Goal: Information Seeking & Learning: Learn about a topic

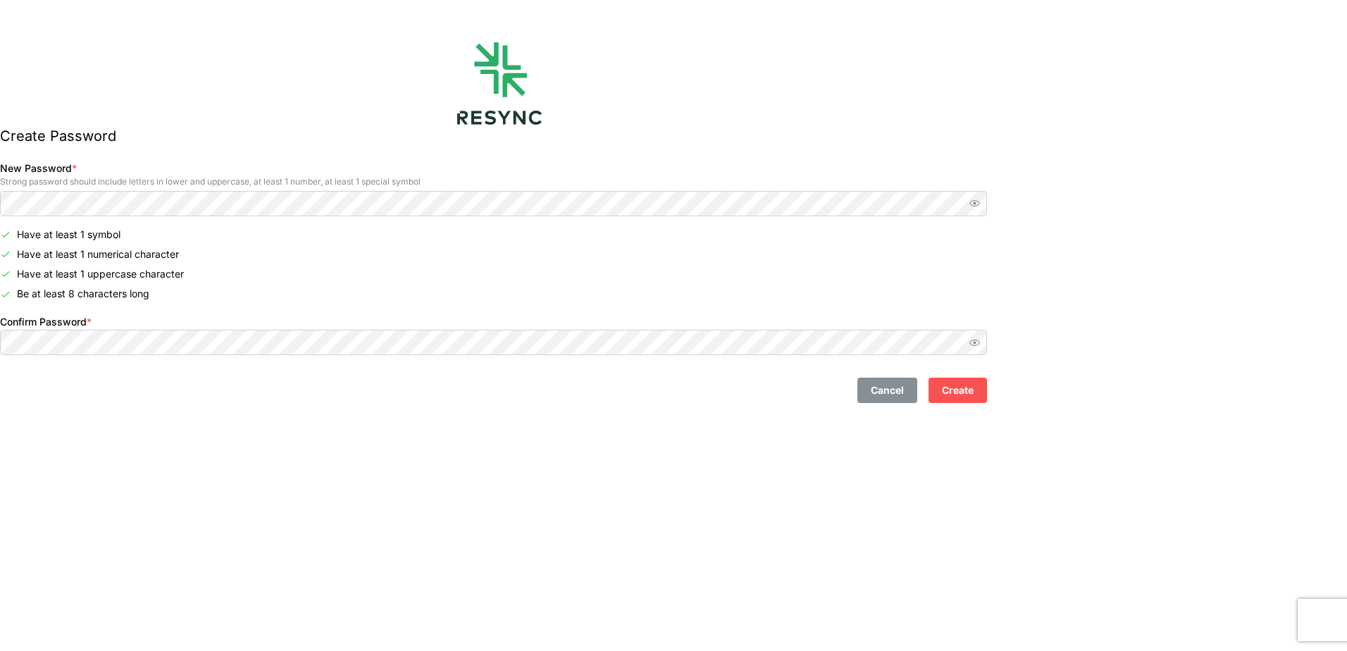
click at [965, 388] on button "Create" at bounding box center [958, 390] width 58 height 25
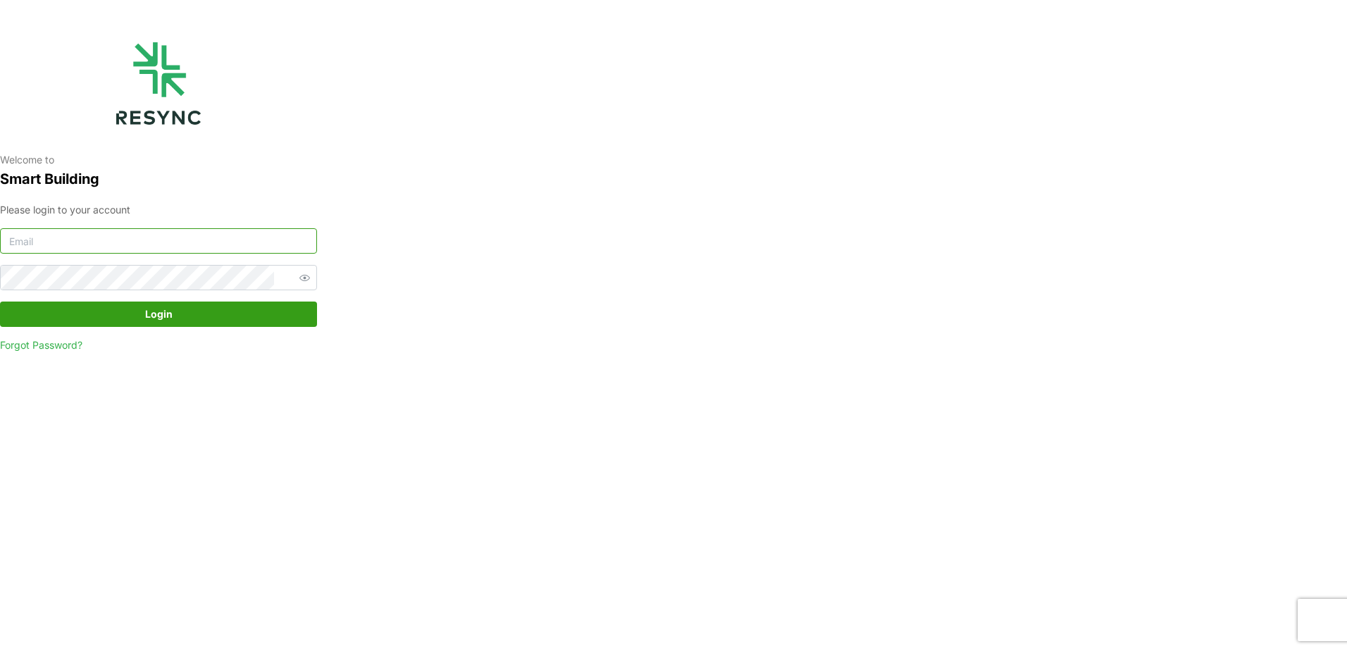
type input "huang.jiahe@mesp.meap.com"
click at [163, 323] on span "Login" at bounding box center [158, 314] width 27 height 24
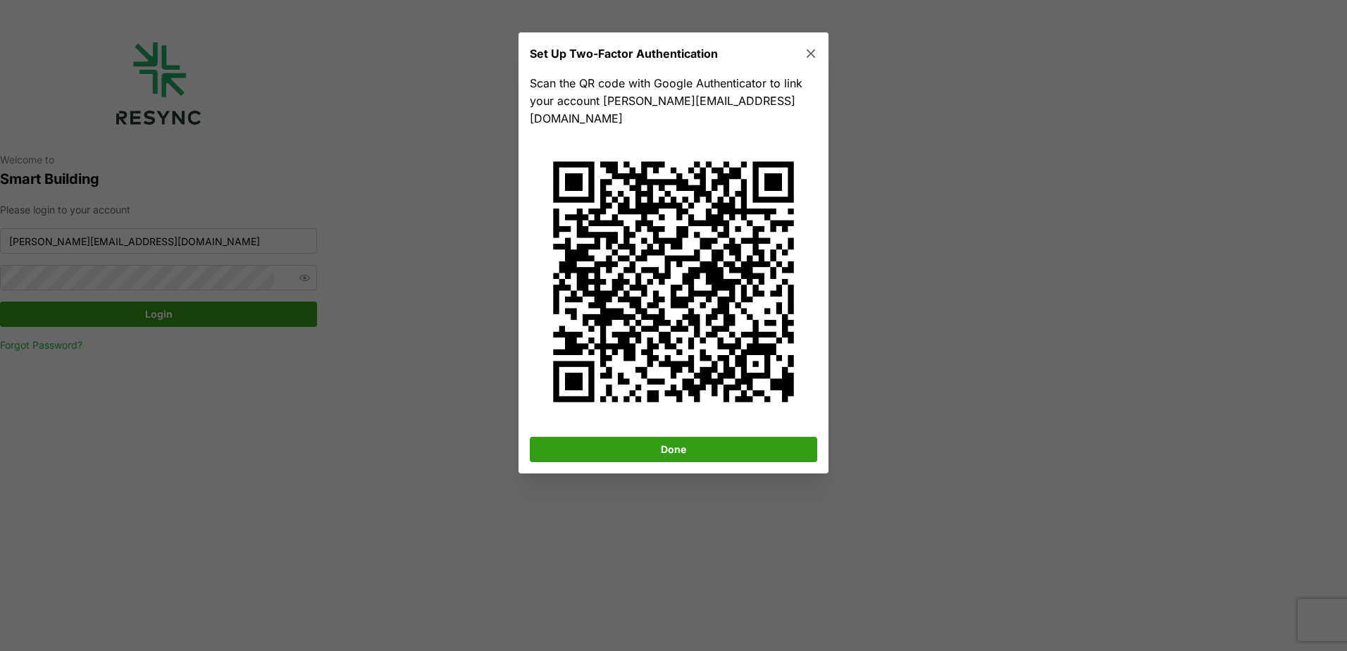
click at [812, 51] on icon "button" at bounding box center [811, 54] width 14 height 14
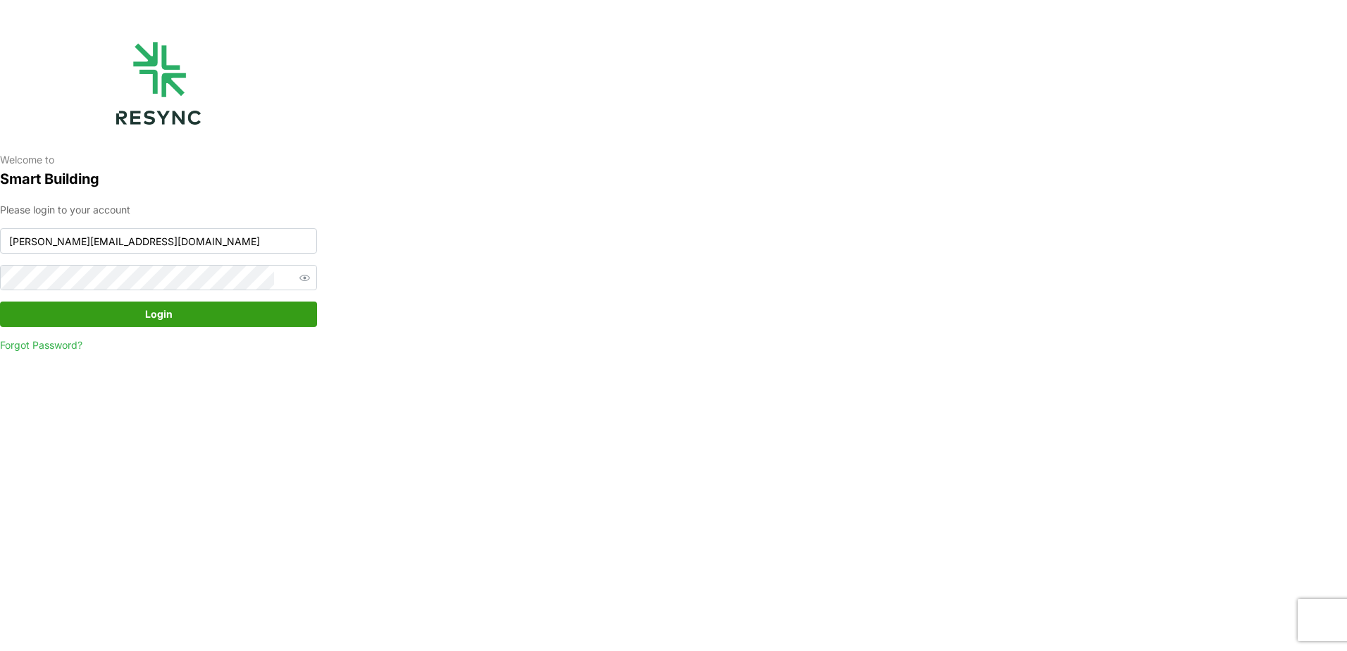
click at [174, 316] on span "Login" at bounding box center [158, 314] width 290 height 24
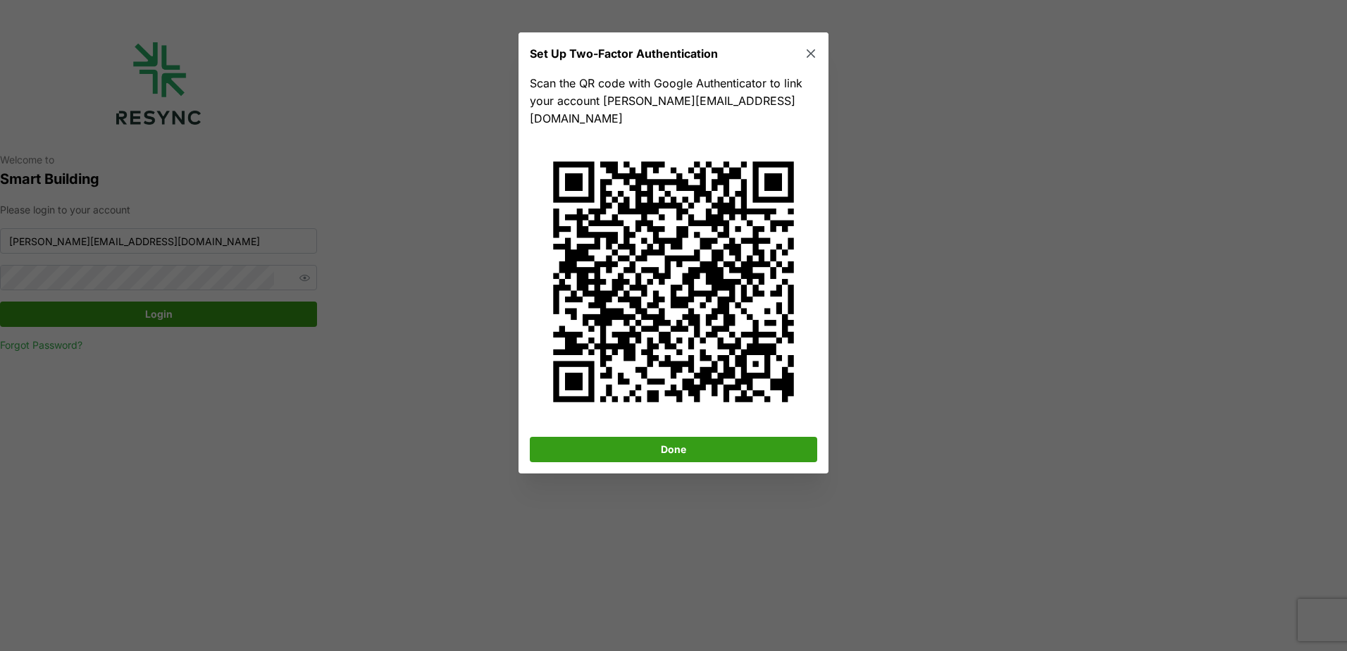
click at [671, 438] on span "Done" at bounding box center [673, 450] width 25 height 24
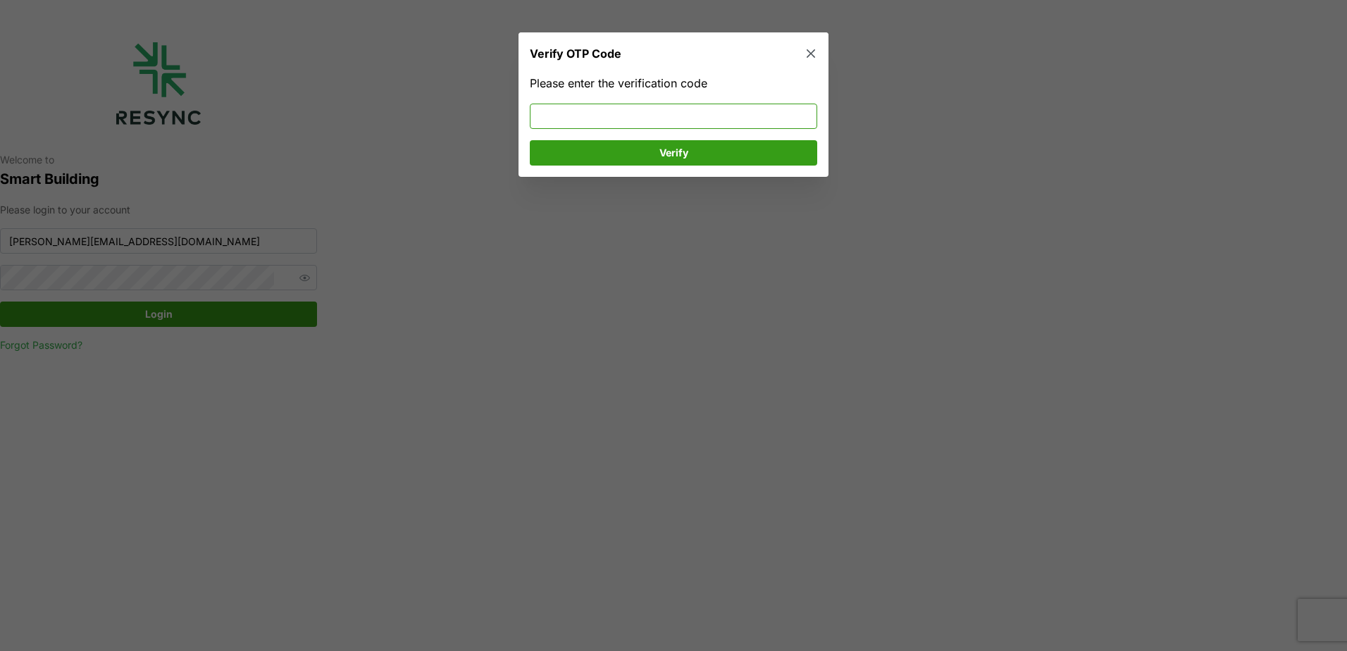
click at [680, 110] on input at bounding box center [674, 116] width 288 height 25
type input "570625"
click at [657, 149] on span "Verify" at bounding box center [673, 153] width 261 height 24
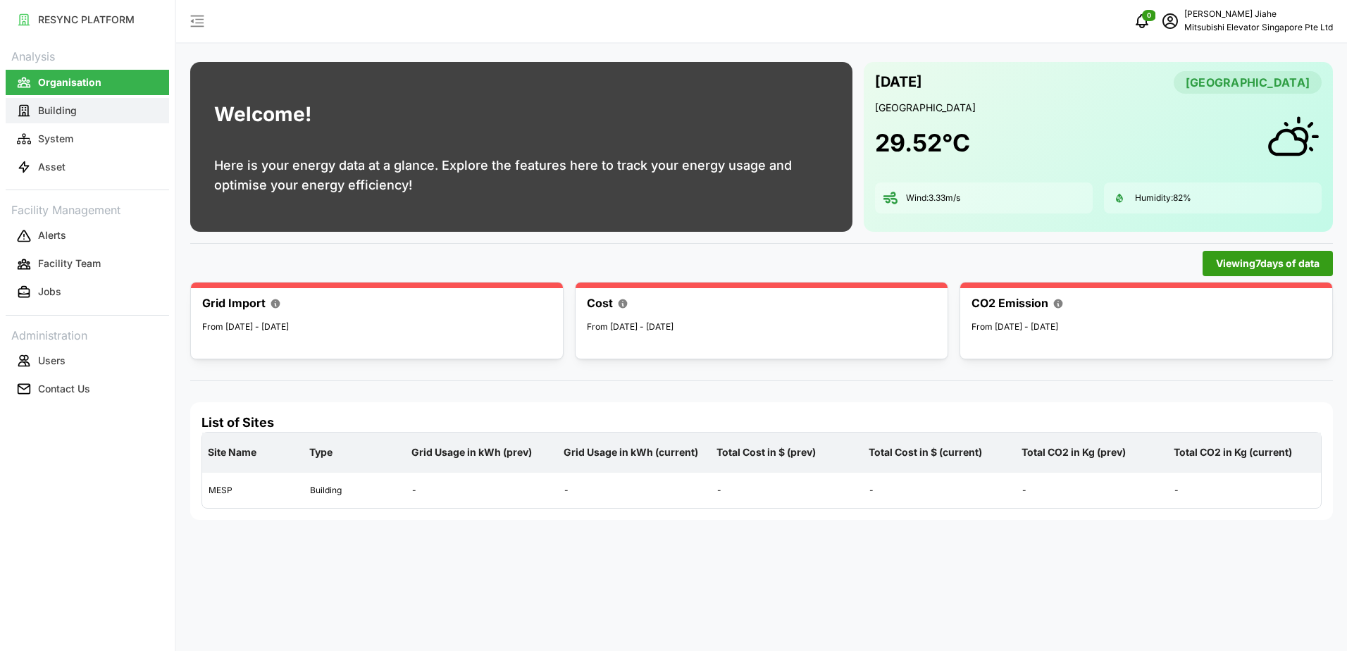
click at [62, 113] on p "Building" at bounding box center [57, 111] width 39 height 14
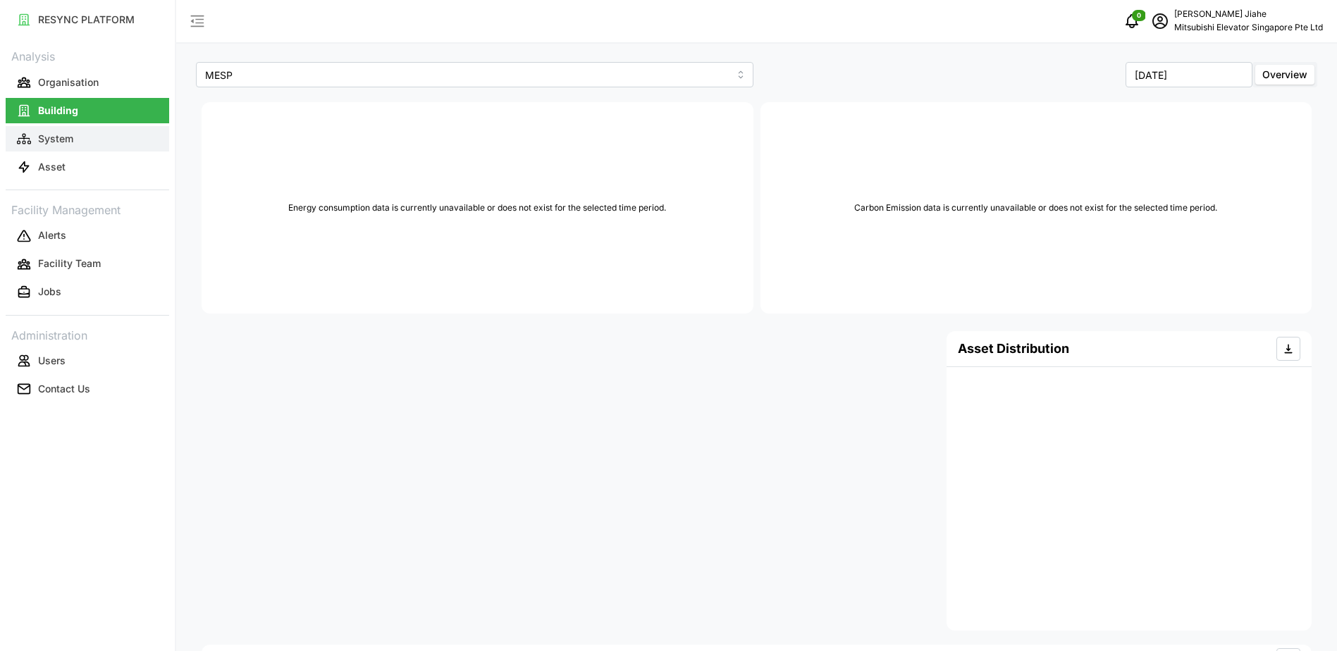
click at [59, 142] on p "System" at bounding box center [55, 139] width 35 height 14
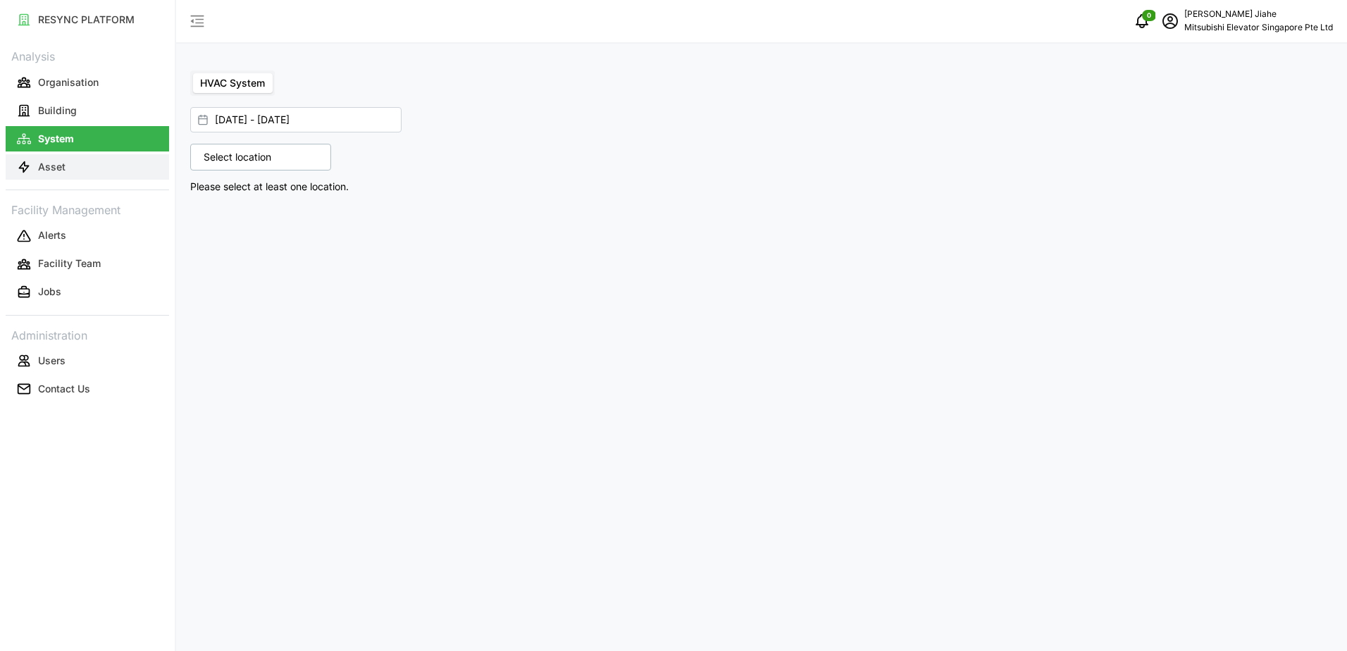
click at [55, 171] on p "Asset" at bounding box center [51, 167] width 27 height 14
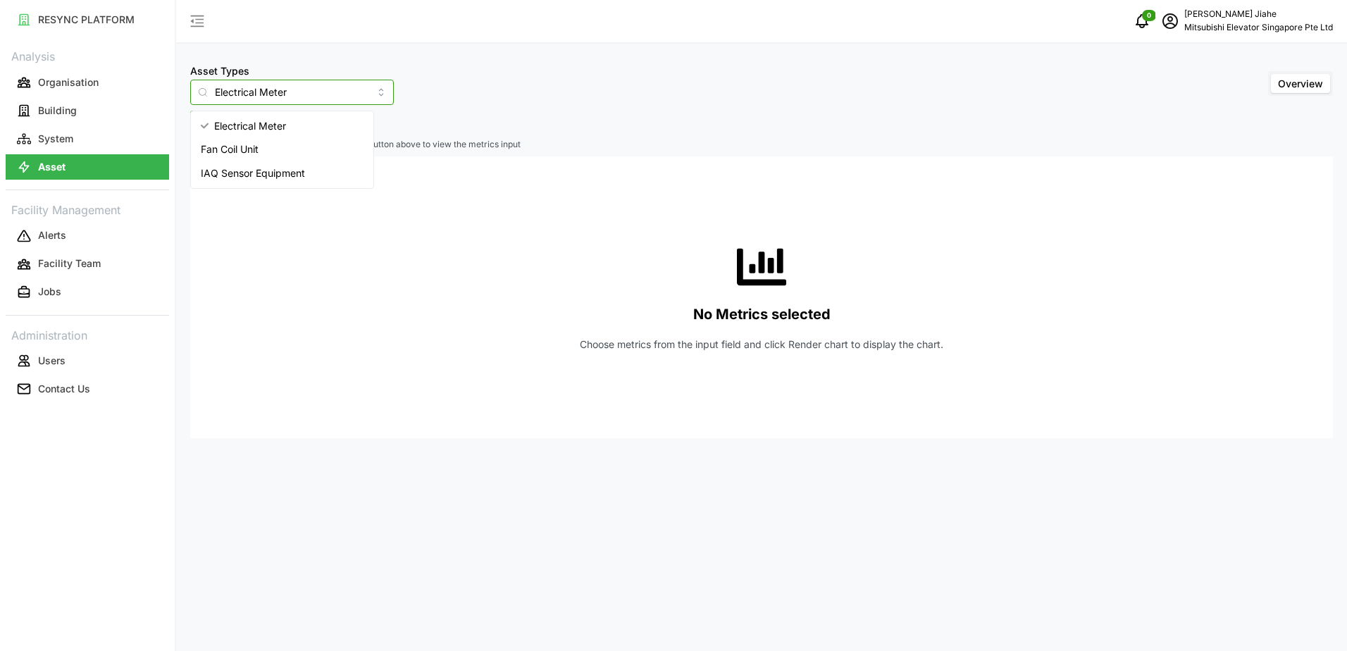
click at [360, 91] on input "Electrical Meter" at bounding box center [292, 92] width 204 height 25
click at [422, 99] on div "Asset Types Electrical Meter Overview" at bounding box center [761, 83] width 1143 height 43
click at [261, 122] on span "Select Locations/Assets" at bounding box center [262, 123] width 116 height 24
click at [227, 193] on div "MESP" at bounding box center [288, 187] width 171 height 20
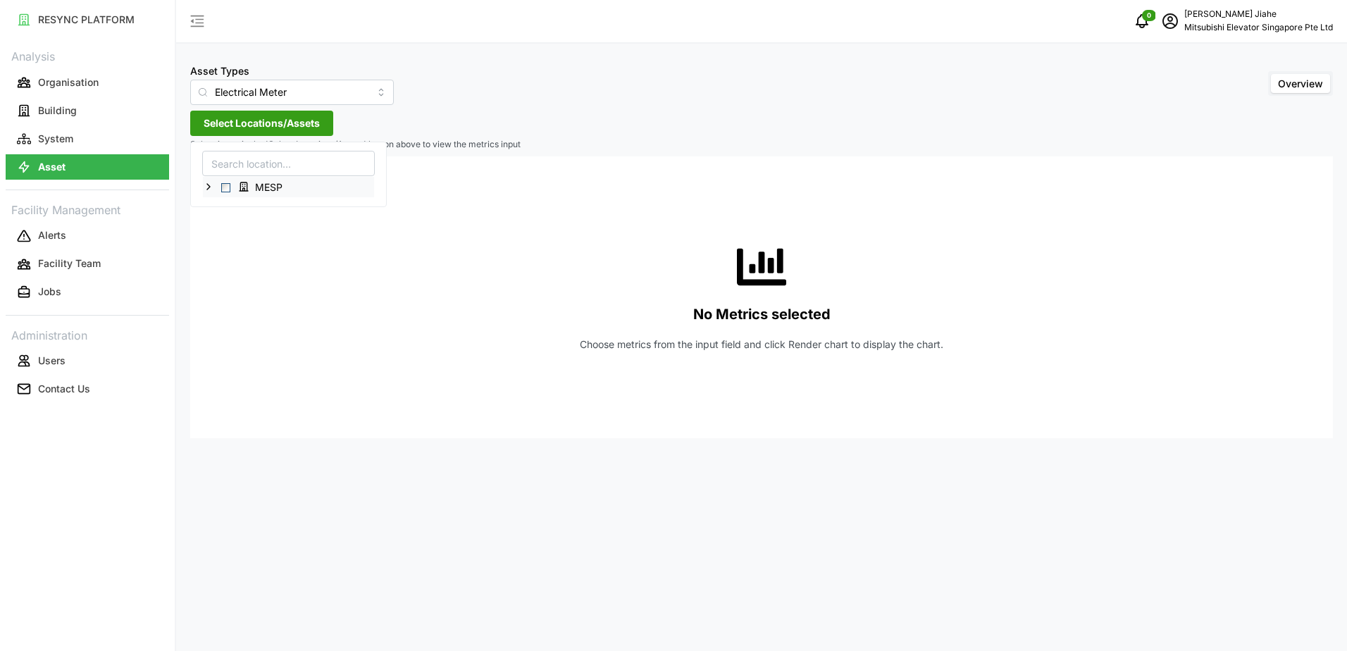
click at [227, 189] on span "Select MESP" at bounding box center [225, 187] width 9 height 9
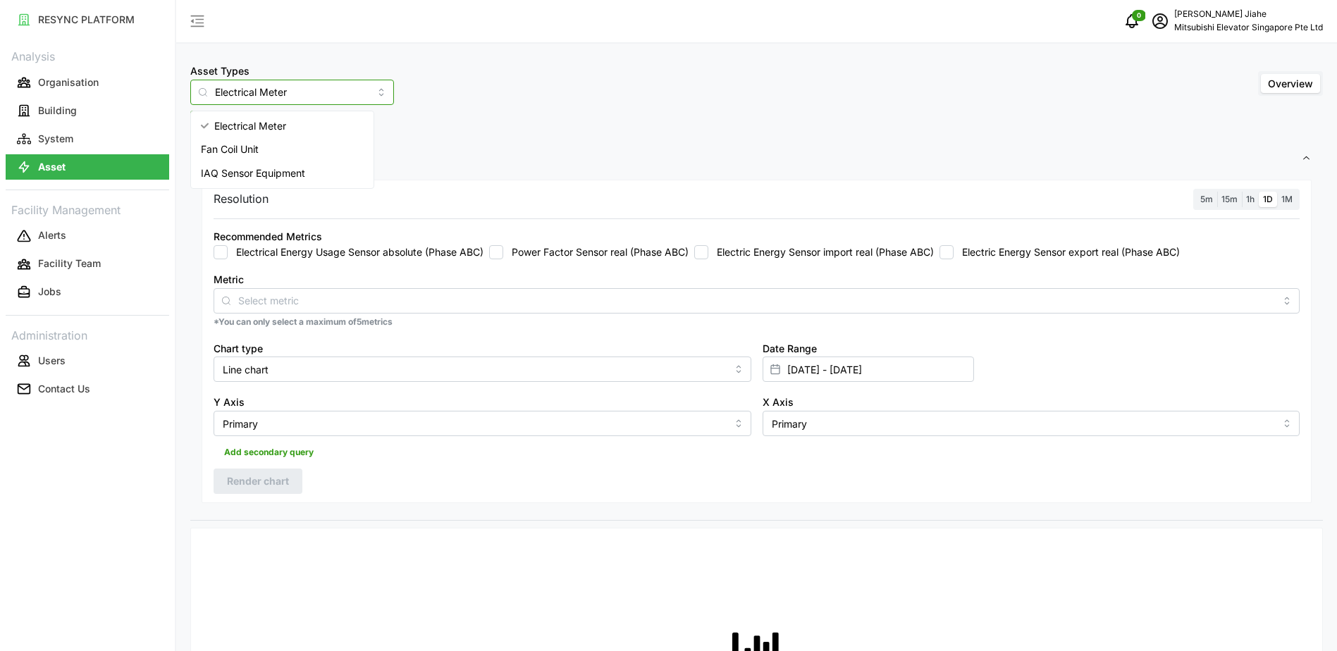
click at [321, 100] on input "Electrical Meter" at bounding box center [292, 92] width 204 height 25
click at [303, 173] on span "IAQ Sensor Equipment" at bounding box center [253, 174] width 104 height 16
type input "IAQ Sensor Equipment"
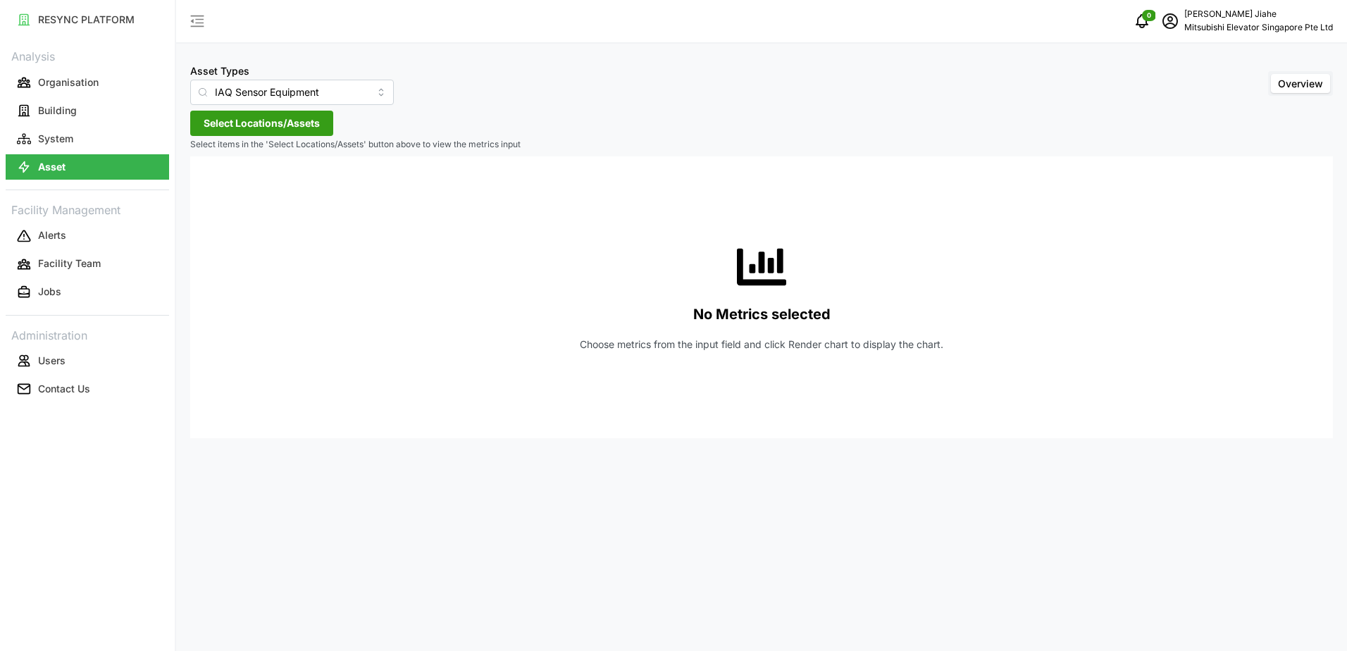
click at [278, 124] on span "Select Locations/Assets" at bounding box center [262, 123] width 116 height 24
click at [226, 183] on span "Select MESP" at bounding box center [225, 187] width 9 height 9
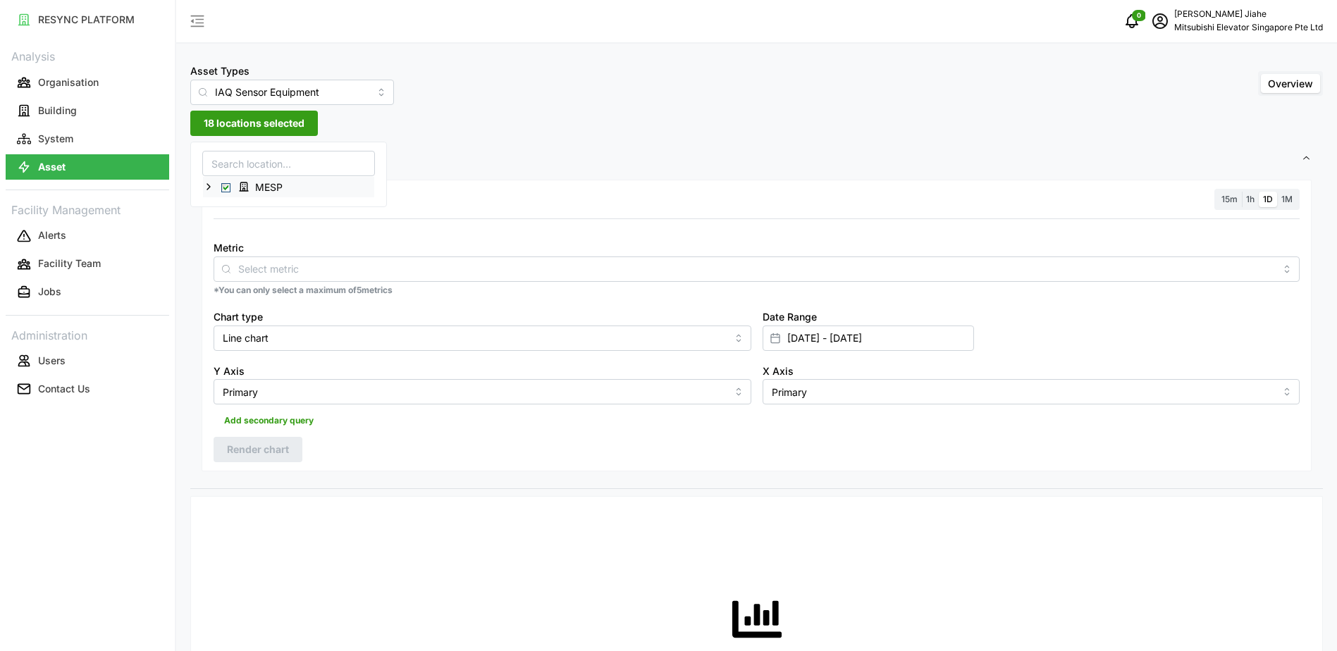
click at [207, 187] on icon at bounding box center [208, 186] width 11 height 11
click at [545, 132] on div "Asset Types IAQ Sensor Equipment Overview 18 locations selected Settings Resolu…" at bounding box center [756, 663] width 1161 height 1326
click at [790, 330] on input "[DATE] - [DATE]" at bounding box center [867, 338] width 211 height 25
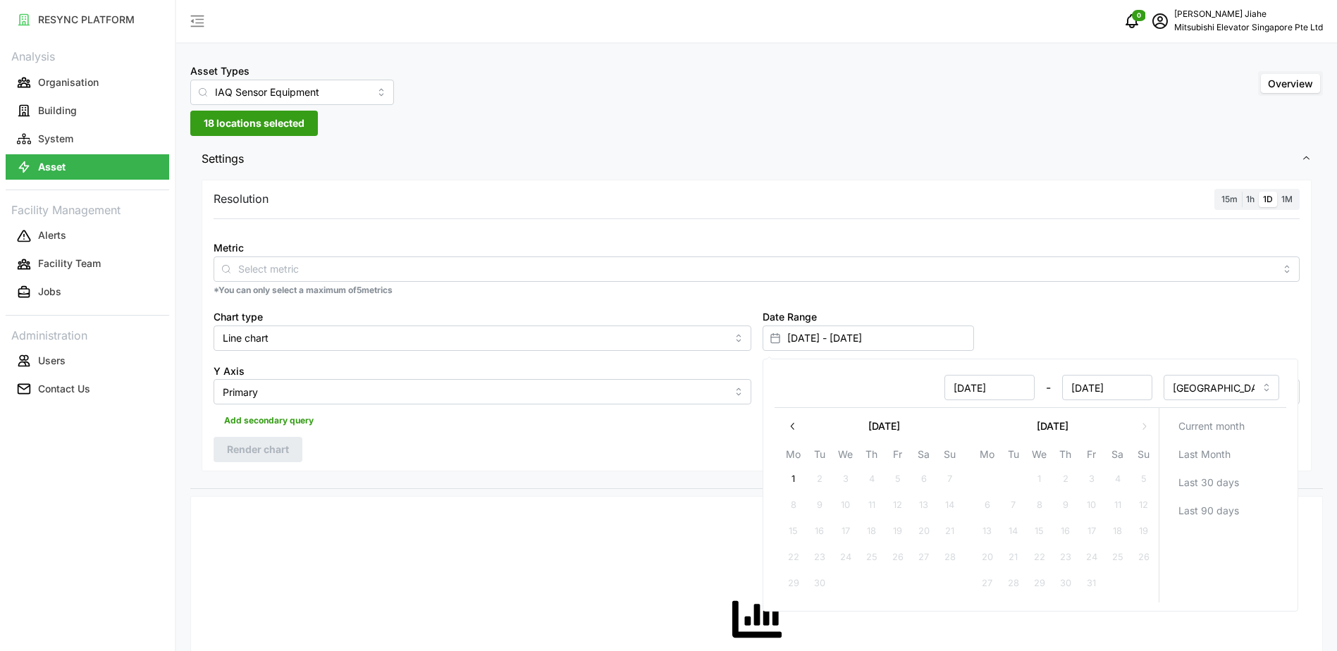
click at [765, 335] on div at bounding box center [775, 338] width 24 height 24
click at [765, 338] on div at bounding box center [775, 338] width 24 height 24
click at [774, 342] on rect at bounding box center [775, 338] width 8 height 8
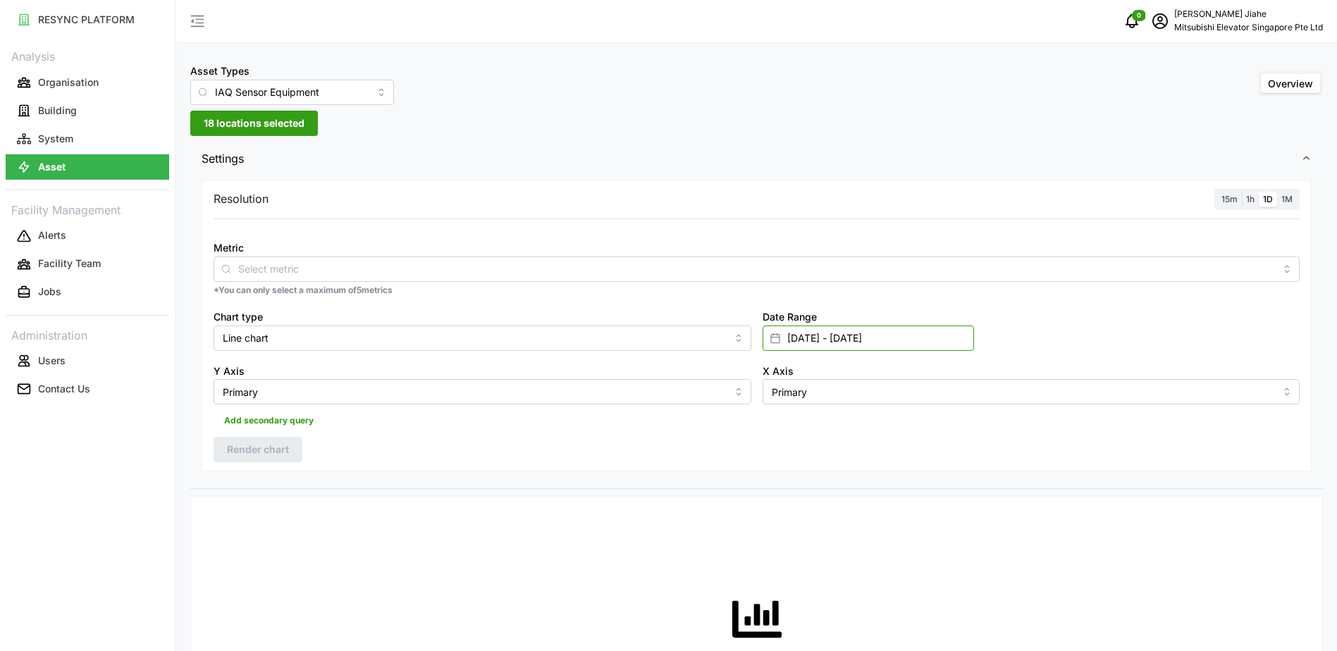
click at [913, 335] on input "[DATE] - [DATE]" at bounding box center [867, 338] width 211 height 25
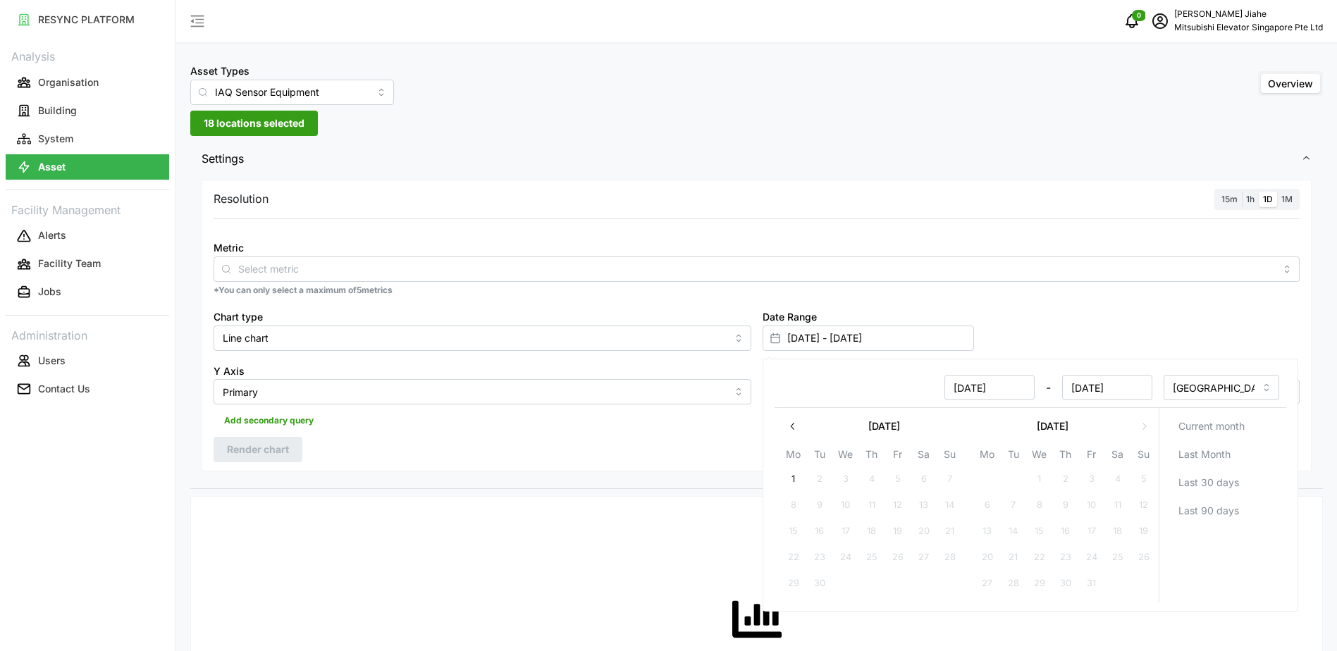
click at [509, 434] on div "Resolution 15m 1h 1D 1M Metric *You can only select a maximum of 5 metrics Char…" at bounding box center [757, 326] width 1110 height 292
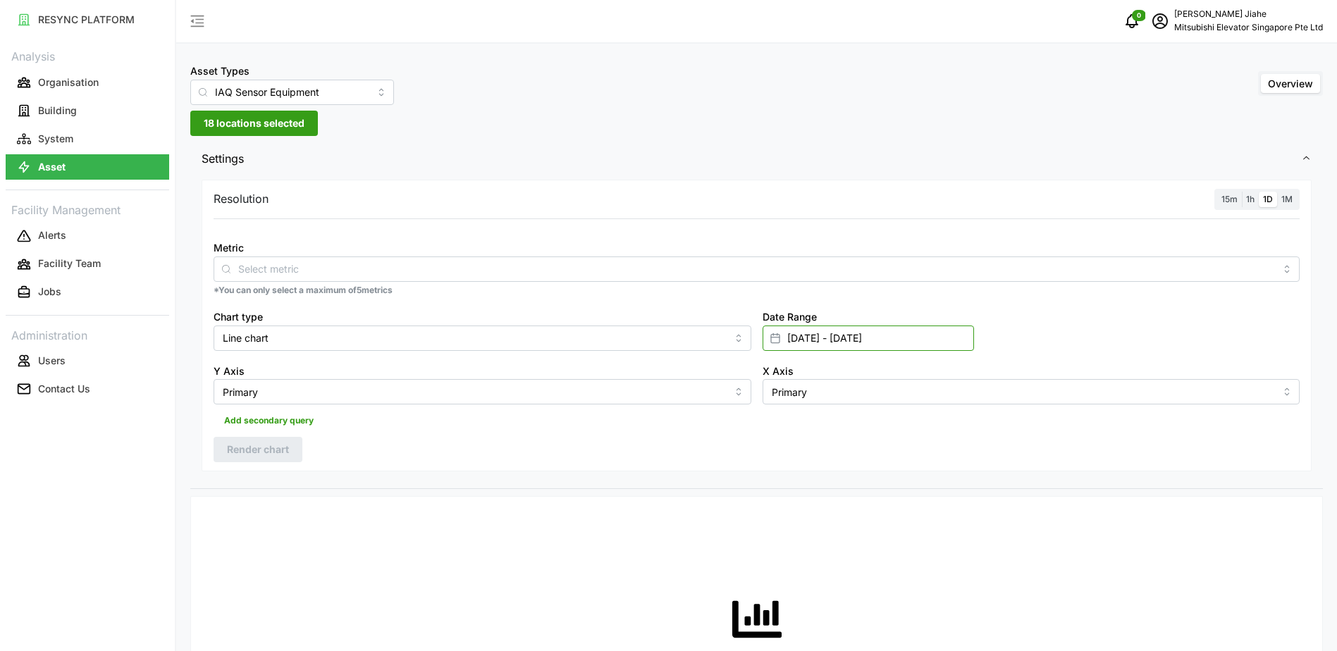
click at [794, 332] on input "[DATE] - [DATE]" at bounding box center [867, 338] width 211 height 25
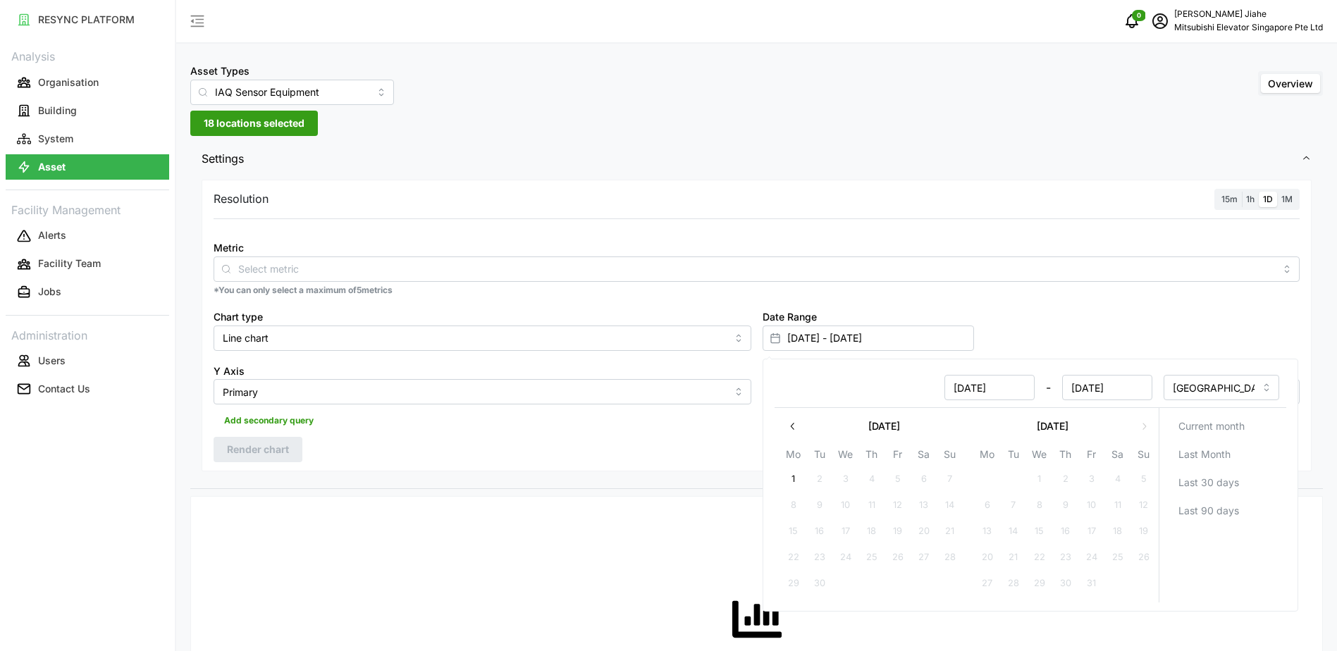
click at [794, 424] on icon "button" at bounding box center [791, 426] width 11 height 11
click at [1089, 481] on button "1" at bounding box center [1090, 479] width 25 height 25
type input "[DATE] - [DATE]"
type input "[DATE]"
click at [1085, 388] on input "[DATE]" at bounding box center [1106, 387] width 90 height 25
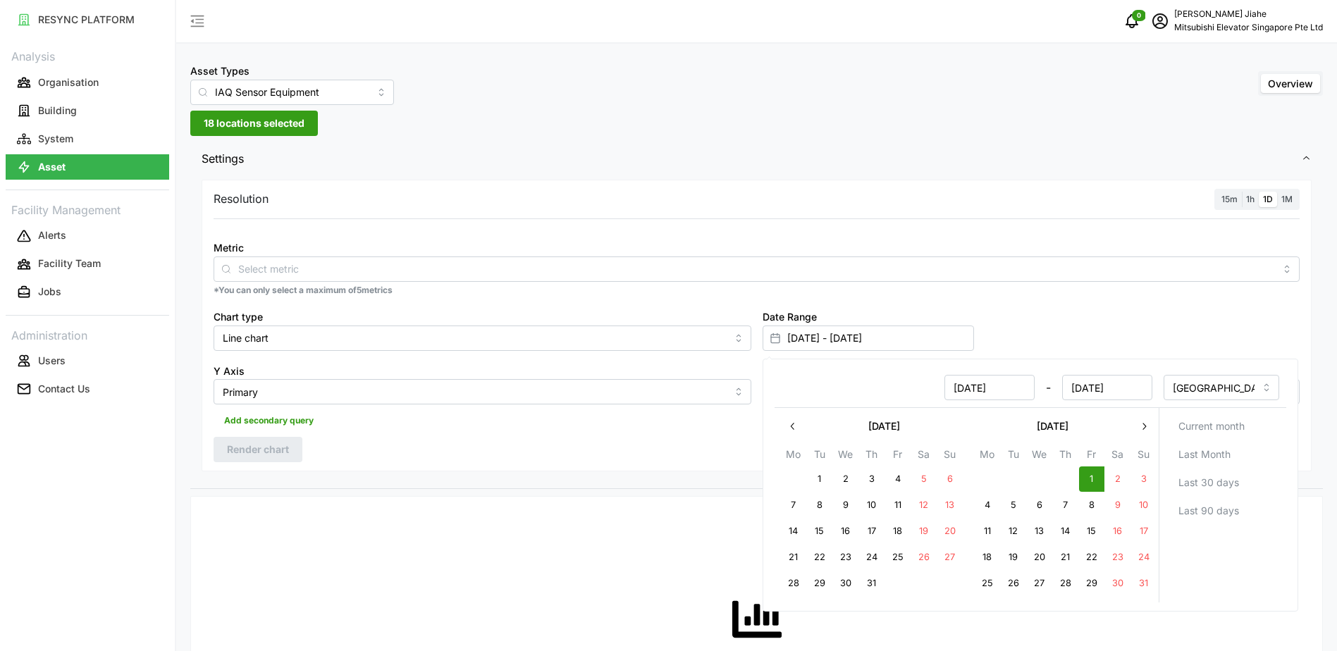
click at [1063, 335] on div "Date Range [DATE] - [DATE]" at bounding box center [1031, 329] width 549 height 54
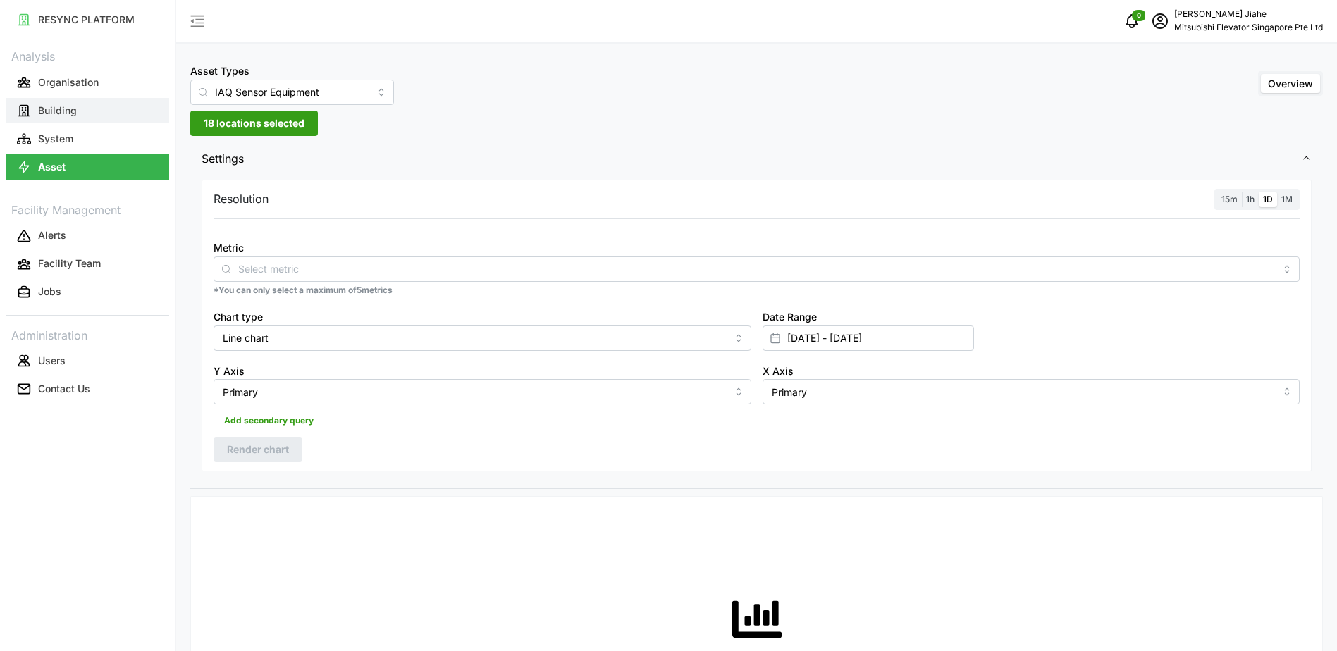
click at [60, 115] on p "Building" at bounding box center [57, 111] width 39 height 14
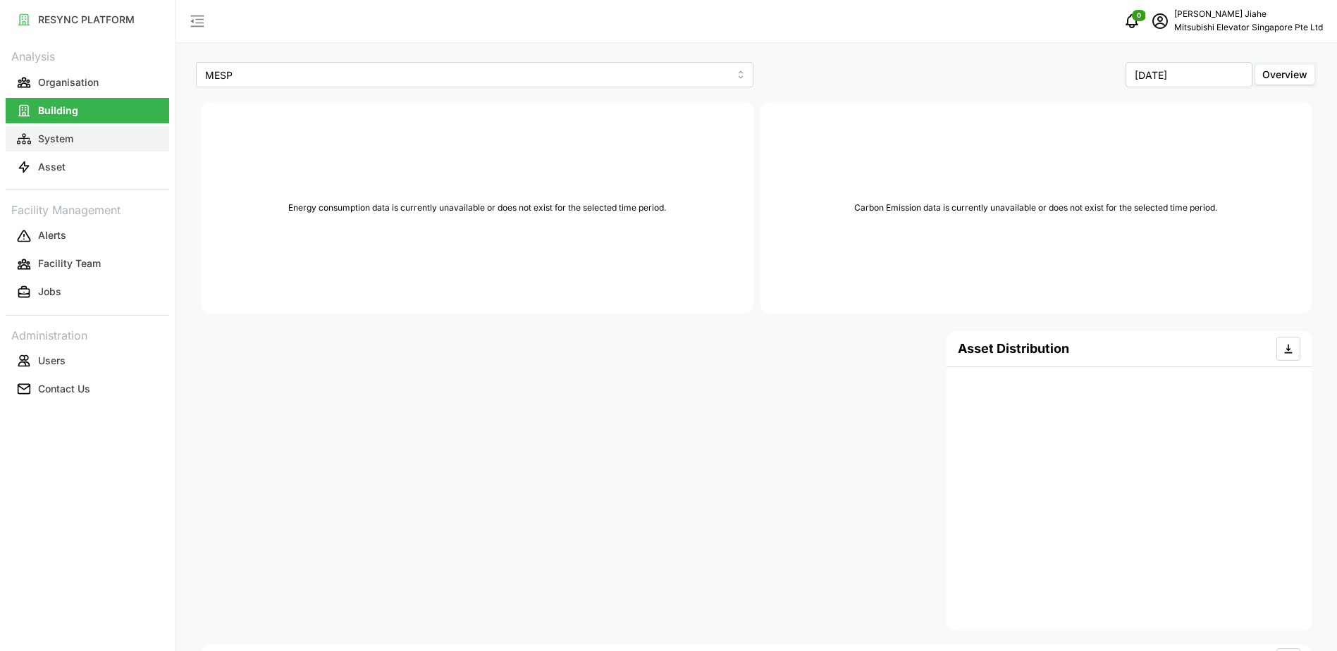
click at [60, 136] on p "System" at bounding box center [55, 139] width 35 height 14
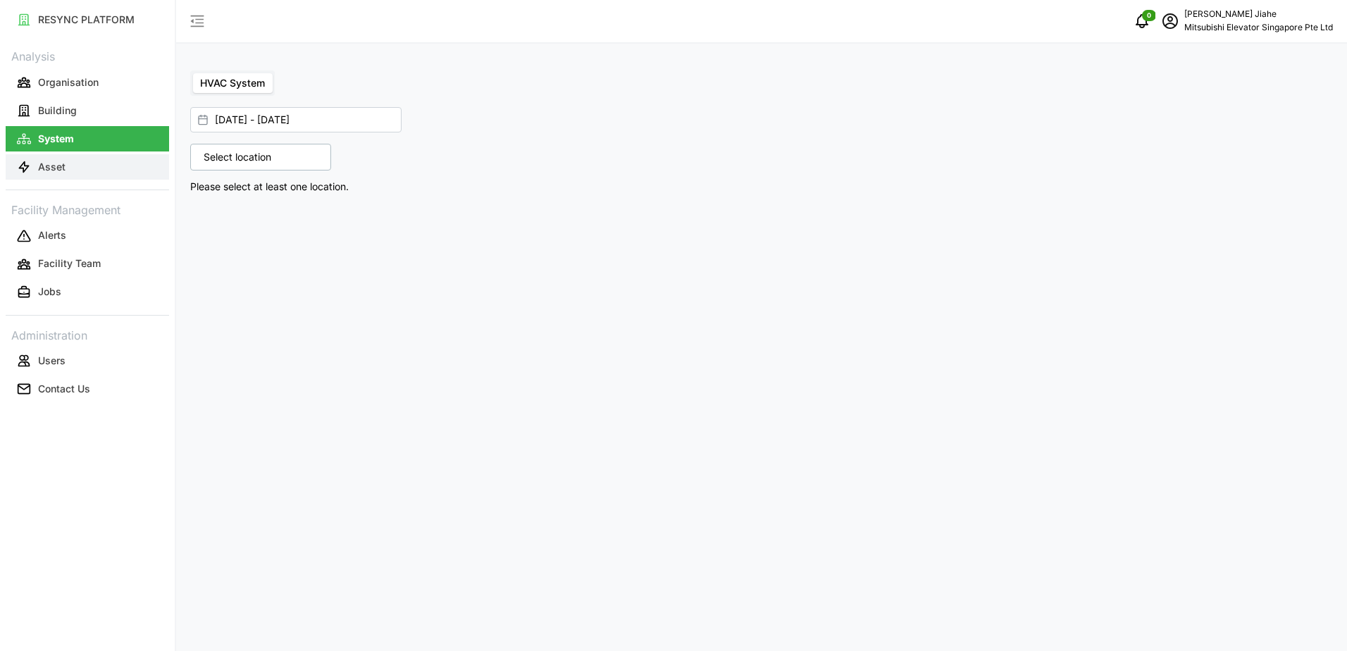
click at [57, 163] on p "Asset" at bounding box center [51, 167] width 27 height 14
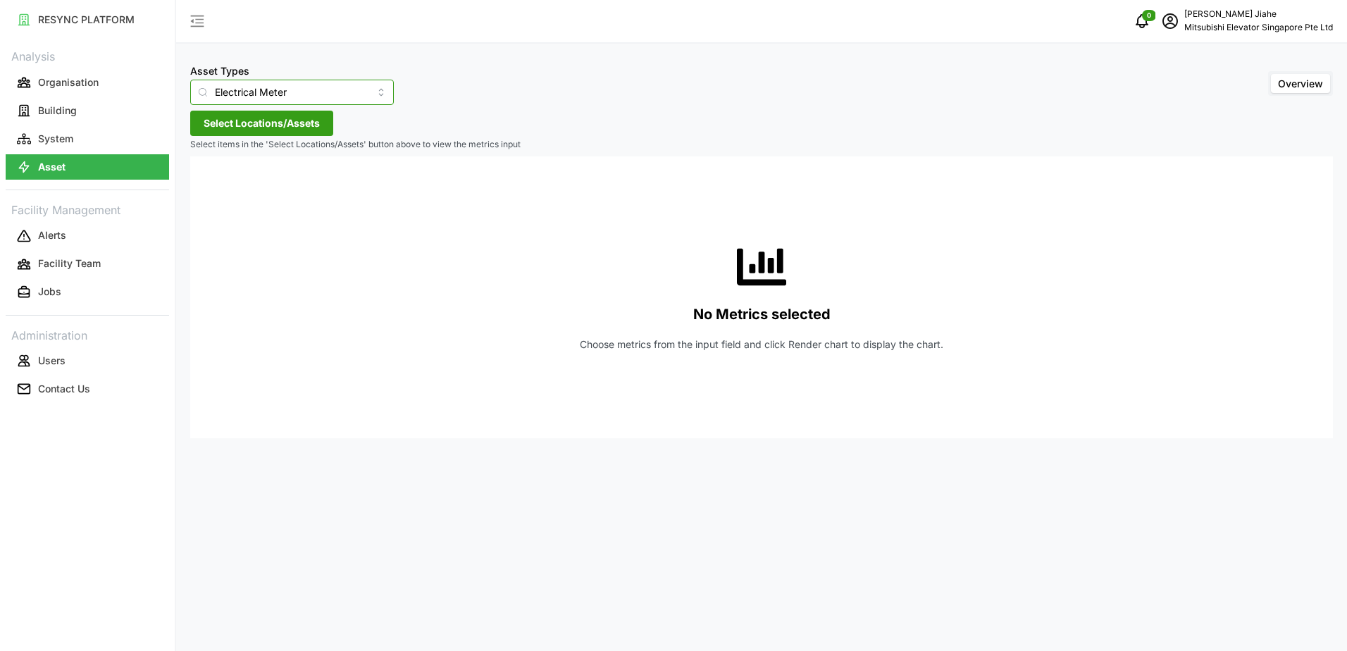
click at [235, 97] on input "Electrical Meter" at bounding box center [292, 92] width 204 height 25
click at [231, 178] on span "IAQ Sensor Equipment" at bounding box center [253, 174] width 104 height 16
click at [250, 92] on input "IAQ Sensor Equipment" at bounding box center [292, 92] width 204 height 25
click at [241, 129] on span "Electrical Meter" at bounding box center [237, 126] width 72 height 16
type input "Electrical Meter"
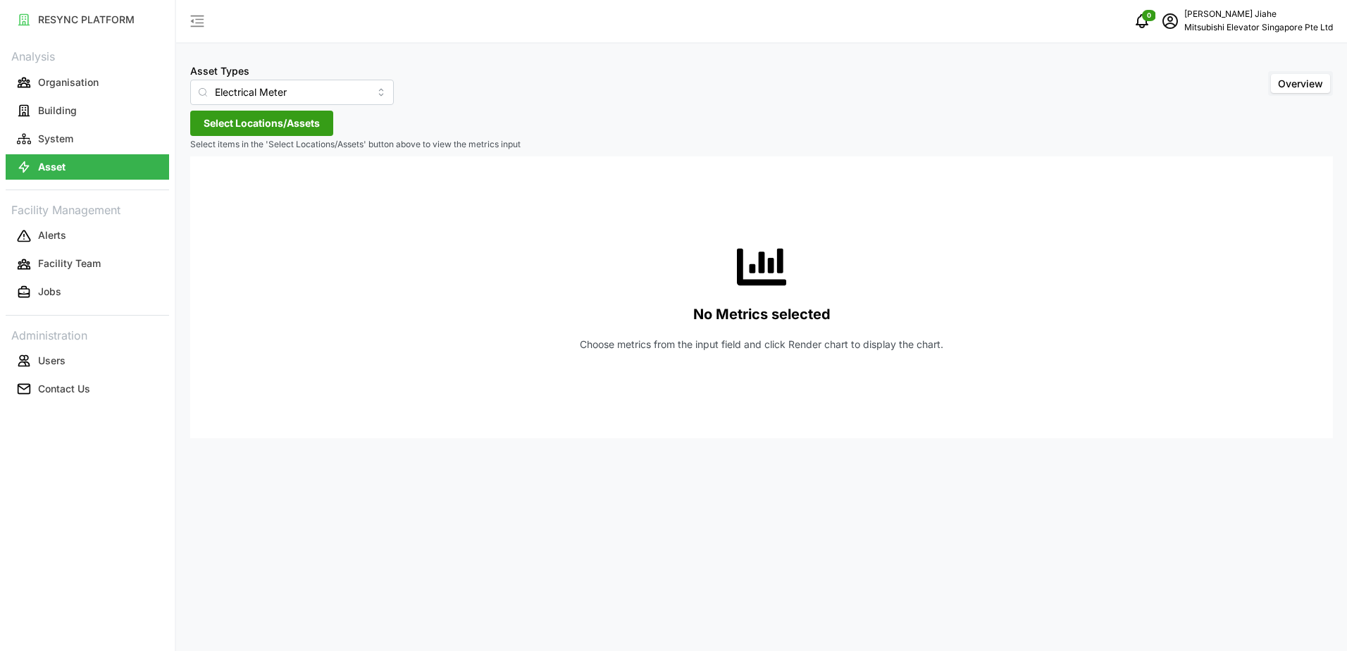
click at [241, 129] on span "Select Locations/Assets" at bounding box center [262, 123] width 116 height 24
click at [223, 187] on span "Select MESP" at bounding box center [225, 187] width 9 height 9
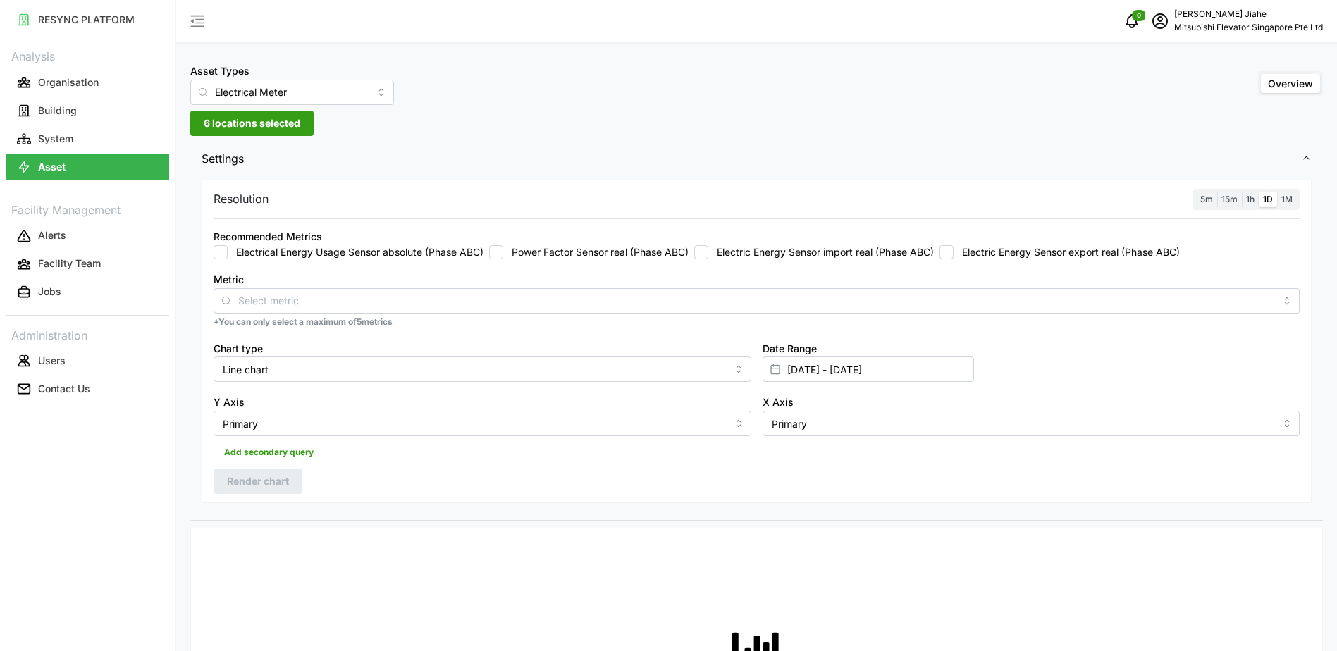
drag, startPoint x: 223, startPoint y: 258, endPoint x: 351, endPoint y: 264, distance: 128.4
click at [223, 258] on input "Electrical Energy Usage Sensor absolute (Phase ABC)" at bounding box center [221, 252] width 14 height 14
checkbox input "true"
click at [495, 254] on input "Power Factor Sensor real (Phase ABC)" at bounding box center [496, 252] width 14 height 14
checkbox input "true"
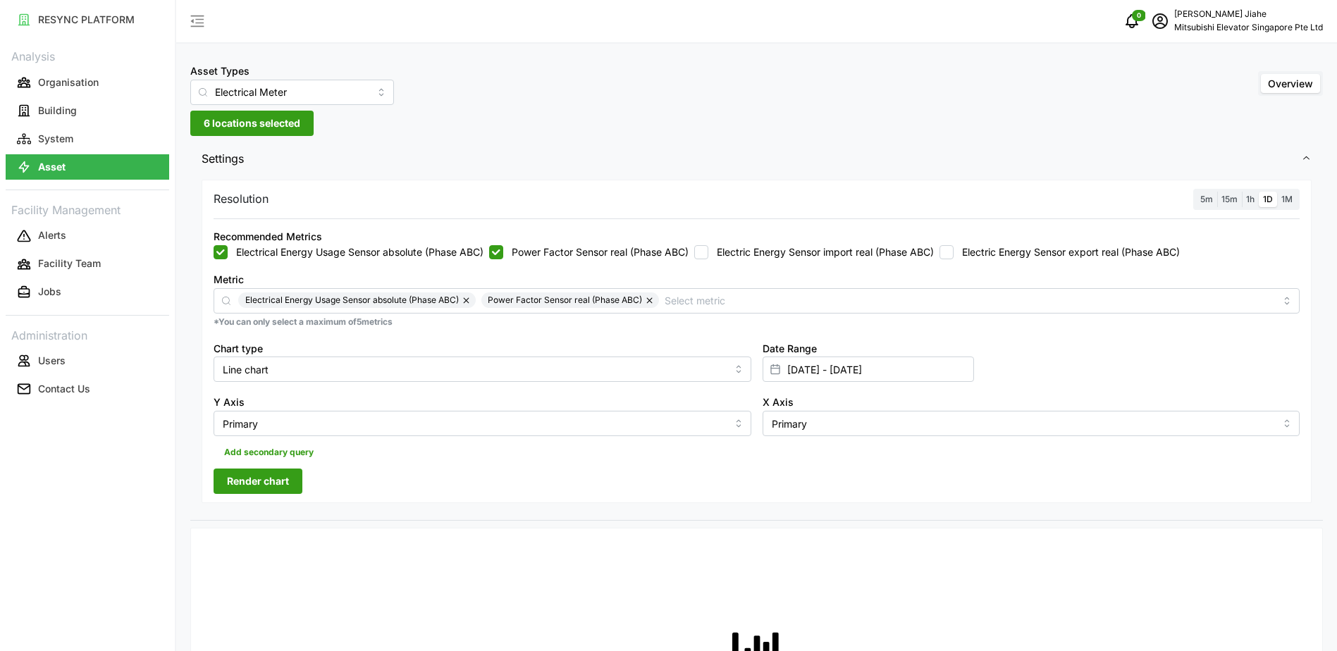
click at [703, 252] on input "Electric Energy Sensor import real (Phase ABC)" at bounding box center [701, 252] width 14 height 14
checkbox input "true"
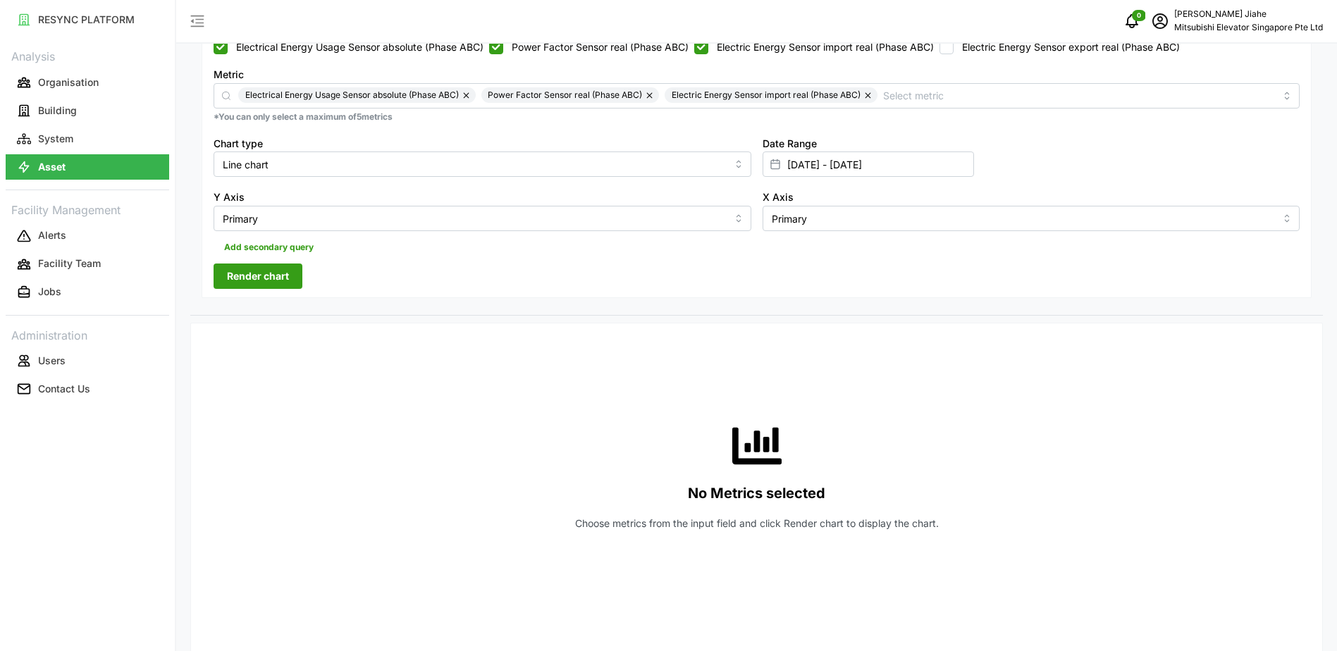
scroll to position [211, 0]
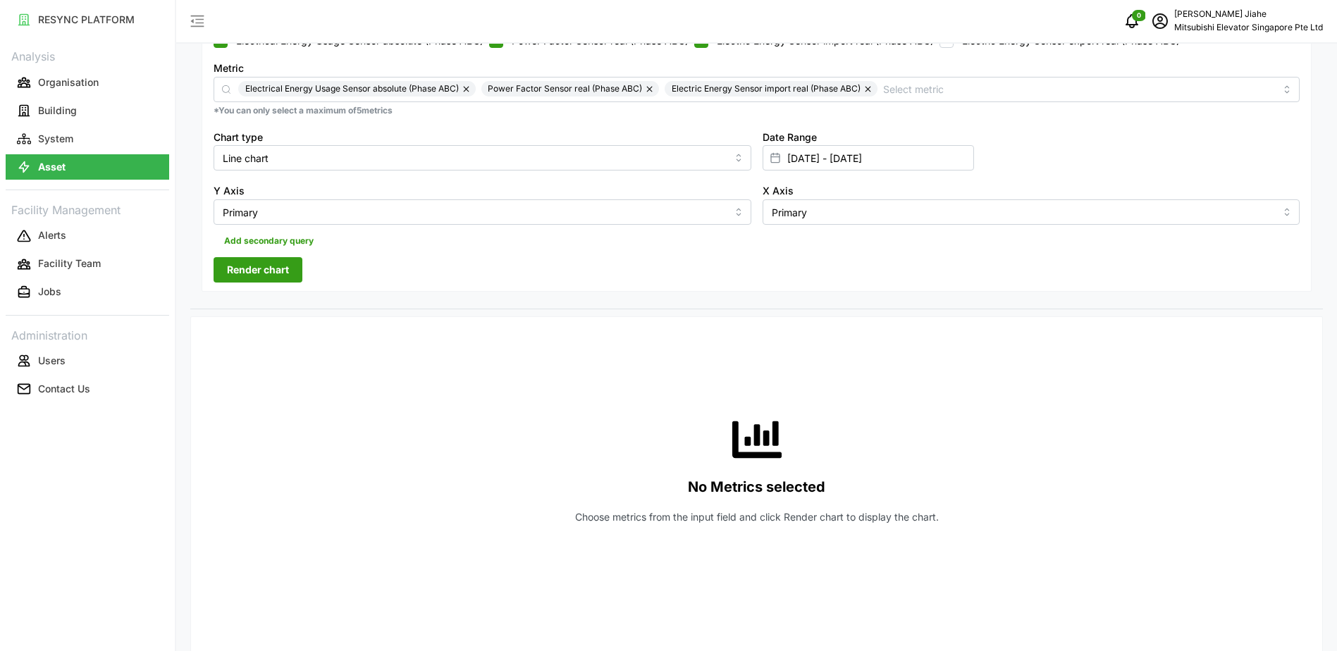
click at [283, 262] on span "Render chart" at bounding box center [258, 270] width 62 height 24
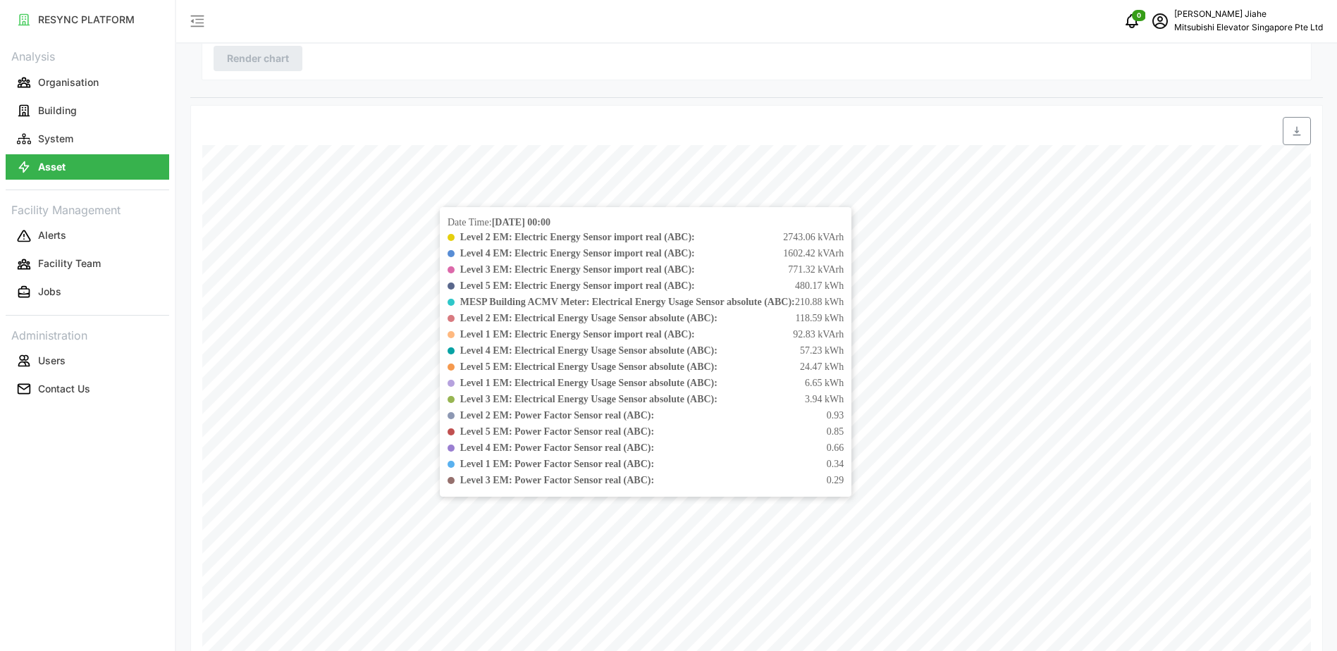
scroll to position [70, 0]
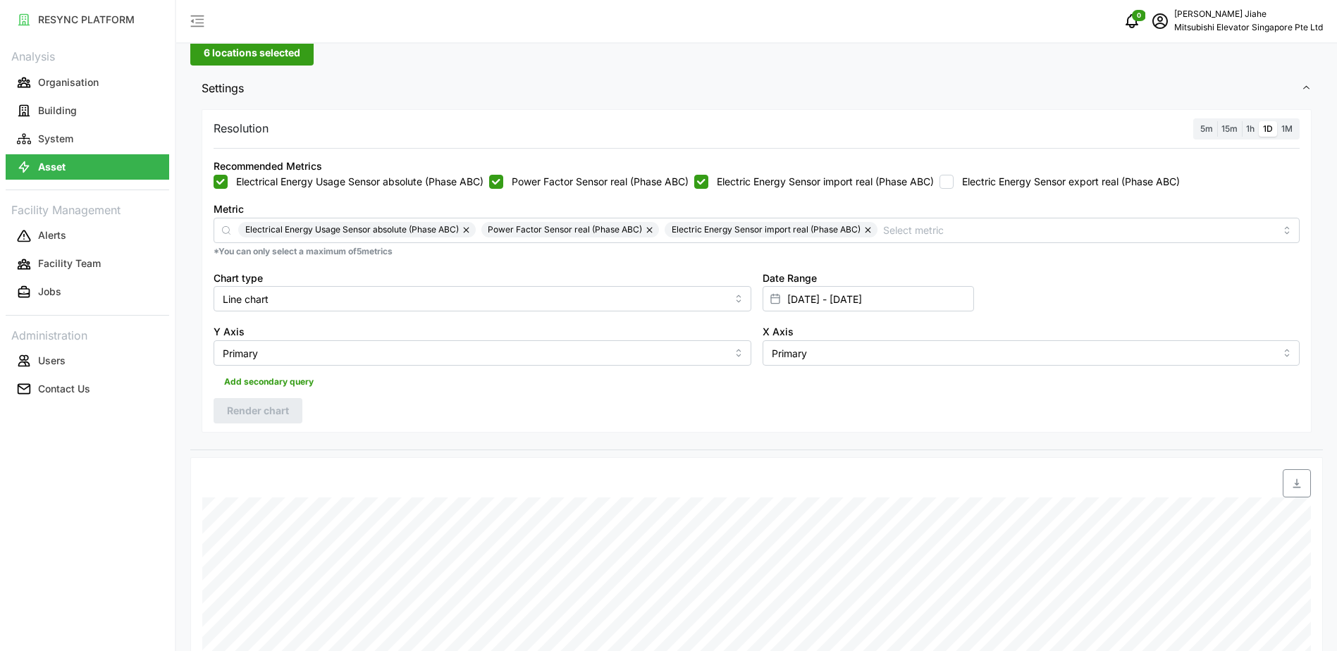
click at [953, 185] on input "Electric Energy Sensor export real (Phase ABC)" at bounding box center [946, 182] width 14 height 14
checkbox input "true"
click at [274, 406] on span "Render chart" at bounding box center [258, 411] width 62 height 24
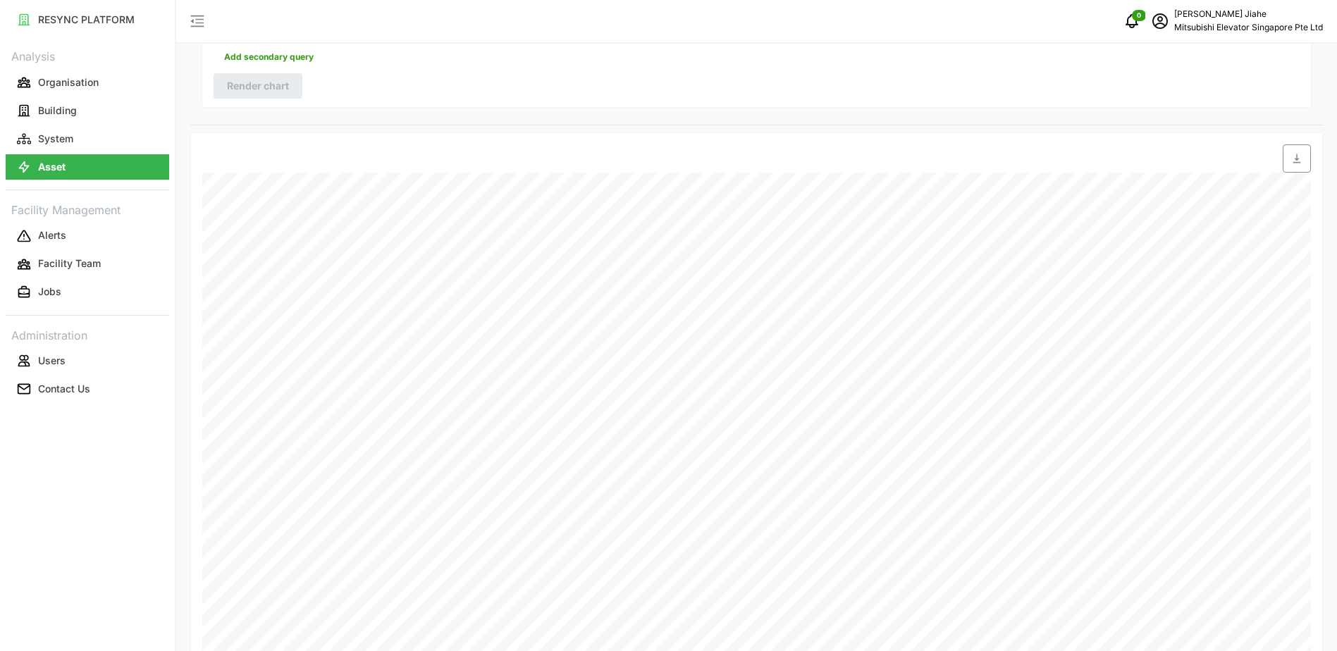
scroll to position [453, 0]
click at [50, 498] on div "RESYNC PLATFORM Analysis Organisation Building System Asset Facility Management…" at bounding box center [87, 325] width 175 height 651
click at [52, 171] on p "Asset" at bounding box center [51, 167] width 27 height 14
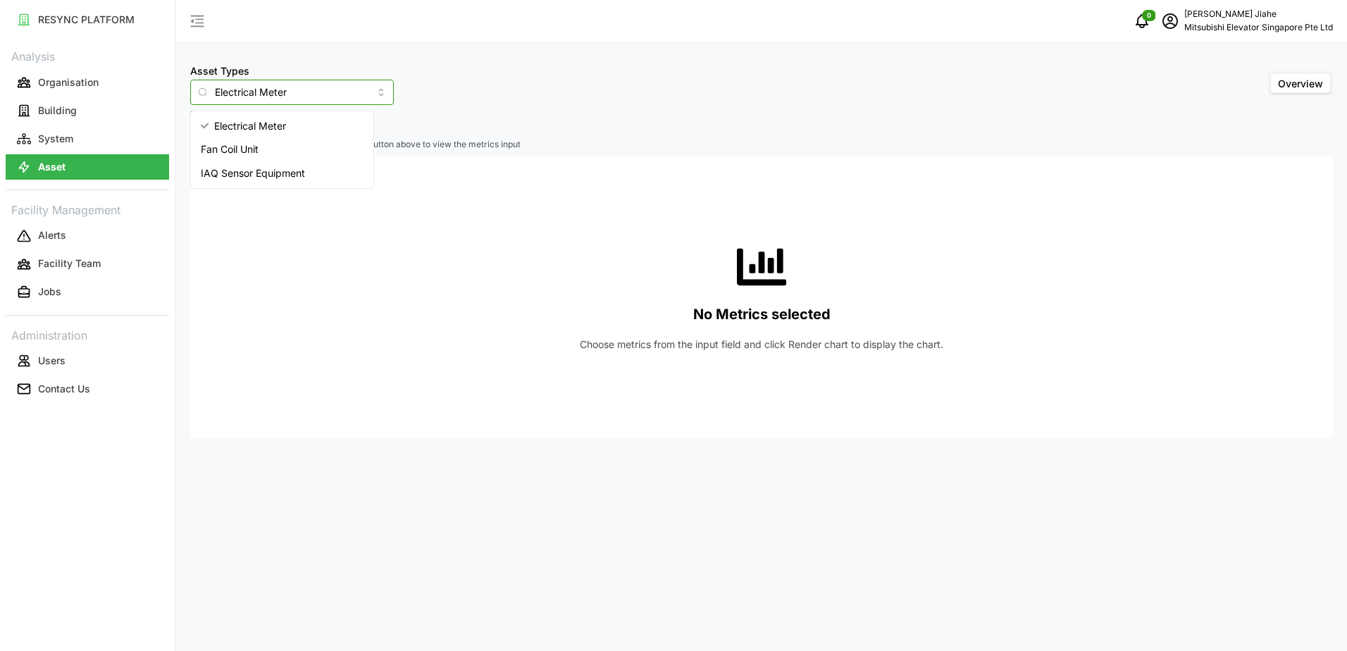
click at [321, 93] on input "Electrical Meter" at bounding box center [292, 92] width 204 height 25
click at [284, 174] on span "IAQ Sensor Equipment" at bounding box center [253, 174] width 104 height 16
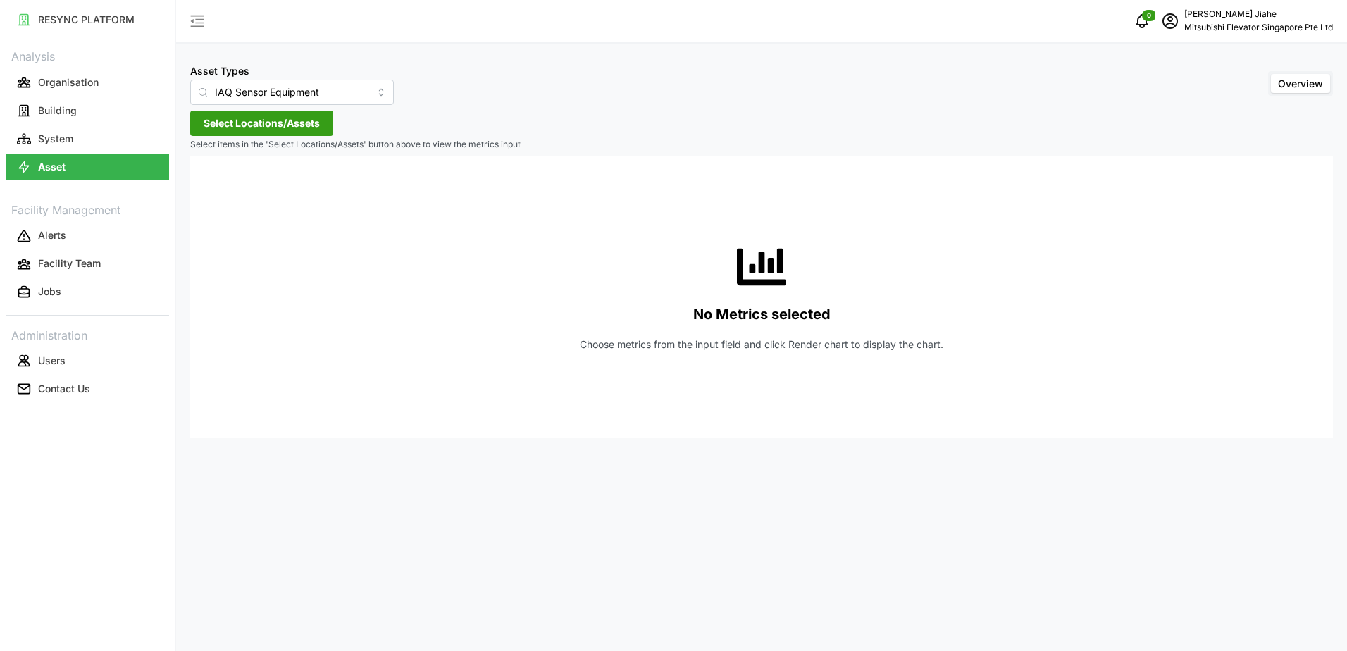
click at [283, 132] on span "Select Locations/Assets" at bounding box center [262, 123] width 116 height 24
click at [225, 187] on span "Select MESP" at bounding box center [225, 187] width 9 height 9
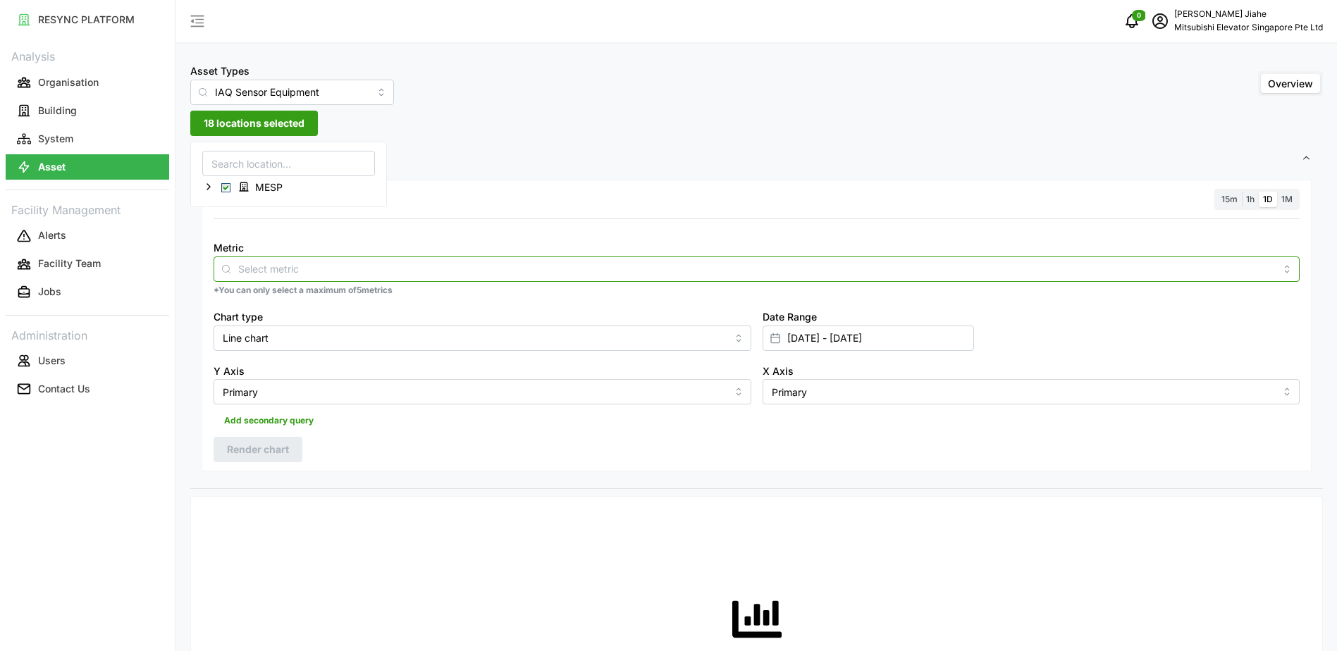
click at [293, 261] on input "Metric" at bounding box center [756, 269] width 1037 height 16
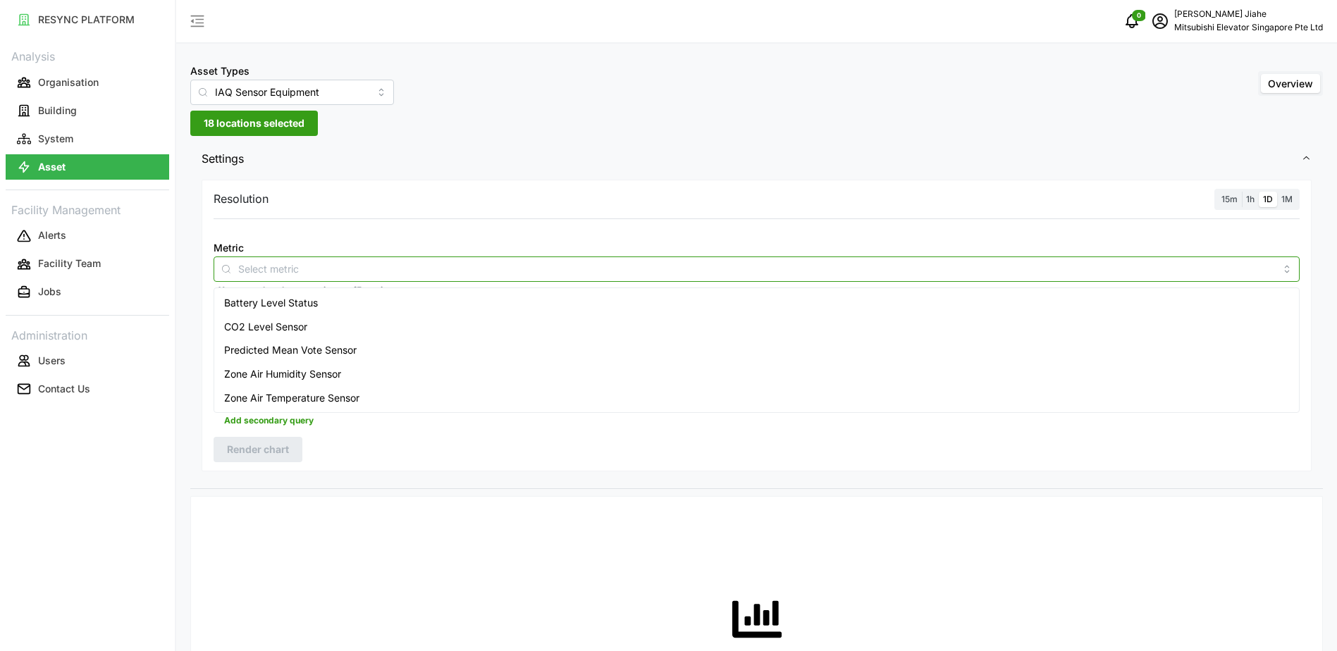
click at [285, 303] on span "Battery Level Status" at bounding box center [271, 303] width 94 height 16
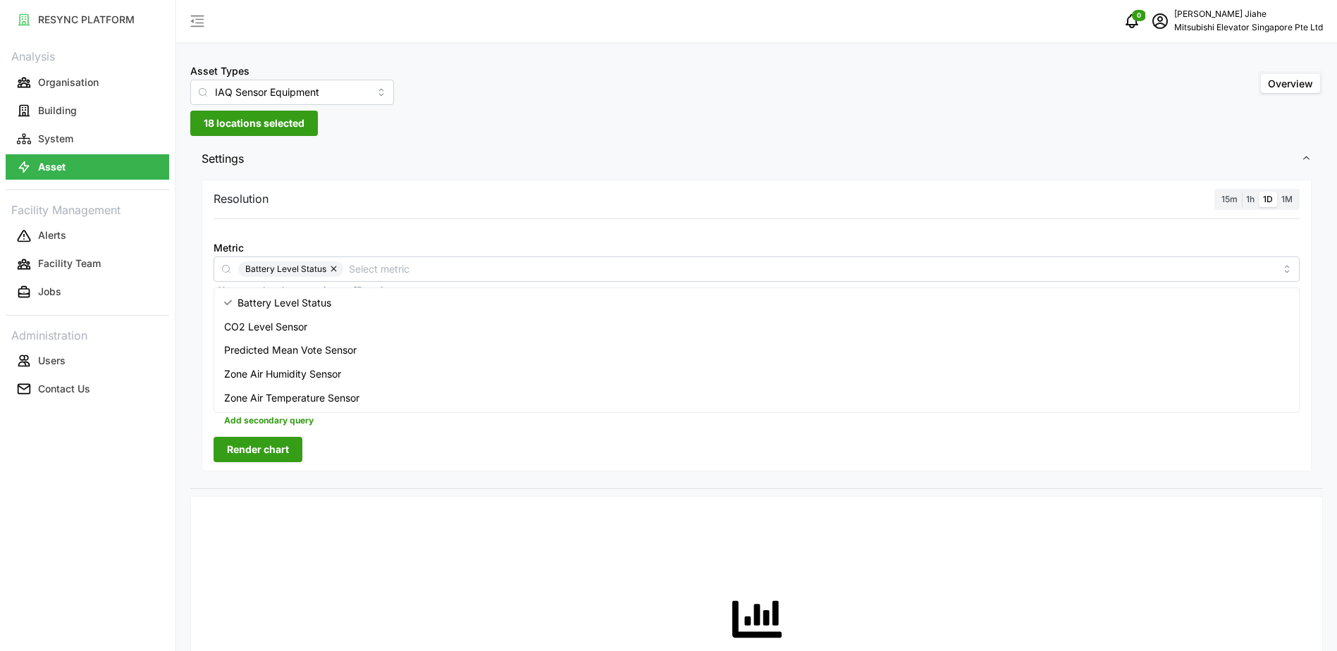
click at [280, 459] on span "Render chart" at bounding box center [258, 450] width 62 height 24
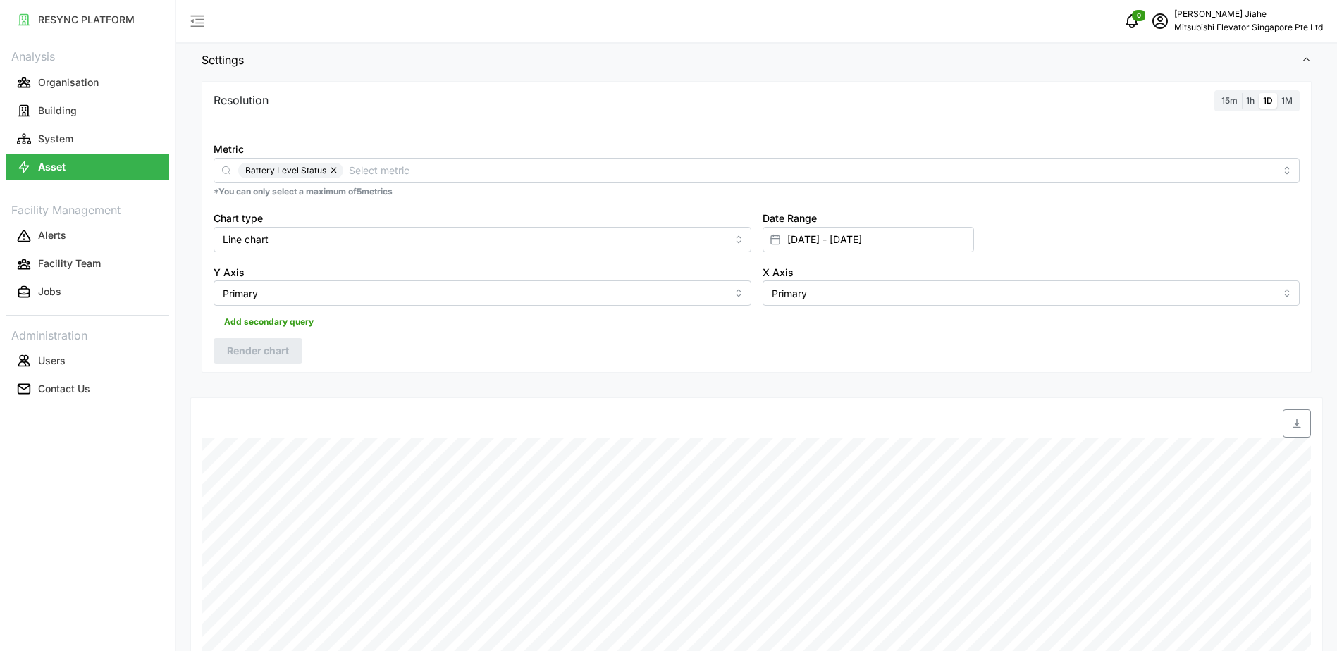
scroll to position [70, 0]
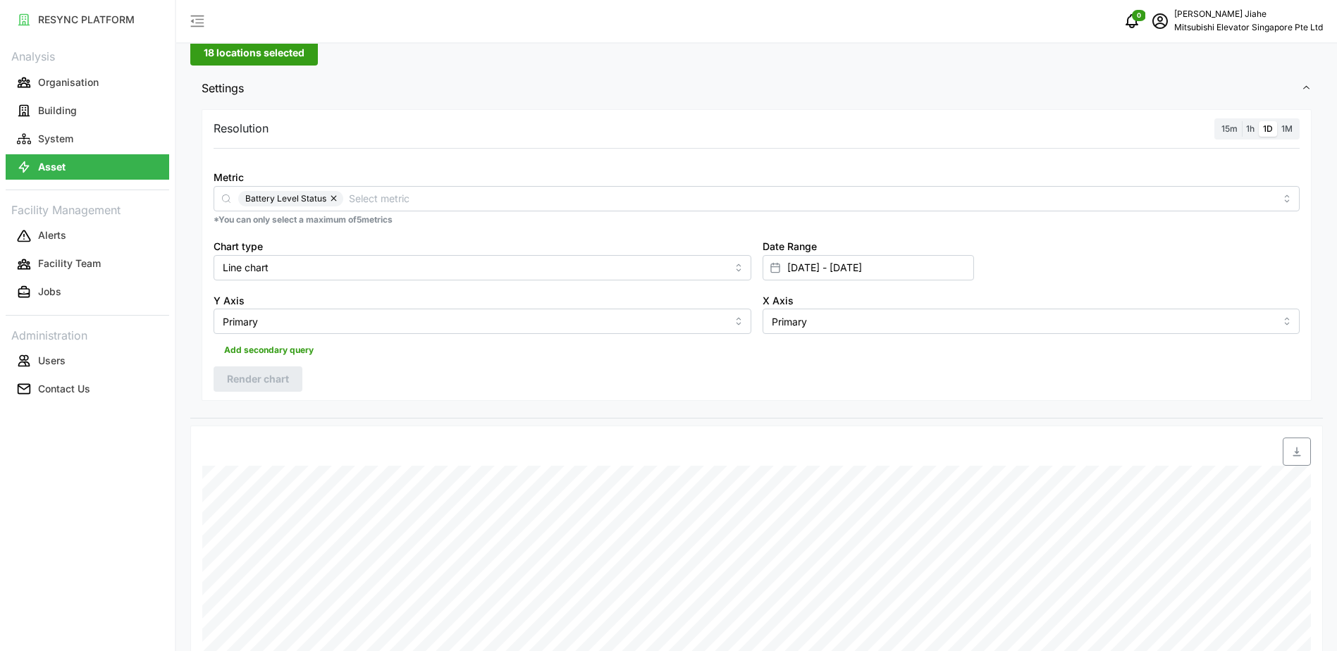
click at [257, 126] on p "Resolution" at bounding box center [241, 129] width 55 height 18
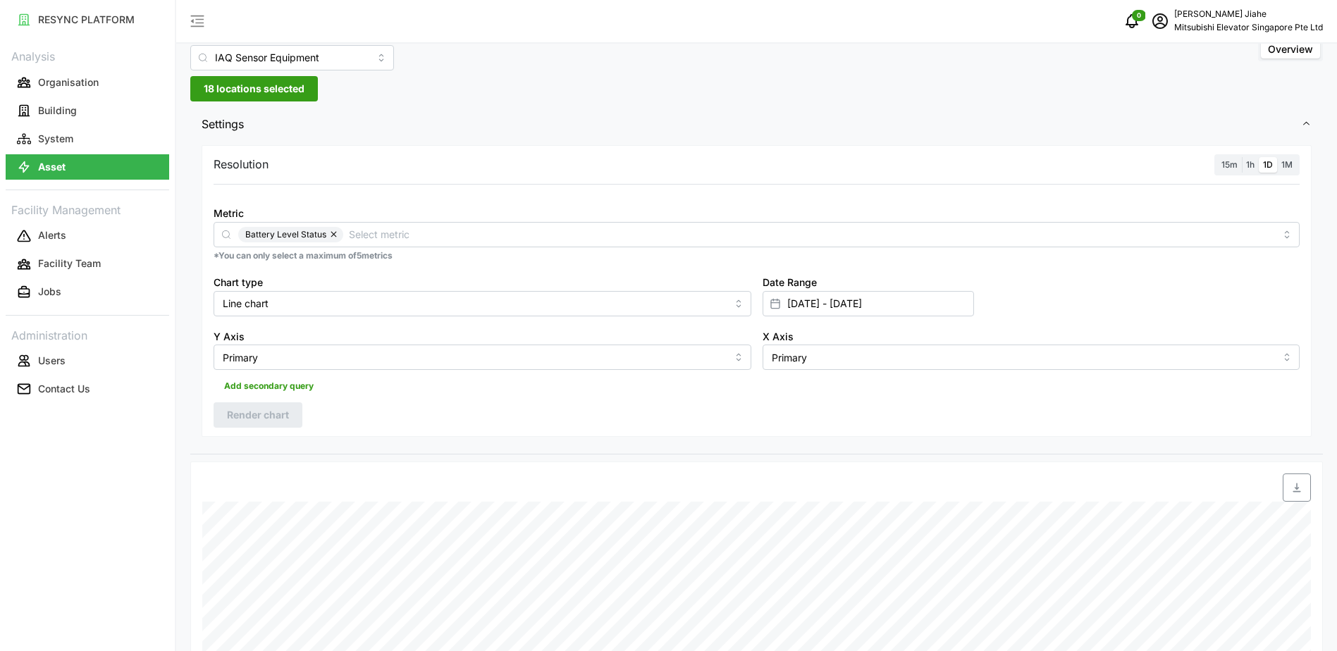
scroll to position [0, 0]
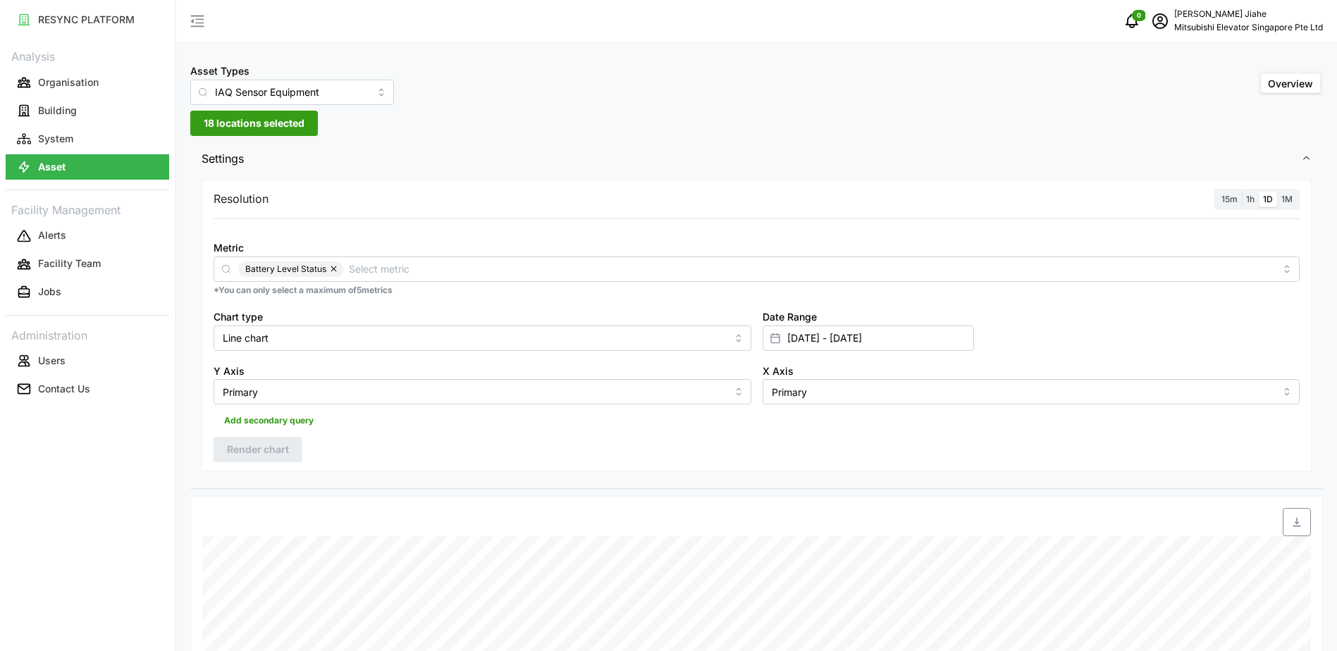
click at [256, 121] on span "18 locations selected" at bounding box center [254, 123] width 101 height 24
click at [331, 269] on button "button" at bounding box center [334, 269] width 17 height 16
click at [207, 185] on icon at bounding box center [208, 186] width 11 height 11
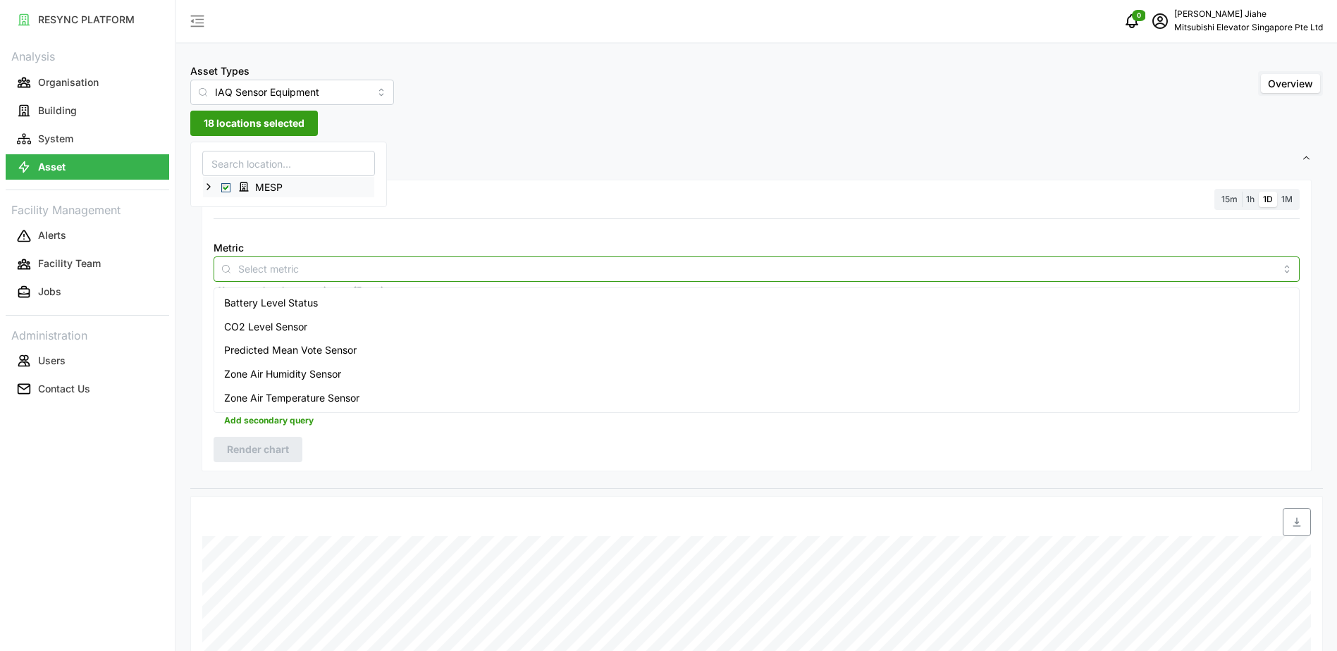
click at [294, 268] on input "Metric" at bounding box center [756, 269] width 1037 height 16
click at [316, 393] on span "Zone Air Temperature Sensor" at bounding box center [291, 398] width 135 height 16
click at [267, 375] on span "Zone Air Humidity Sensor" at bounding box center [282, 374] width 117 height 16
click at [266, 333] on span "CO2 Level Sensor" at bounding box center [265, 327] width 83 height 16
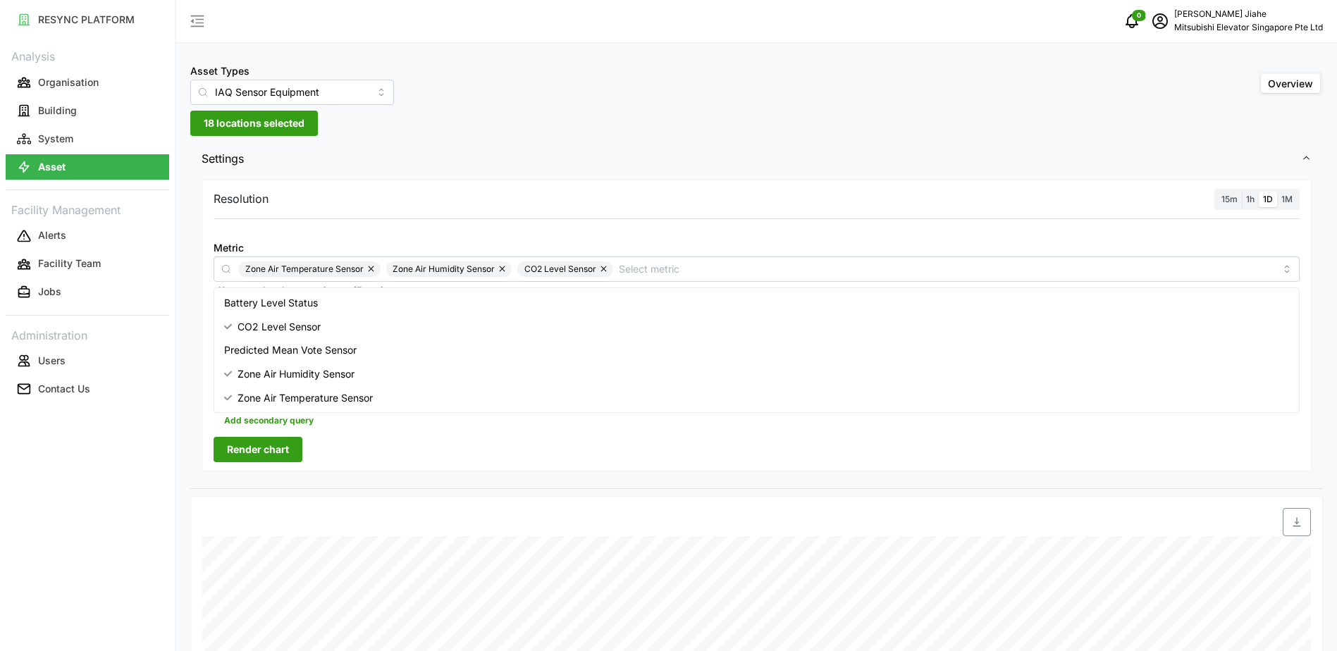
click at [273, 449] on span "Render chart" at bounding box center [258, 450] width 62 height 24
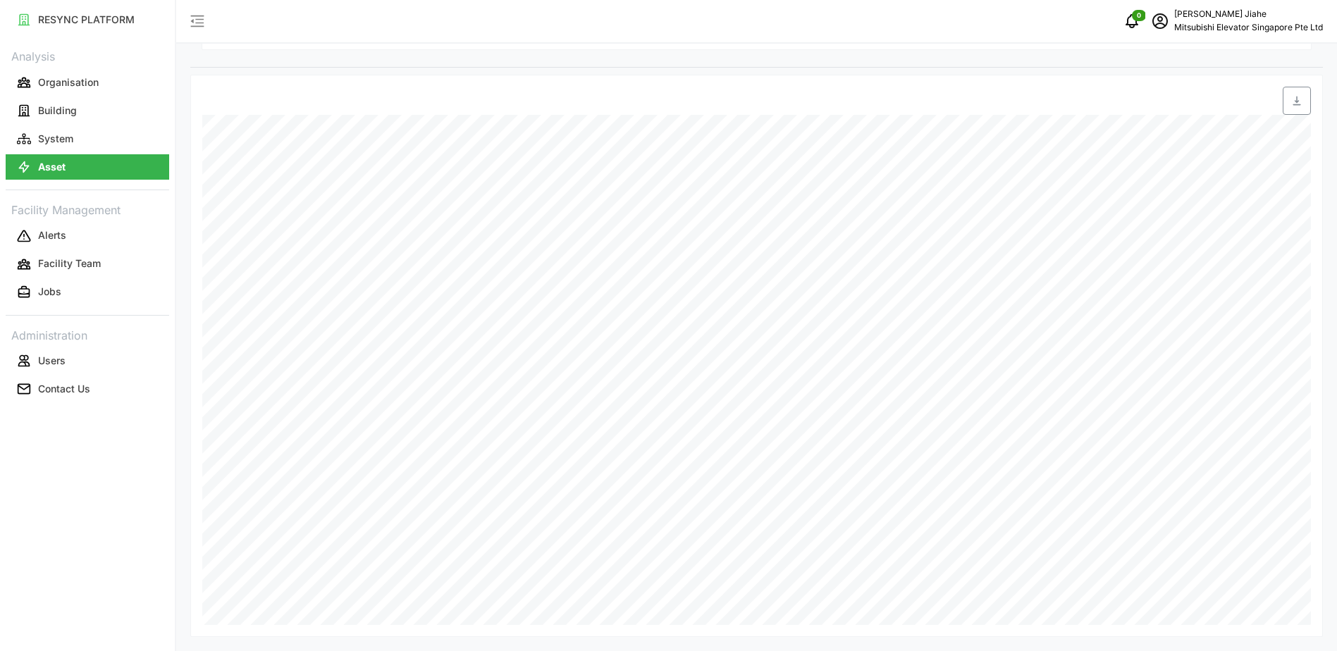
scroll to position [69, 0]
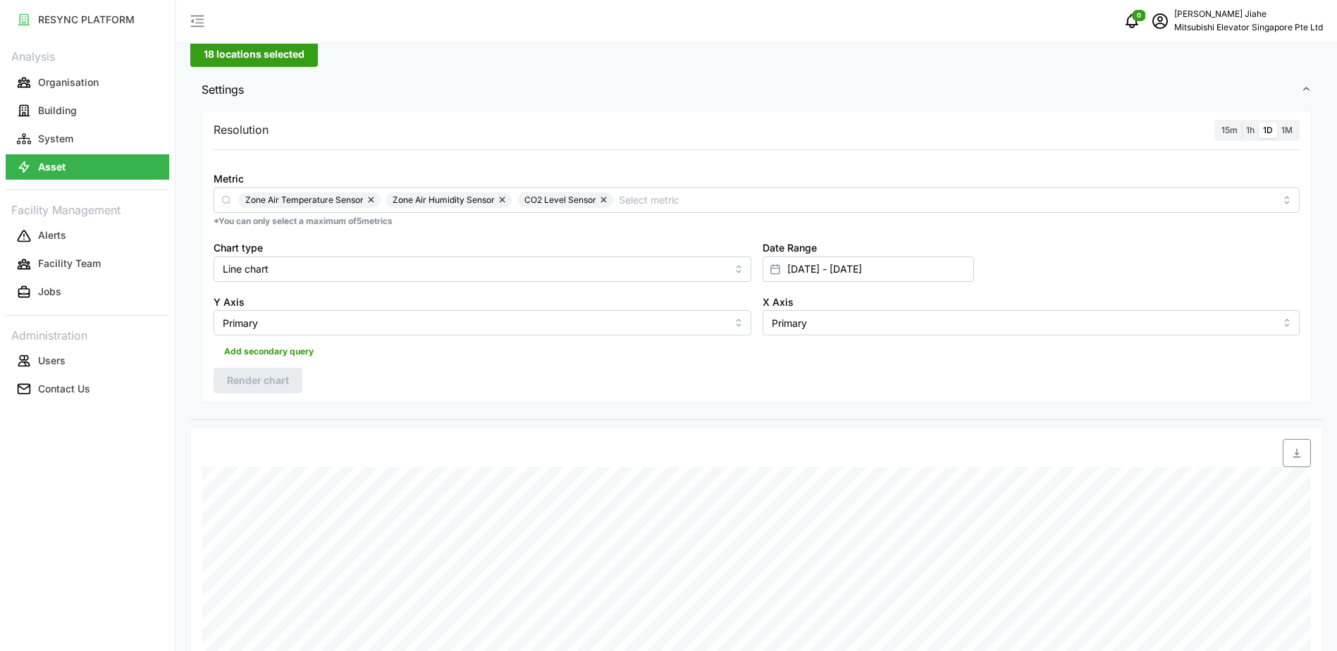
click at [231, 55] on span "18 locations selected" at bounding box center [254, 54] width 101 height 24
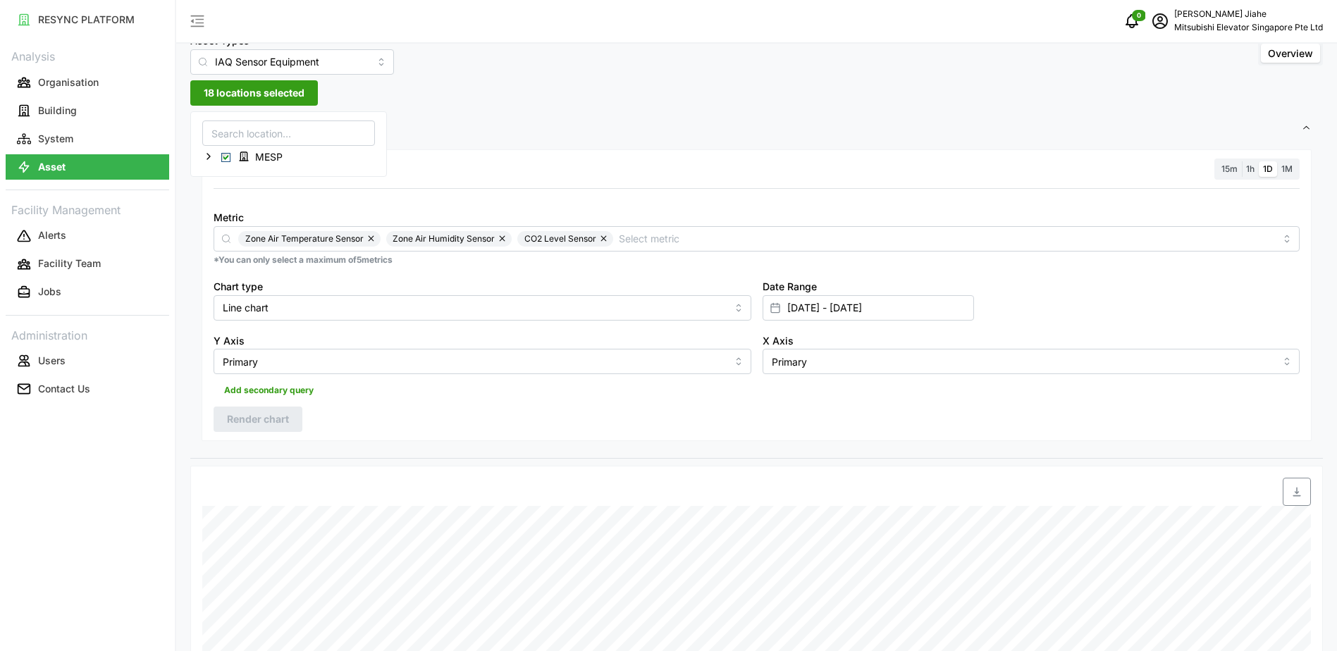
scroll to position [0, 0]
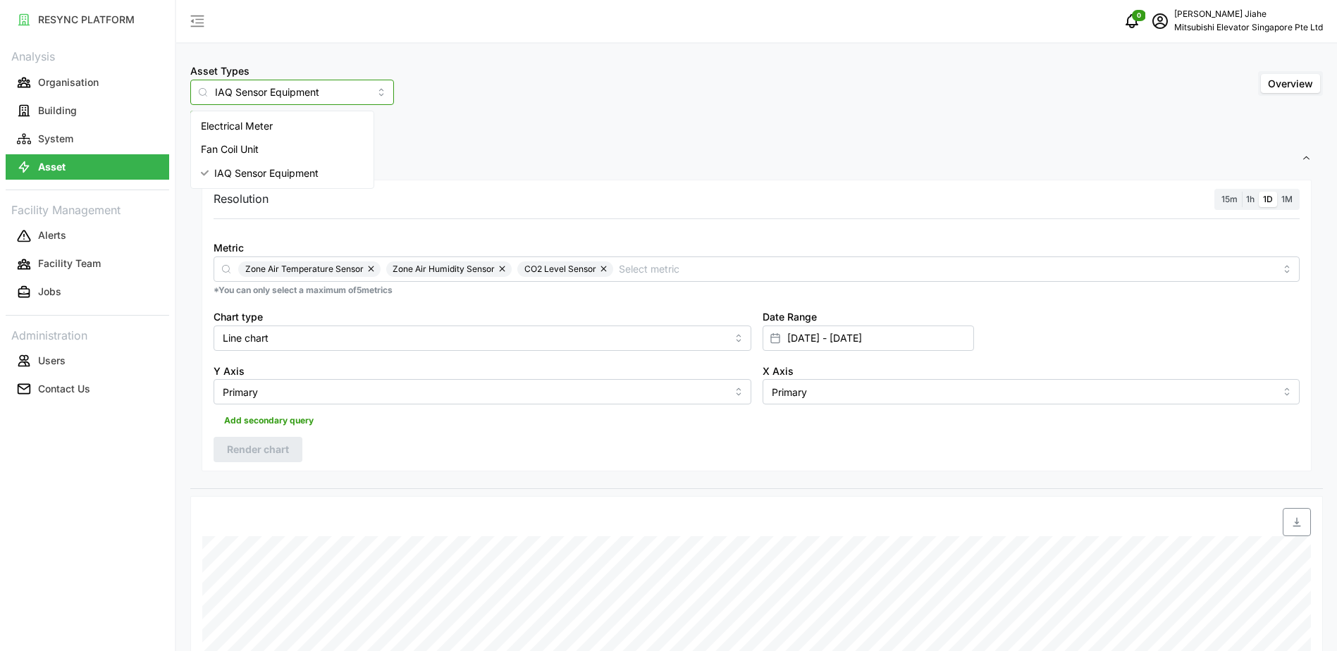
click at [319, 91] on input "IAQ Sensor Equipment" at bounding box center [292, 92] width 204 height 25
click at [302, 124] on div "Electrical Meter" at bounding box center [282, 126] width 177 height 24
type input "Electrical Meter"
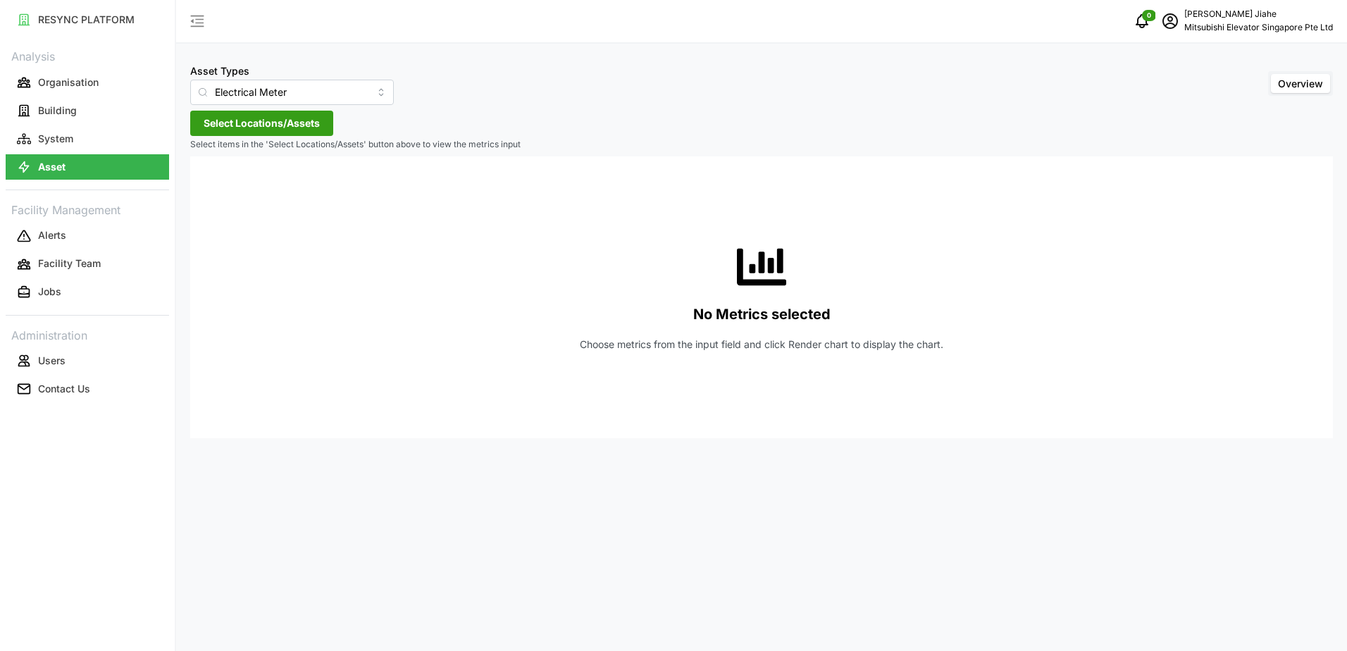
click at [242, 121] on span "Select Locations/Assets" at bounding box center [262, 123] width 116 height 24
click at [225, 187] on span "Select MESP" at bounding box center [225, 187] width 9 height 9
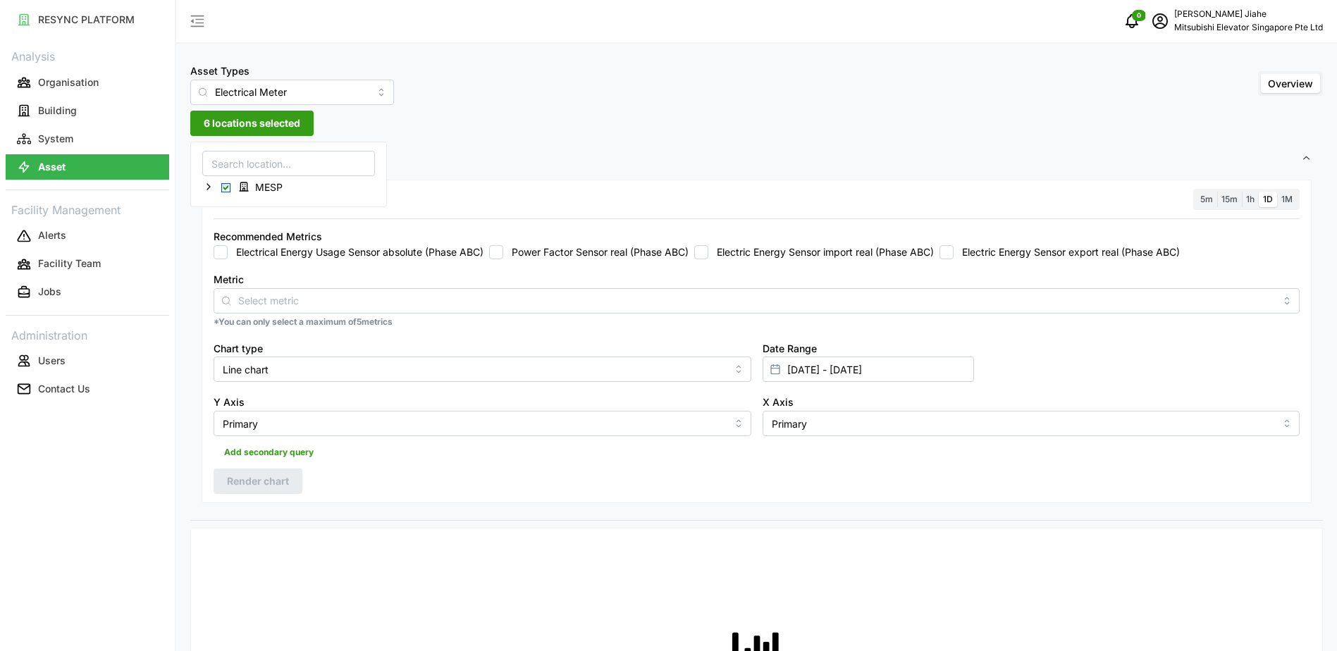
click at [214, 256] on input "Electrical Energy Usage Sensor absolute (Phase ABC)" at bounding box center [221, 252] width 14 height 14
checkbox input "true"
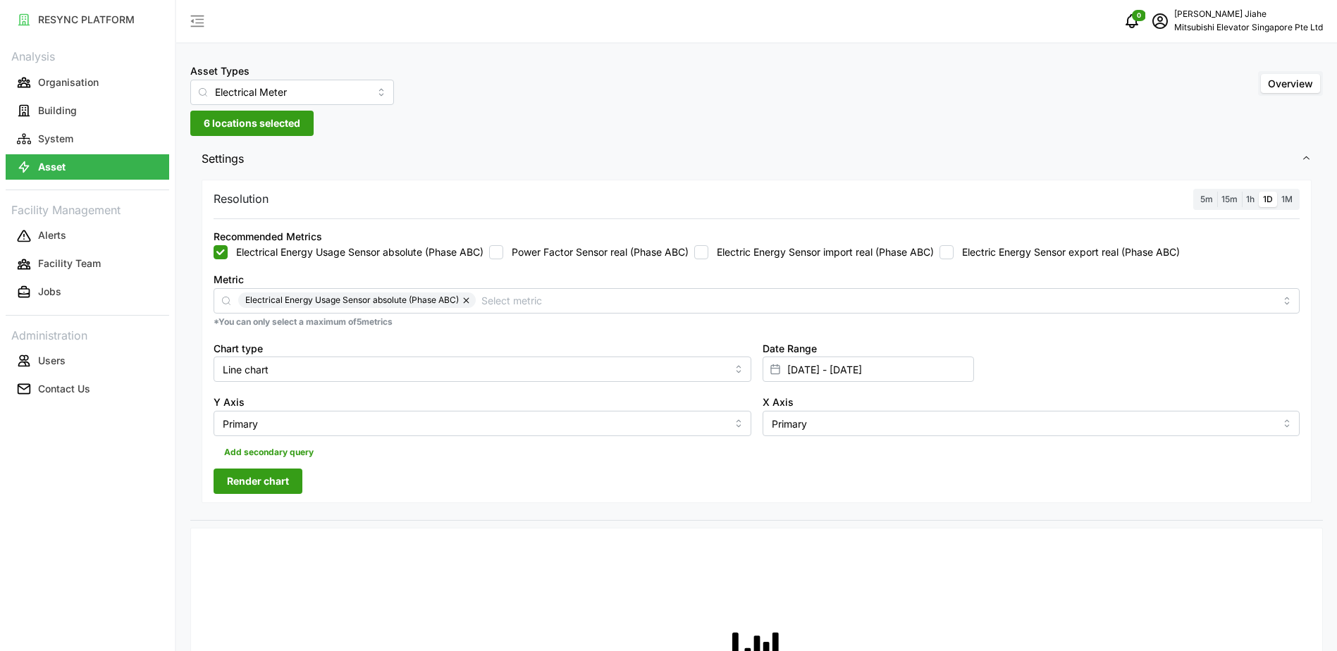
click at [503, 251] on input "Power Factor Sensor real (Phase ABC)" at bounding box center [496, 252] width 14 height 14
checkbox input "true"
click at [707, 252] on input "Electric Energy Sensor import real (Phase ABC)" at bounding box center [701, 252] width 14 height 14
checkbox input "true"
click at [953, 252] on input "Electric Energy Sensor export real (Phase ABC)" at bounding box center [946, 252] width 14 height 14
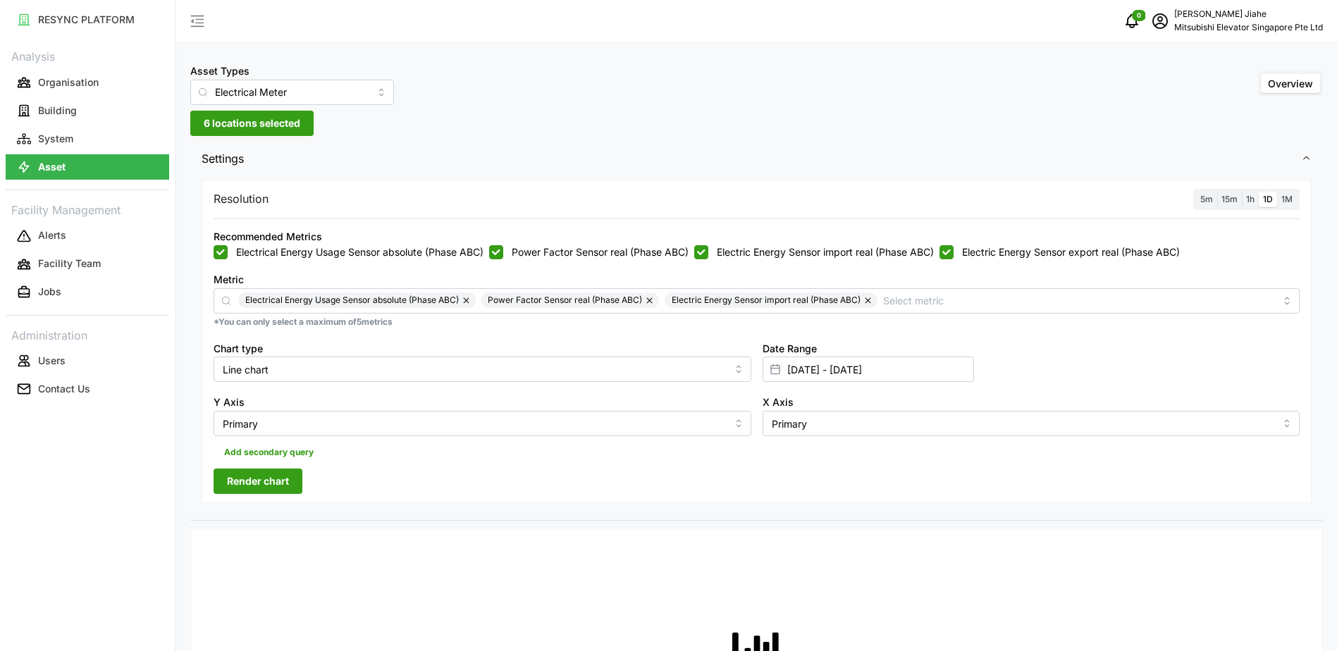
checkbox input "true"
click at [825, 378] on input "[DATE] - [DATE]" at bounding box center [867, 369] width 211 height 25
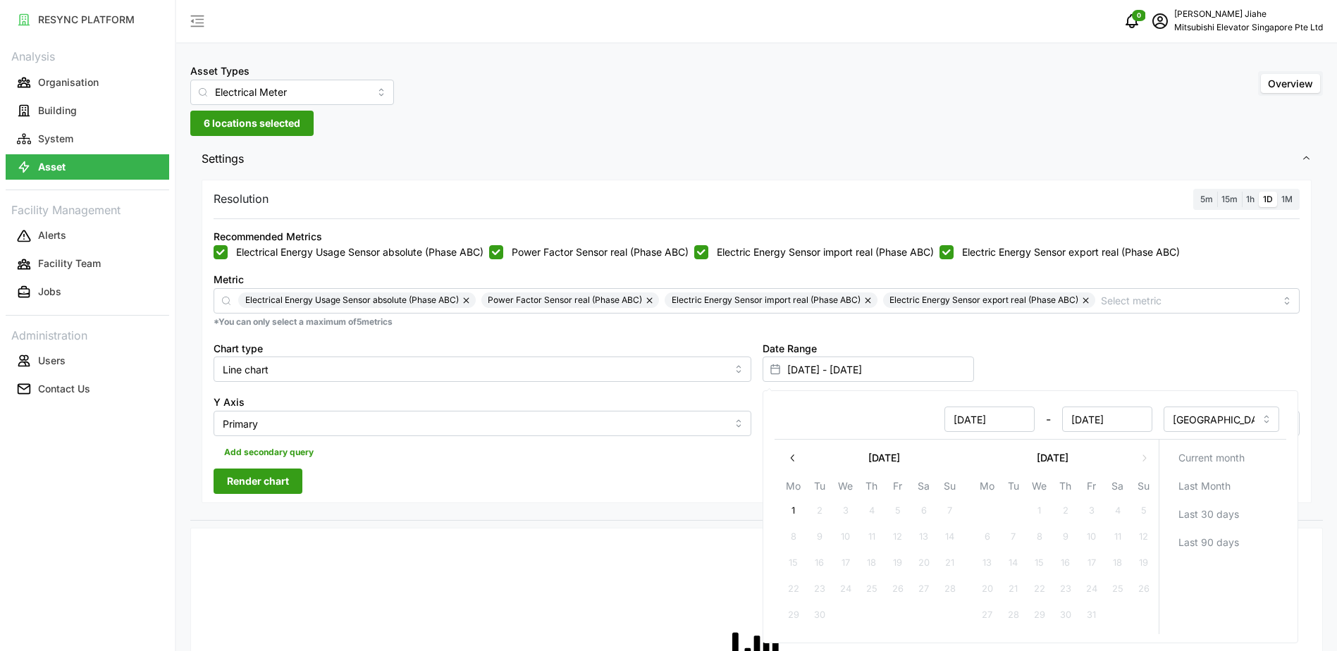
click at [792, 458] on icon "button" at bounding box center [791, 457] width 11 height 11
click at [1121, 569] on button "16" at bounding box center [1116, 562] width 25 height 25
type input "[DATE] - [DATE]"
type input "[DATE]"
click at [1121, 569] on button "16" at bounding box center [1116, 562] width 25 height 25
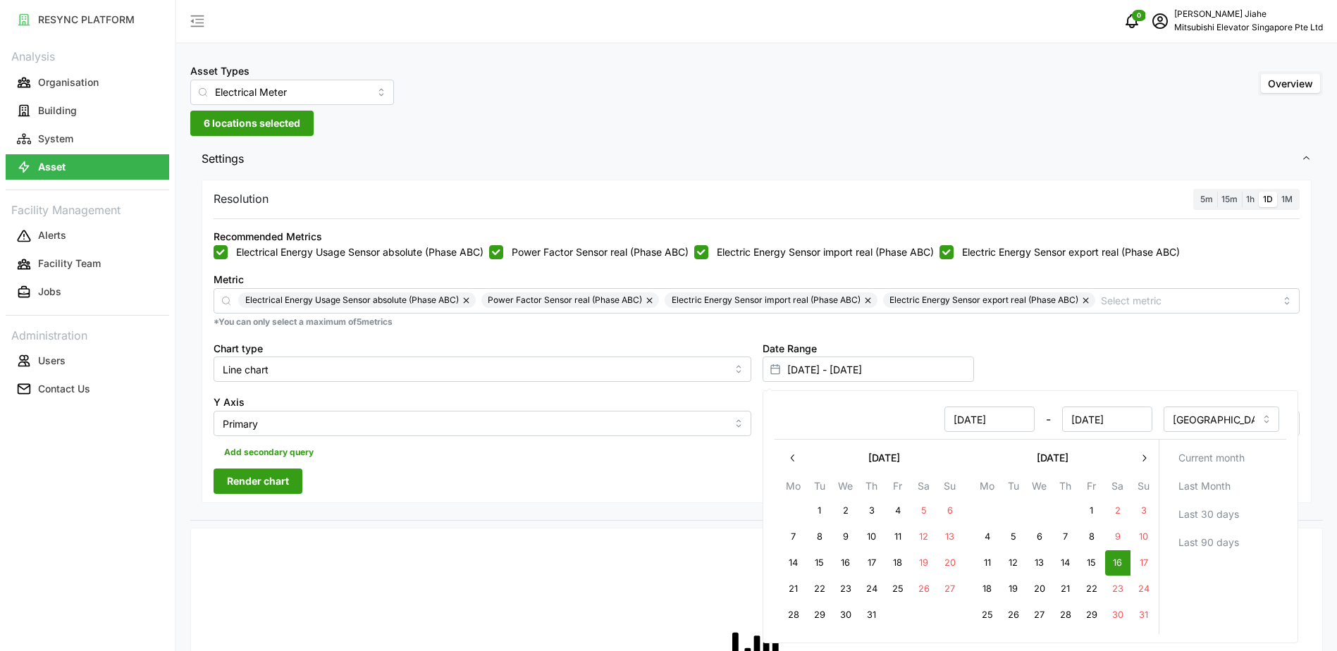
type input "[DATE] - [DATE]"
type input "[DATE]"
click at [1116, 562] on button "16" at bounding box center [1116, 562] width 25 height 25
click at [1119, 618] on button "30" at bounding box center [1116, 615] width 25 height 25
type input "[DATE] - [DATE]"
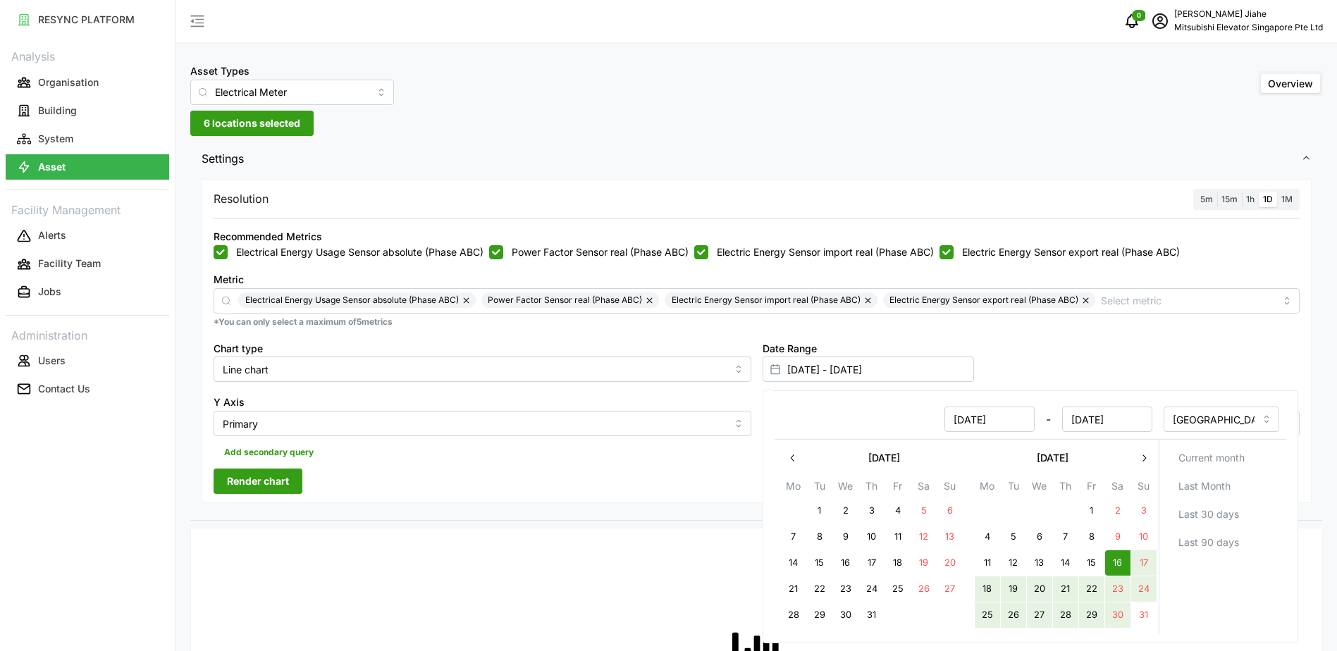
type input "[DATE]"
click at [1121, 564] on button "16" at bounding box center [1116, 562] width 25 height 25
click at [1122, 617] on button "30" at bounding box center [1116, 615] width 25 height 25
click at [1121, 564] on button "16" at bounding box center [1116, 562] width 25 height 25
click at [1113, 564] on button "16" at bounding box center [1116, 562] width 25 height 25
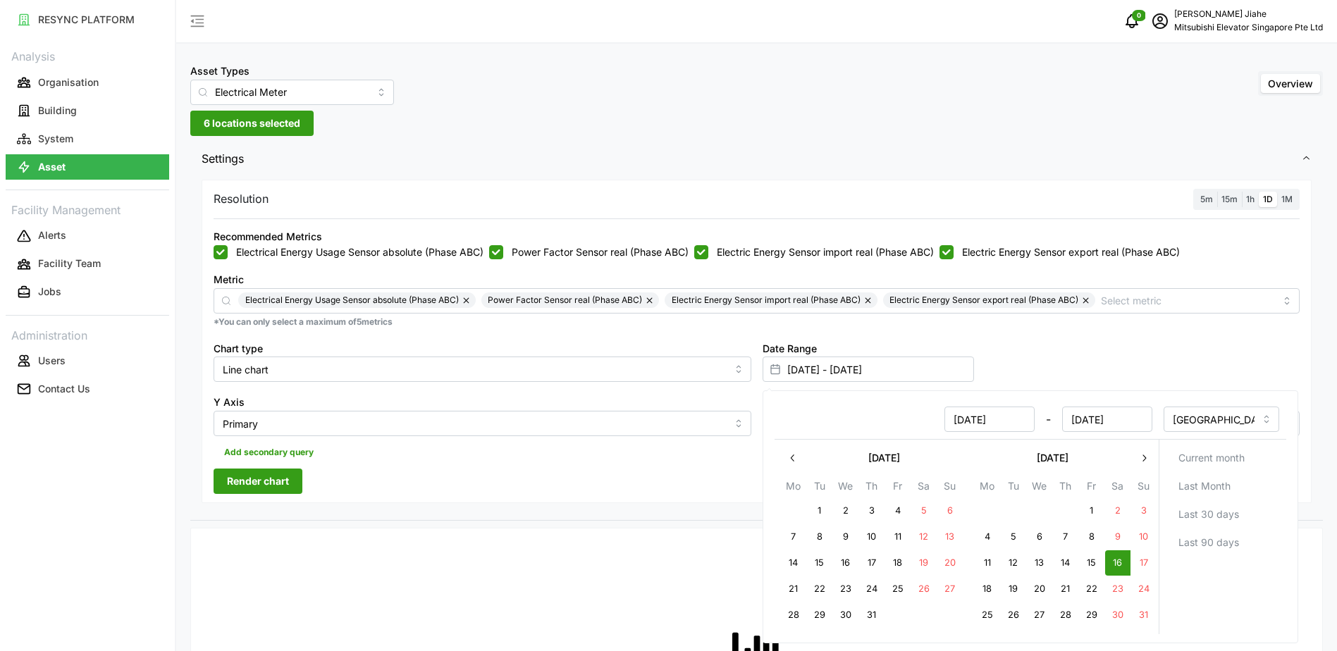
type input "[DATE] - [DATE]"
type input "[DATE]"
click at [1113, 621] on button "30" at bounding box center [1116, 615] width 25 height 25
type input "[DATE] - [DATE]"
type input "[DATE]"
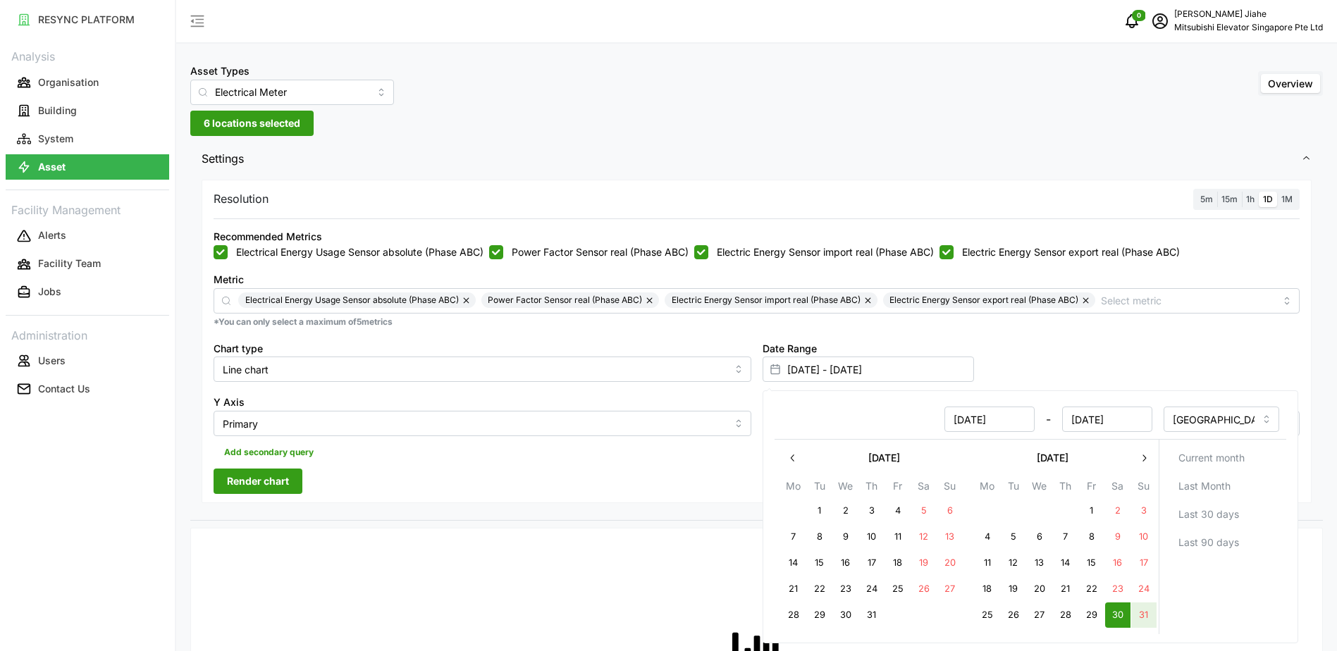
click at [1142, 617] on button "31" at bounding box center [1142, 615] width 25 height 25
type input "[DATE] - [DATE]"
type input "[DATE]"
click at [1109, 369] on div "Date Range [DATE] - [DATE]" at bounding box center [1031, 361] width 549 height 54
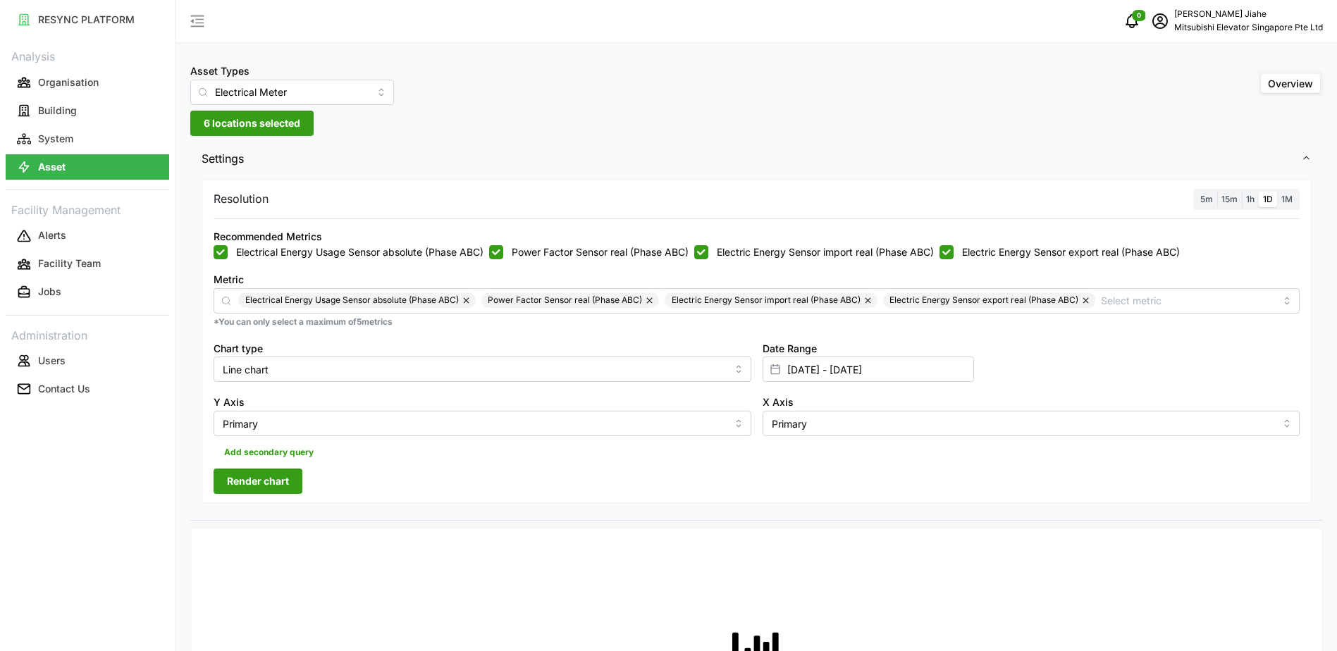
click at [265, 474] on span "Render chart" at bounding box center [258, 481] width 62 height 24
click at [839, 357] on input "[DATE] - [DATE]" at bounding box center [867, 369] width 211 height 25
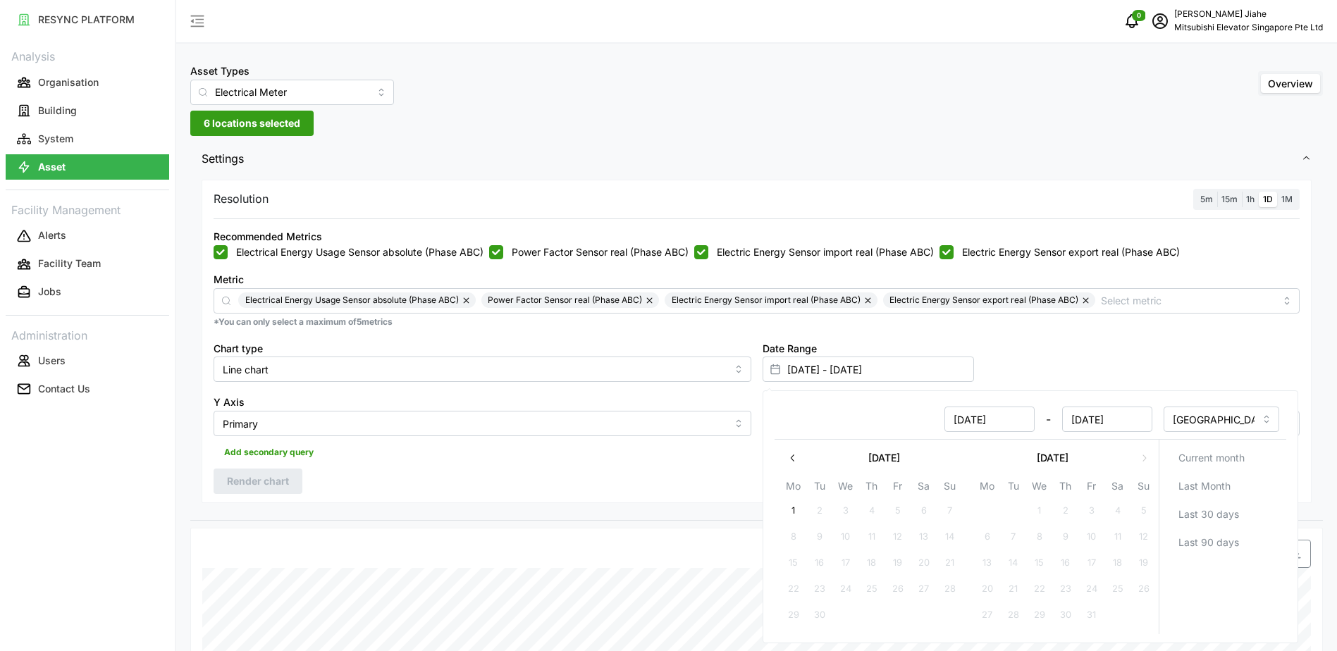
click at [791, 462] on icon "button" at bounding box center [791, 457] width 11 height 11
click at [1118, 619] on button "30" at bounding box center [1116, 615] width 25 height 25
click at [1118, 618] on button "30" at bounding box center [1116, 615] width 25 height 25
type input "[DATE] - [DATE]"
type input "[DATE]"
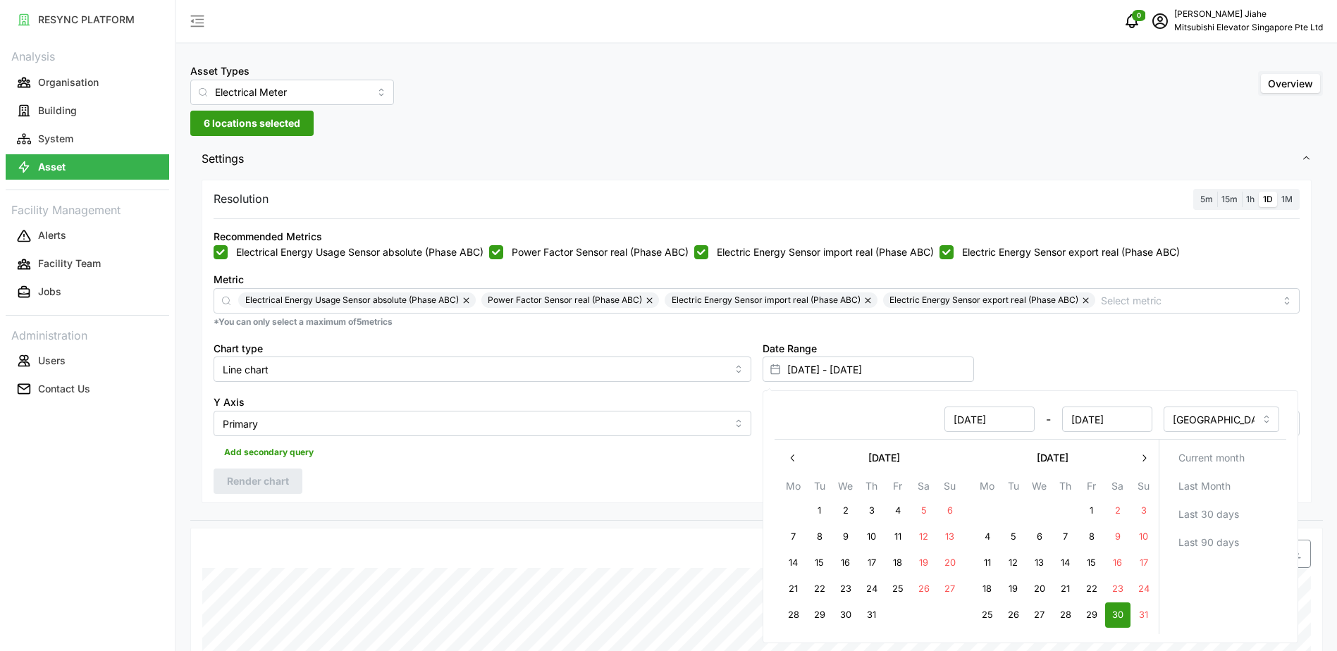
click at [1147, 365] on div "Date Range [DATE] - [DATE]" at bounding box center [1031, 361] width 549 height 54
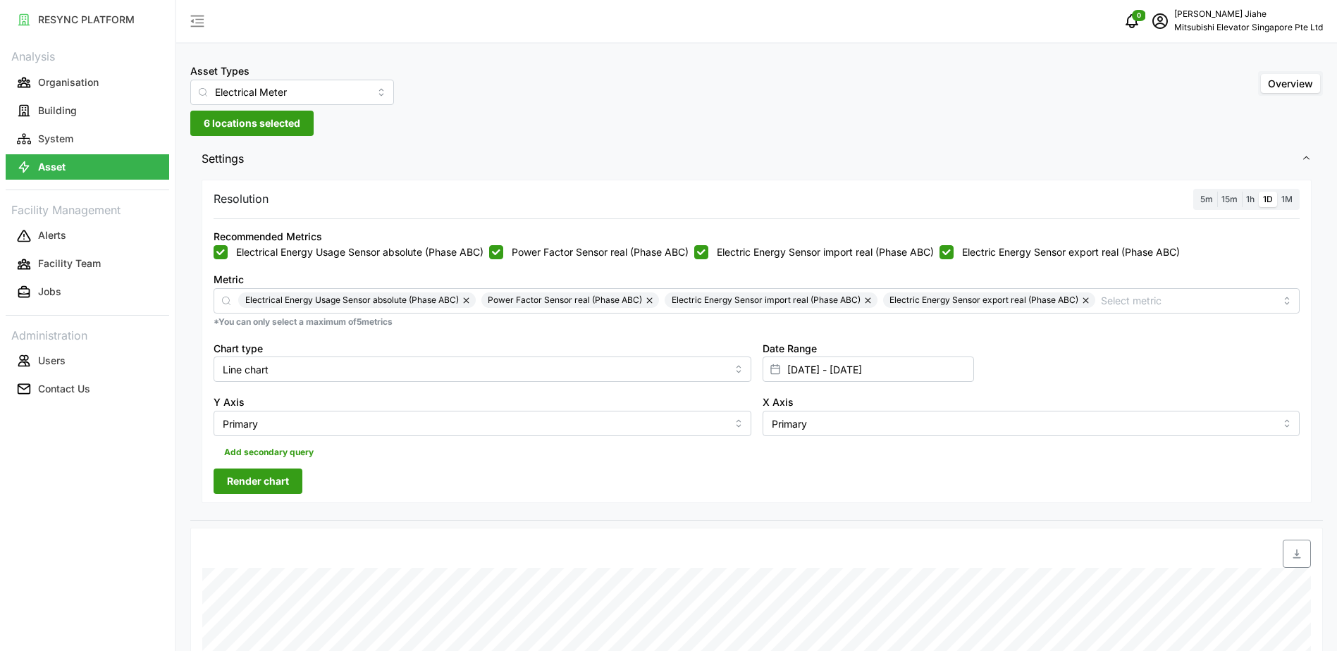
click at [255, 481] on span "Render chart" at bounding box center [258, 481] width 62 height 24
click at [500, 431] on input "Primary" at bounding box center [483, 423] width 538 height 25
click at [545, 374] on input "Line chart" at bounding box center [483, 369] width 538 height 25
click at [261, 424] on span "Bar chart" at bounding box center [245, 427] width 42 height 16
type input "Bar chart"
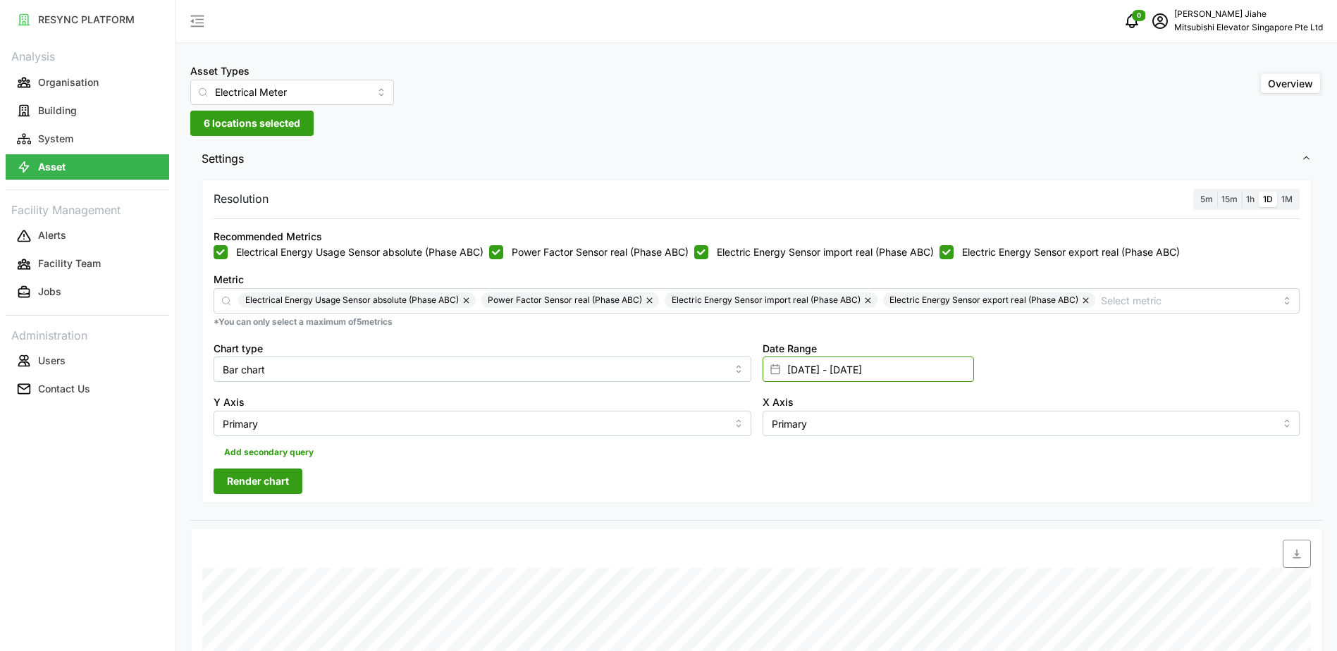
click at [890, 377] on input "[DATE] - [DATE]" at bounding box center [867, 369] width 211 height 25
click at [786, 472] on div "[DATE] Mo Tu We Th Fr Sa Su 1 2 3 4 5 6 7 8 9 10 11 12 13 14 15 16 17 18 19 20 …" at bounding box center [871, 536] width 183 height 183
click at [789, 459] on icon "button" at bounding box center [791, 457] width 11 height 11
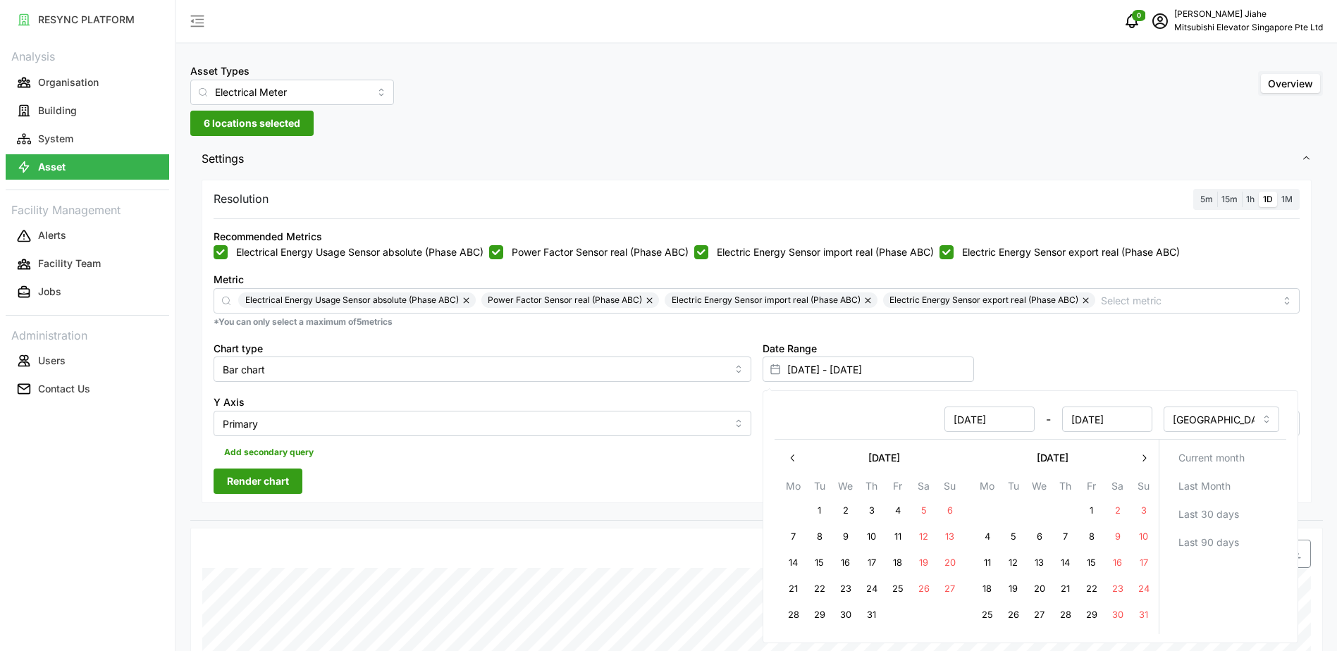
click at [1118, 618] on button "30" at bounding box center [1116, 615] width 25 height 25
click at [1152, 615] on button "31" at bounding box center [1142, 615] width 25 height 25
type input "[DATE] - [DATE]"
type input "[DATE]"
click at [1242, 540] on span "Last 90 days" at bounding box center [1222, 543] width 89 height 24
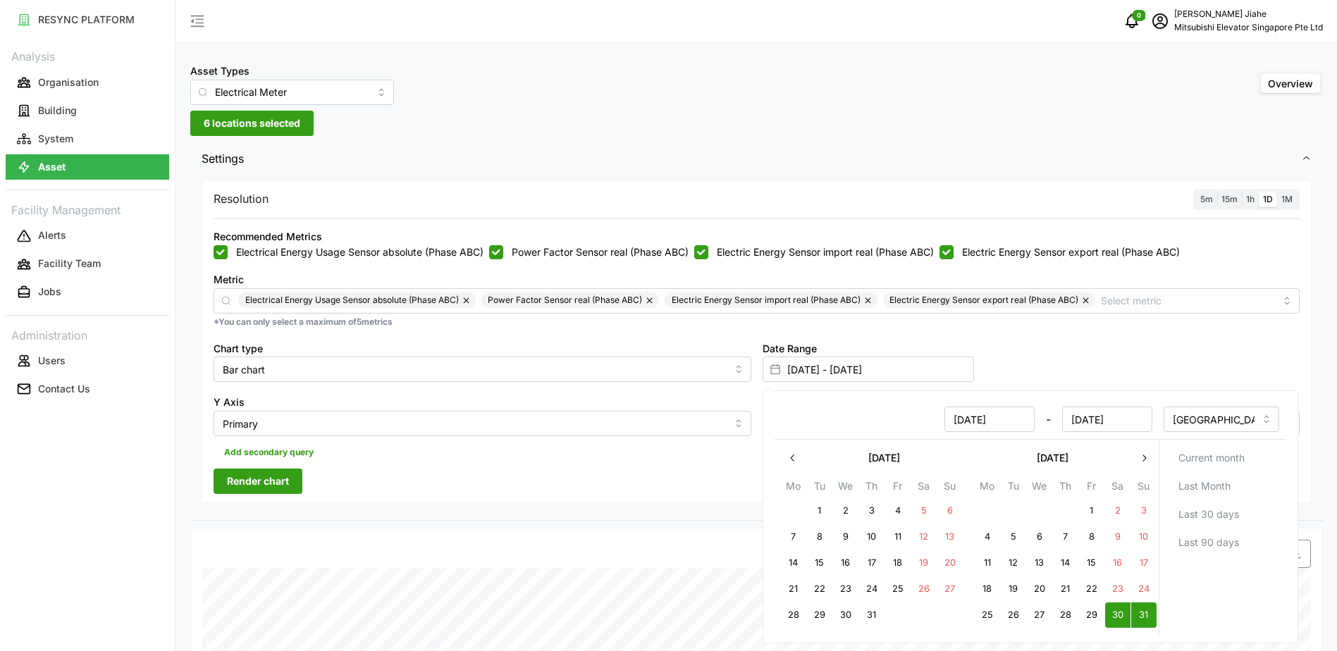
type input "[DATE] - [DATE]"
type input "[DATE]"
click at [1228, 509] on span "Last 30 days" at bounding box center [1208, 514] width 61 height 24
type input "[DATE] - [DATE]"
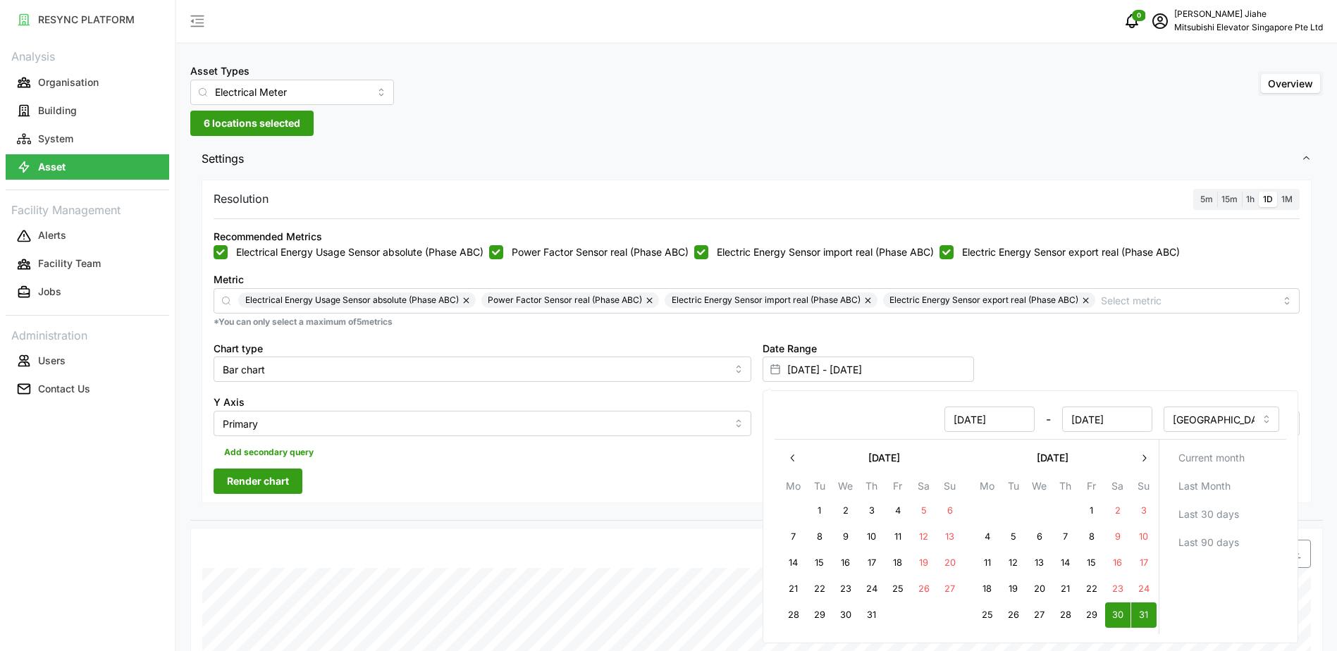
type input "[DATE]"
click at [1225, 467] on span "Current month" at bounding box center [1211, 458] width 66 height 24
type input "[DATE] - [DATE]"
type input "[DATE]"
click at [1226, 497] on span "Last Month" at bounding box center [1204, 486] width 52 height 24
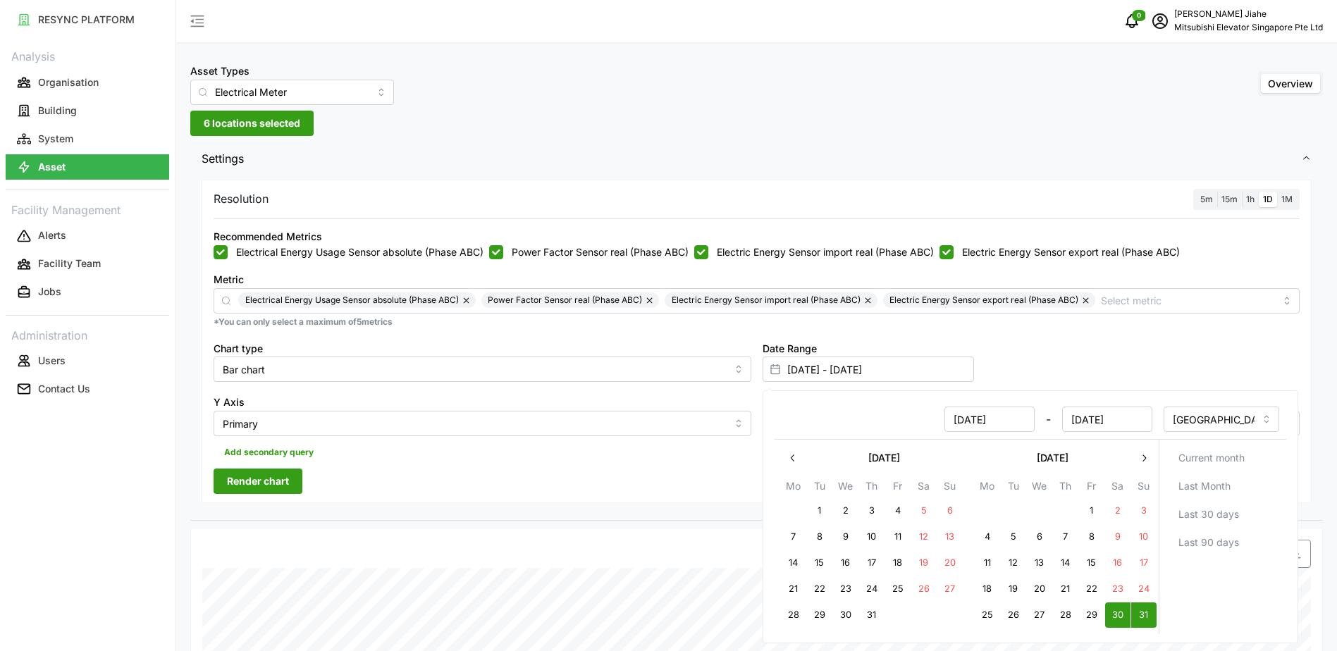
type input "[DATE] - [DATE]"
type input "[DATE]"
click at [1116, 615] on button "30" at bounding box center [1116, 615] width 25 height 25
type input "[DATE] - [DATE]"
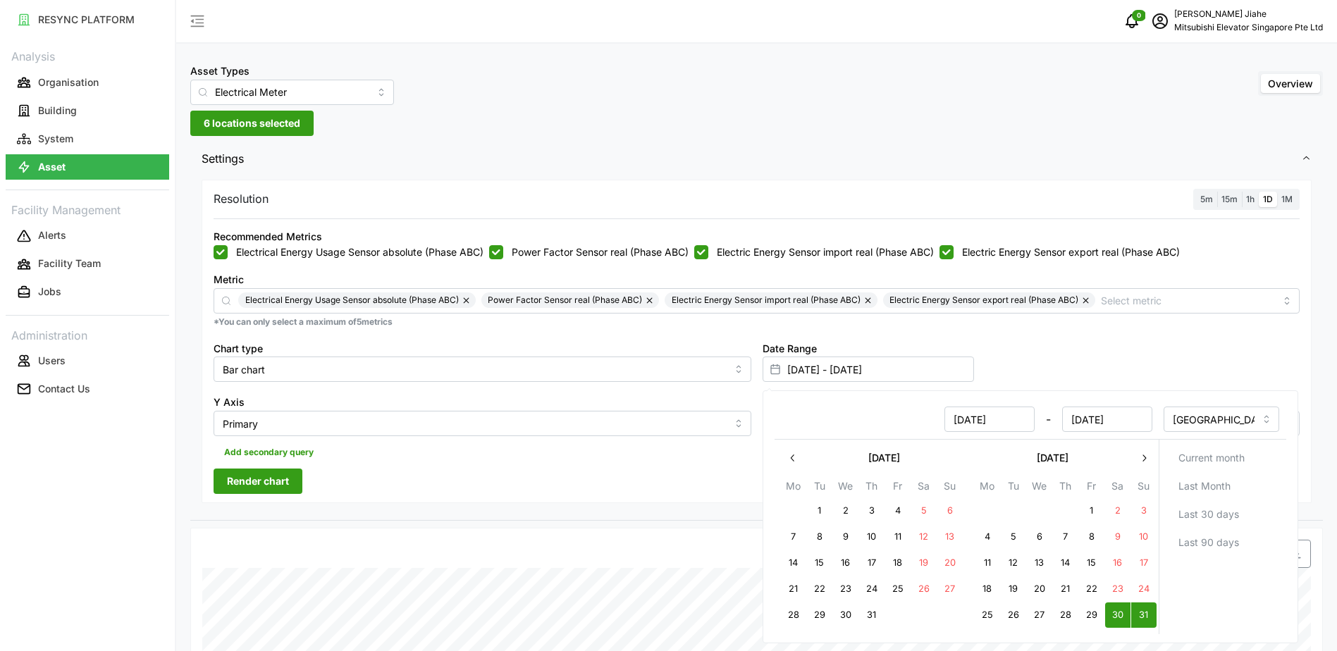
type input "[DATE]"
click at [1141, 615] on button "31" at bounding box center [1142, 615] width 25 height 25
click at [1058, 383] on div "Date Range [DATE] - [DATE]" at bounding box center [1031, 361] width 549 height 54
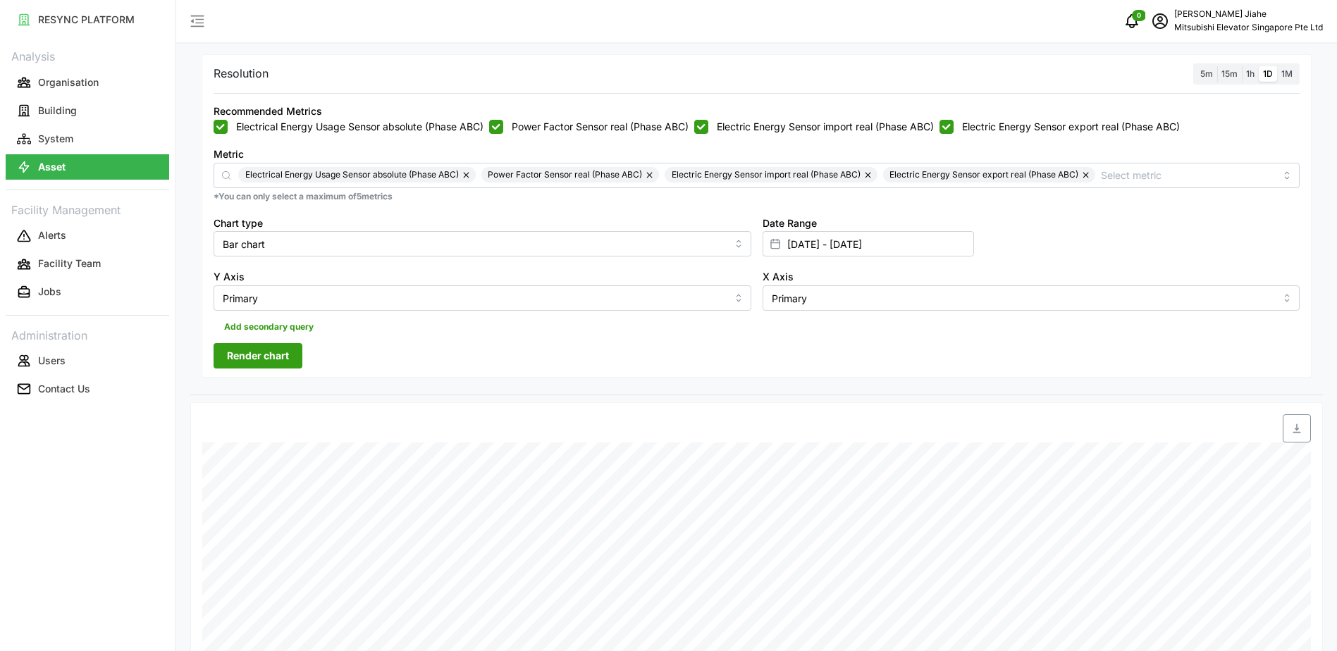
scroll to position [141, 0]
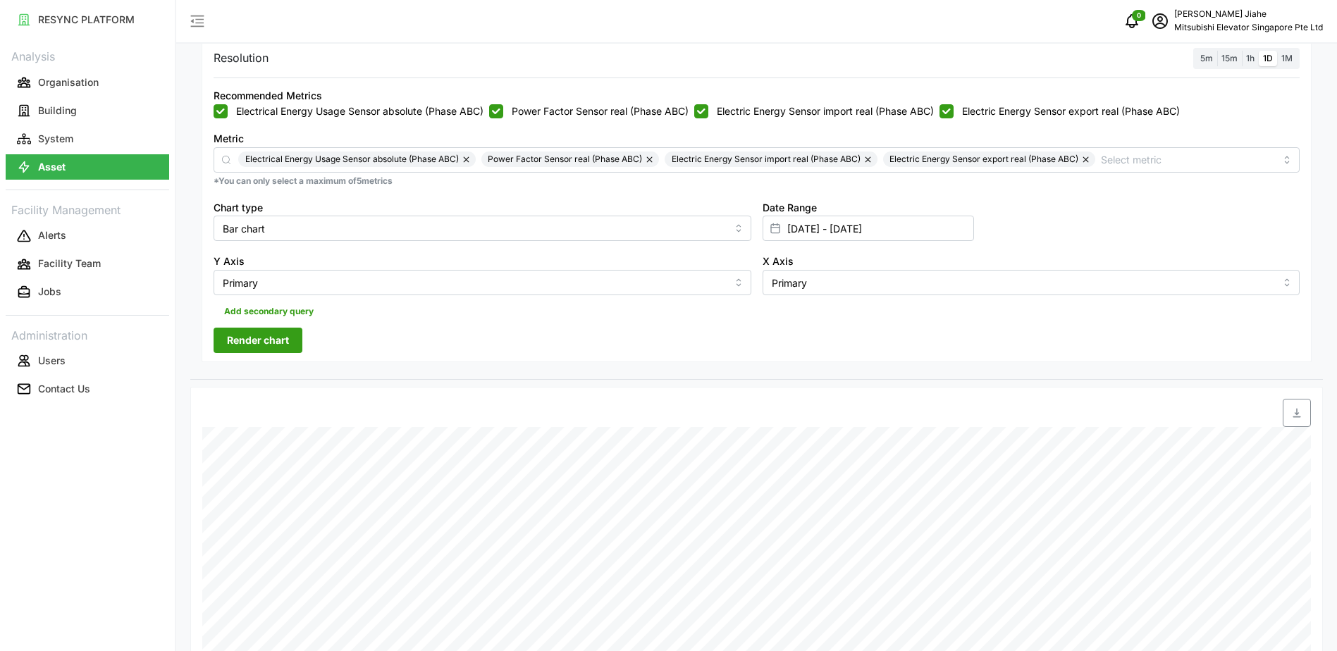
click at [268, 329] on span "Render chart" at bounding box center [258, 340] width 62 height 24
click at [834, 214] on div "Date Range [DATE] - [DATE]" at bounding box center [867, 220] width 211 height 43
click at [837, 223] on input "[DATE] - [DATE]" at bounding box center [867, 228] width 211 height 25
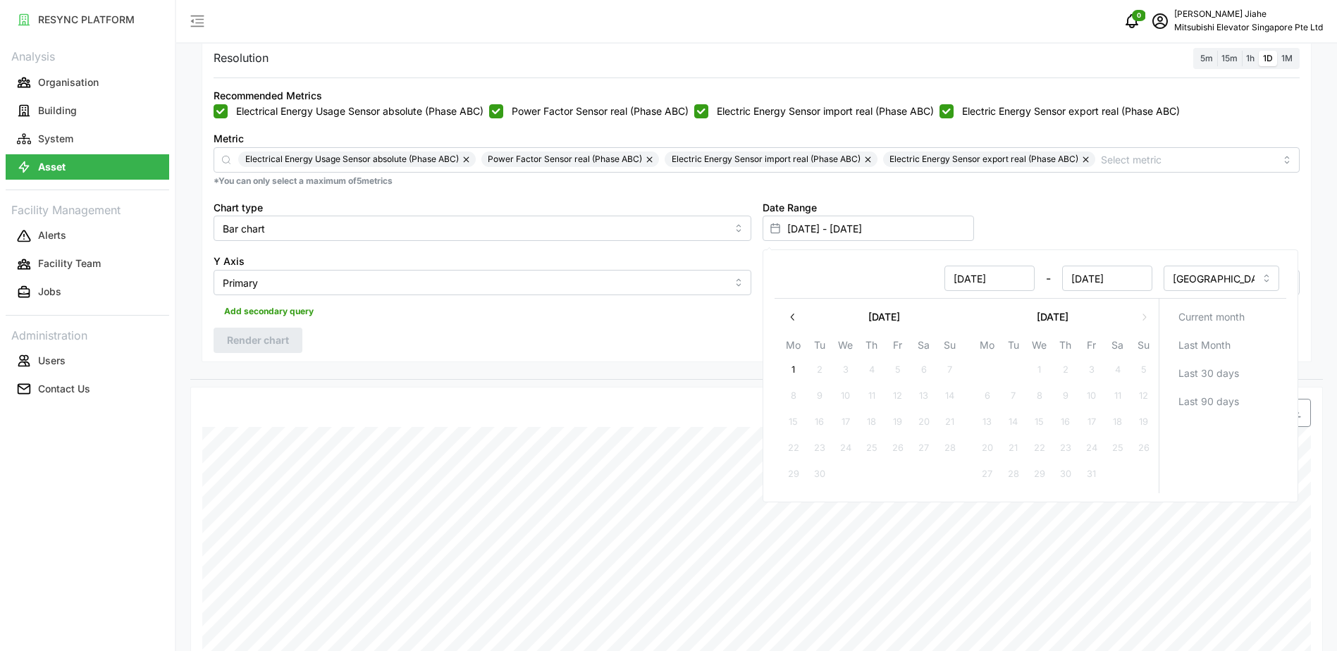
click at [794, 322] on icon "button" at bounding box center [791, 316] width 11 height 11
click at [1092, 476] on button "29" at bounding box center [1090, 474] width 25 height 25
type input "[DATE] - [DATE]"
type input "[DATE]"
click at [1092, 476] on button "29" at bounding box center [1090, 474] width 25 height 25
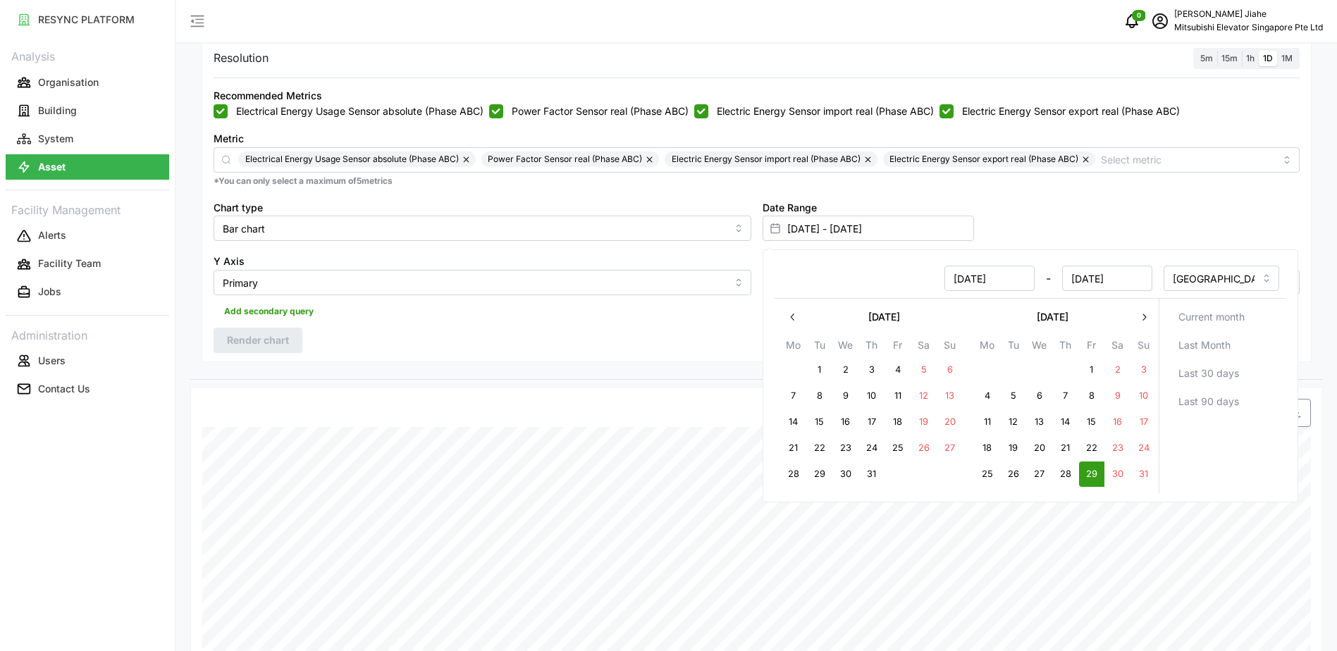
type input "[DATE] - [DATE]"
type input "[DATE]"
click at [1062, 235] on div "Date Range [DATE] - [DATE]" at bounding box center [1031, 220] width 549 height 54
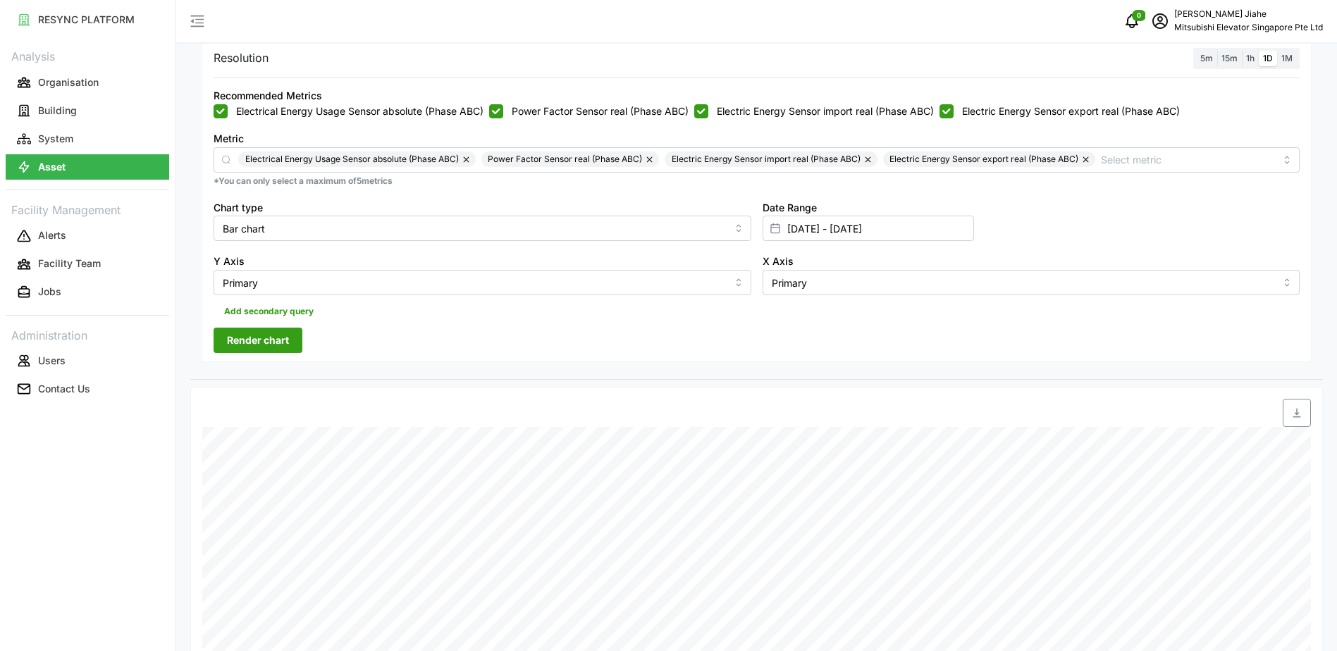
click at [268, 352] on span "Render chart" at bounding box center [258, 340] width 62 height 24
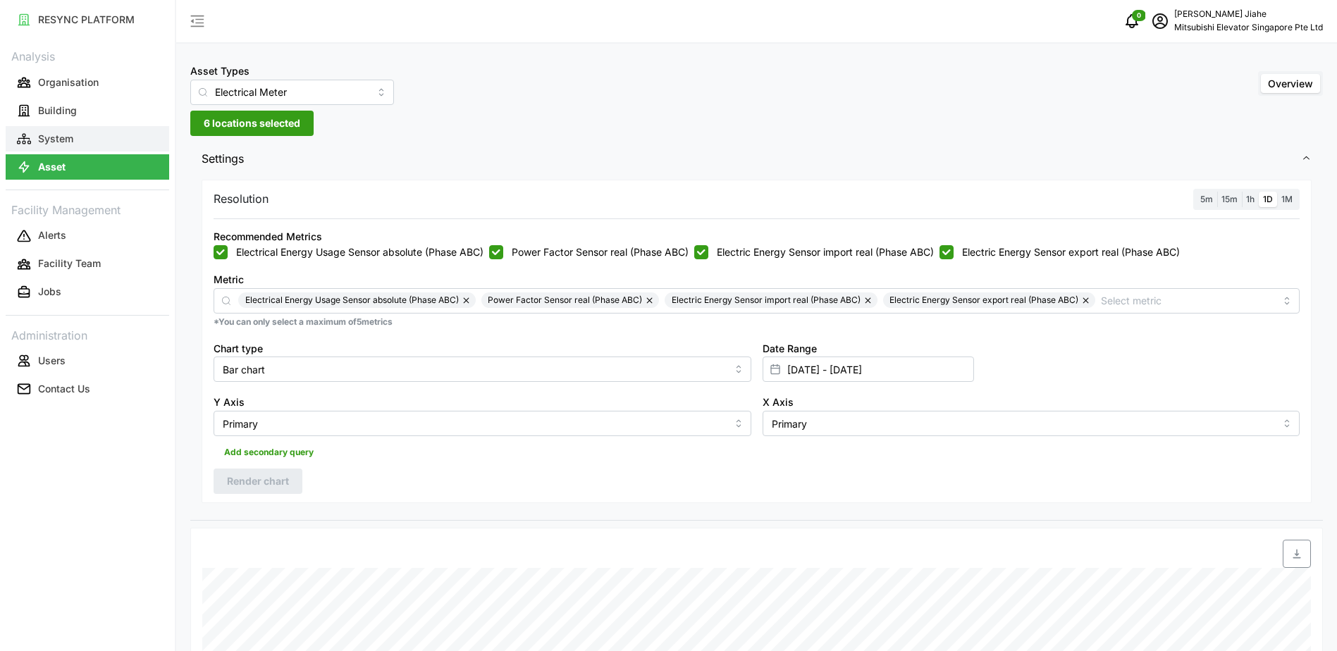
click at [56, 147] on button "System" at bounding box center [87, 138] width 163 height 25
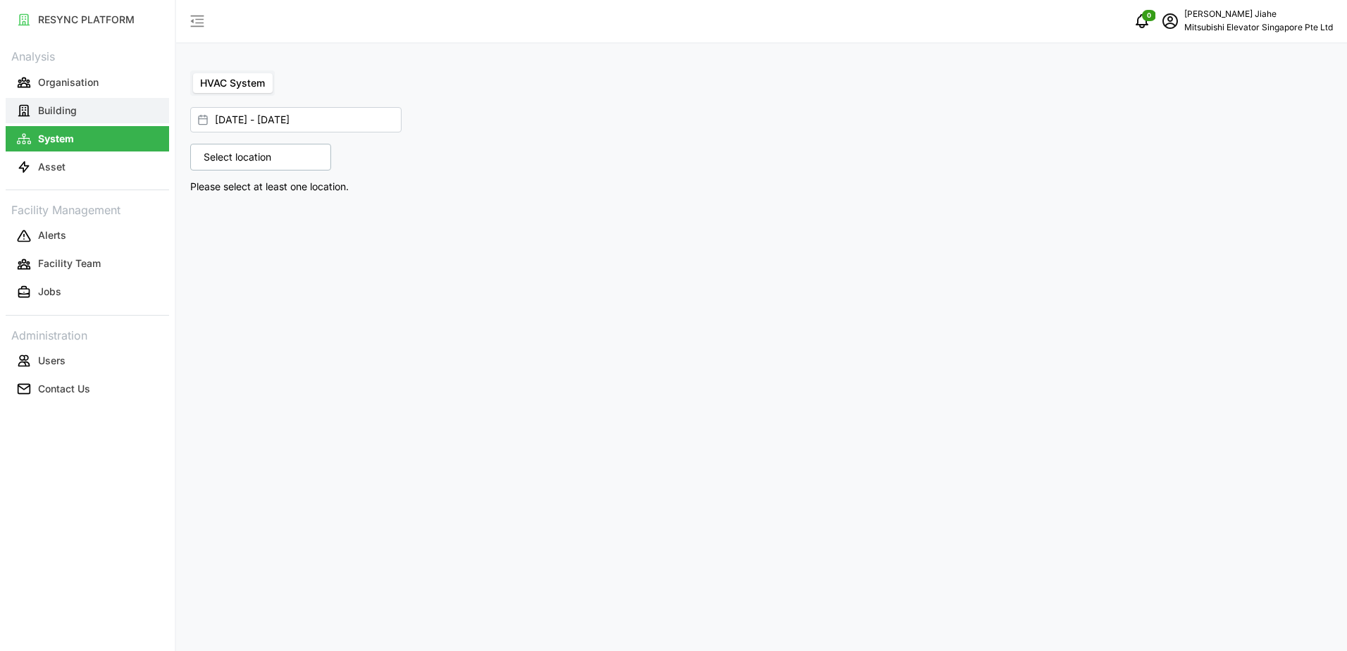
click at [54, 117] on p "Building" at bounding box center [57, 111] width 39 height 14
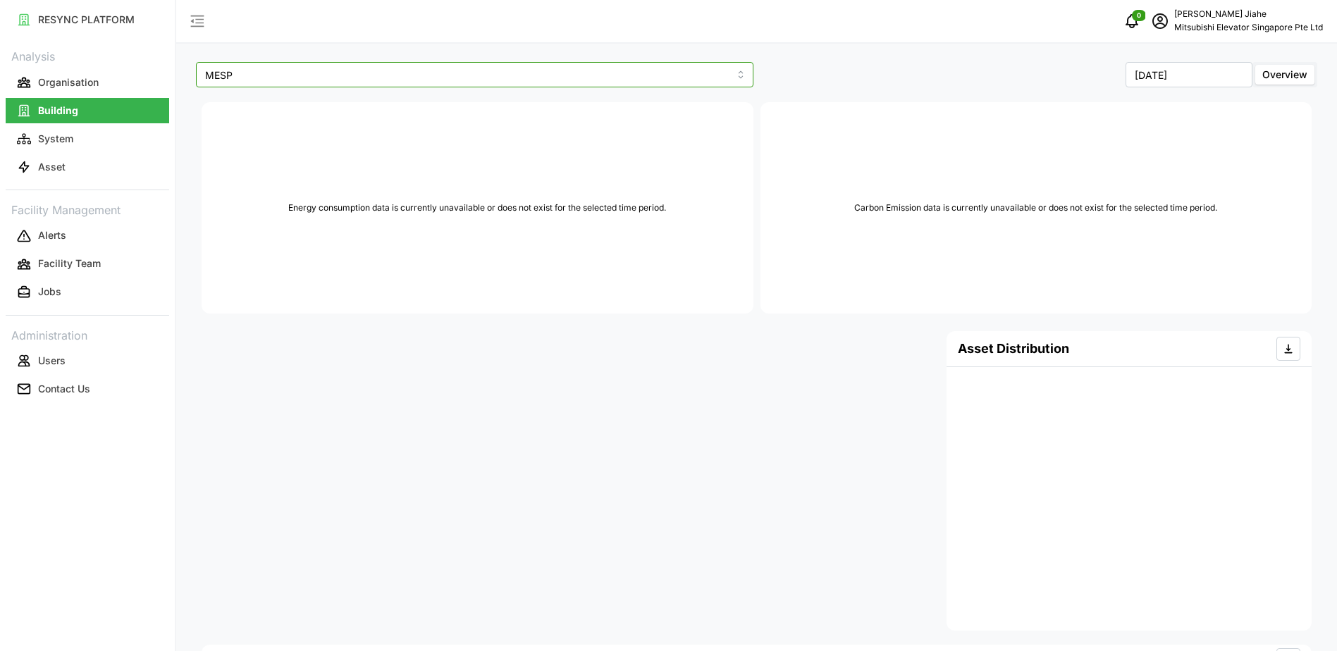
click at [529, 80] on input "MESP" at bounding box center [474, 74] width 557 height 25
click at [65, 78] on p "Organisation" at bounding box center [68, 82] width 61 height 14
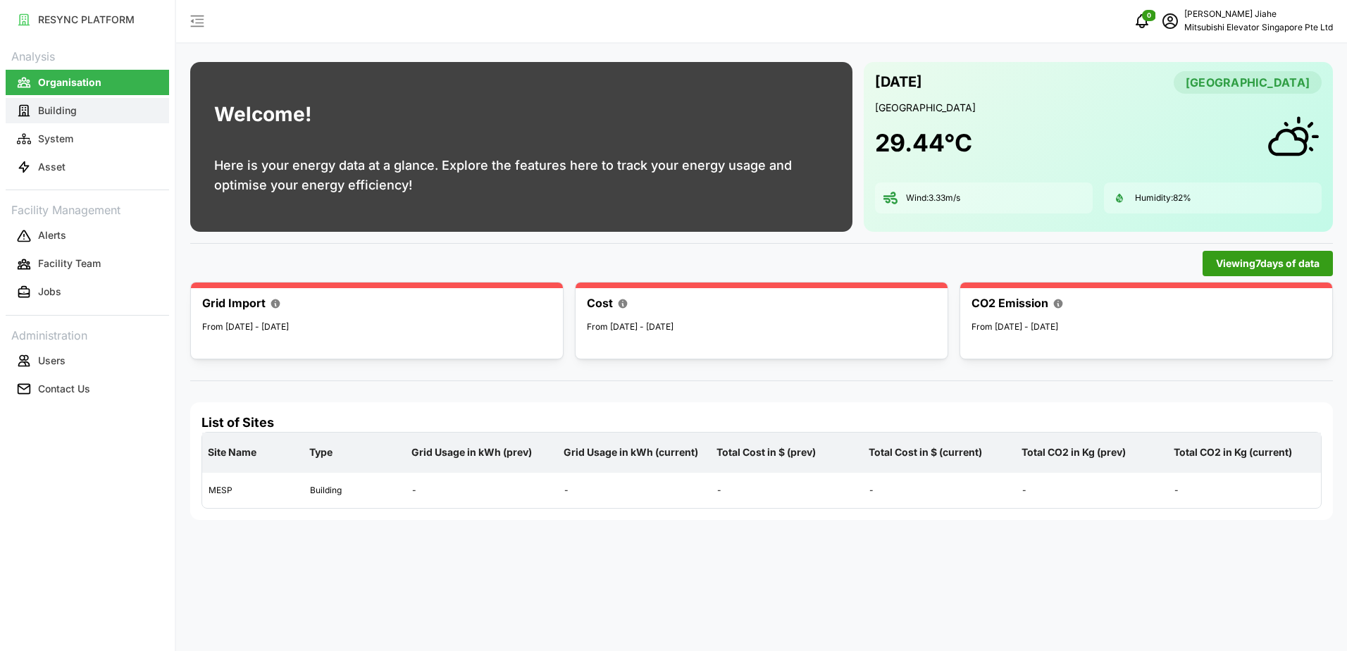
click at [49, 104] on p "Building" at bounding box center [57, 111] width 39 height 14
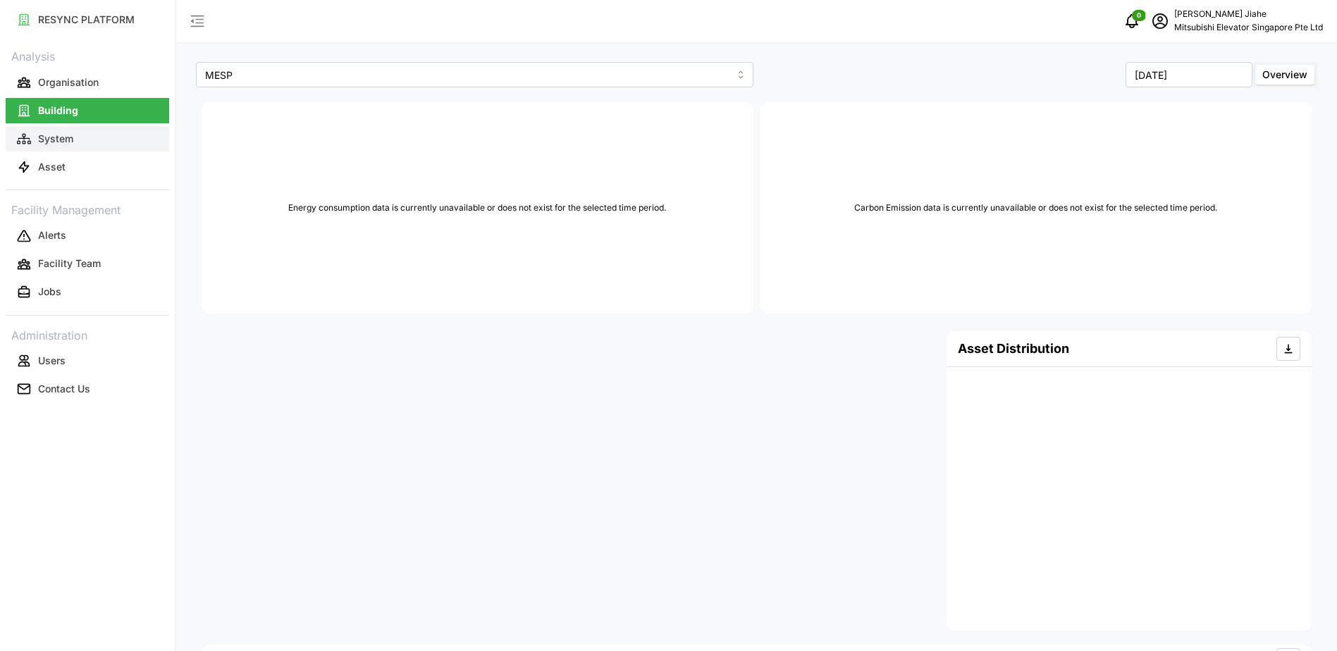
click at [48, 150] on button "System" at bounding box center [87, 138] width 163 height 25
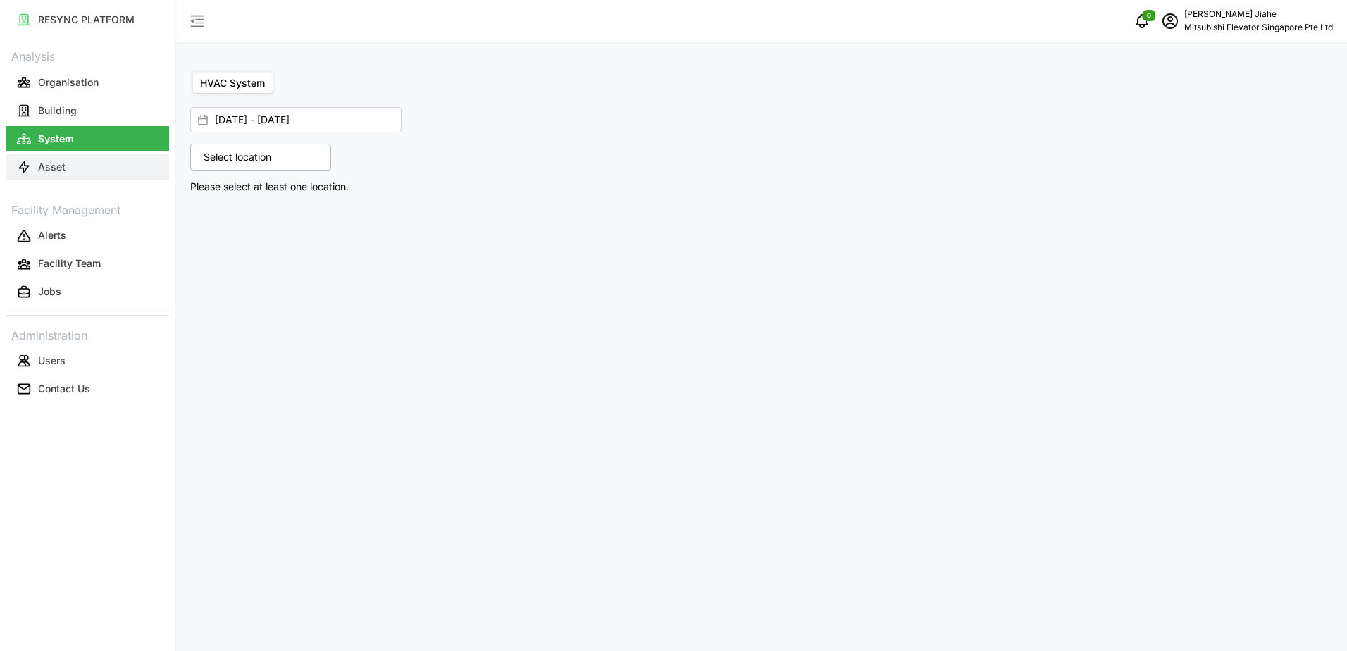
click at [50, 162] on p "Asset" at bounding box center [51, 167] width 27 height 14
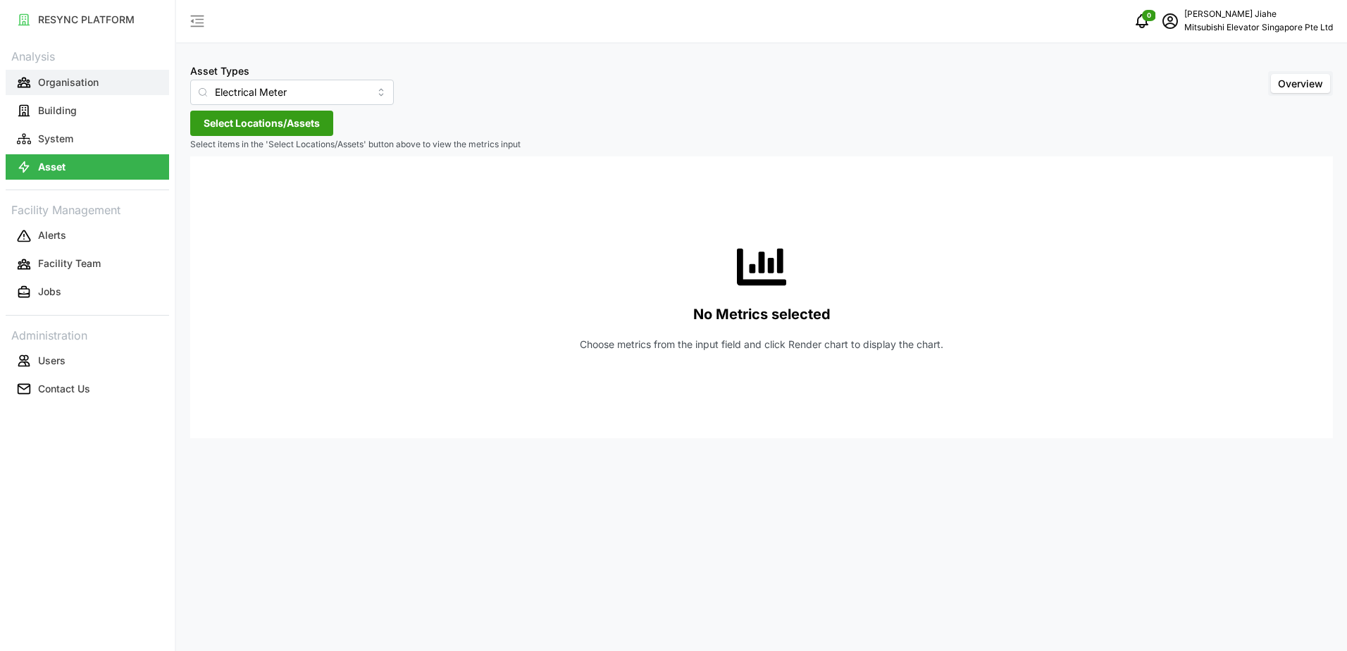
click at [75, 77] on p "Organisation" at bounding box center [68, 82] width 61 height 14
